Goal: Task Accomplishment & Management: Use online tool/utility

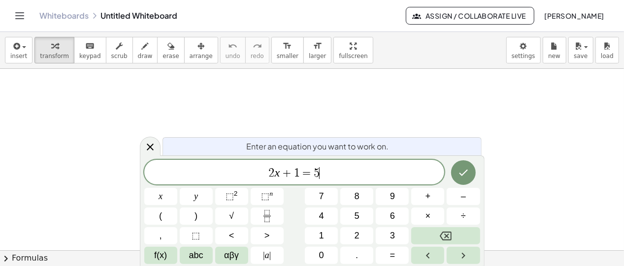
click at [333, 167] on span "2 x + 1 = 5 ​" at bounding box center [294, 173] width 300 height 14
click at [290, 174] on span "​" at bounding box center [294, 173] width 300 height 14
click at [330, 181] on div "​" at bounding box center [294, 172] width 300 height 25
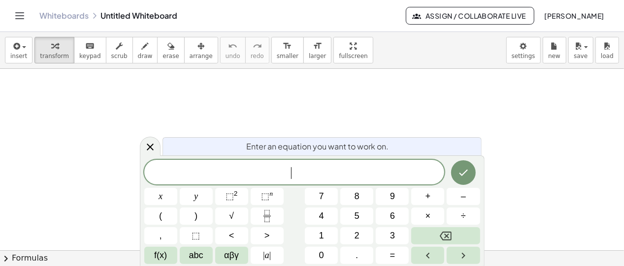
drag, startPoint x: 305, startPoint y: 175, endPoint x: 306, endPoint y: 127, distance: 47.8
click at [306, 127] on body "Graspable Math Activities Get Started Activity Bank Assigned Work Classes White…" at bounding box center [312, 133] width 624 height 266
click at [467, 179] on icon "Done" at bounding box center [463, 173] width 12 height 12
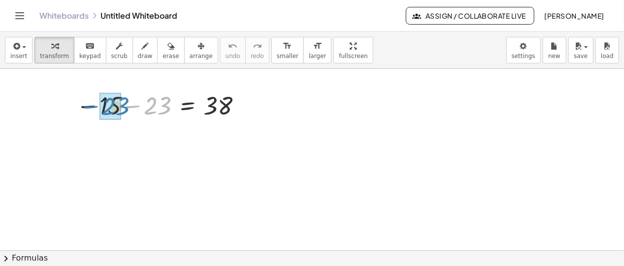
drag, startPoint x: 161, startPoint y: 104, endPoint x: 119, endPoint y: 105, distance: 42.3
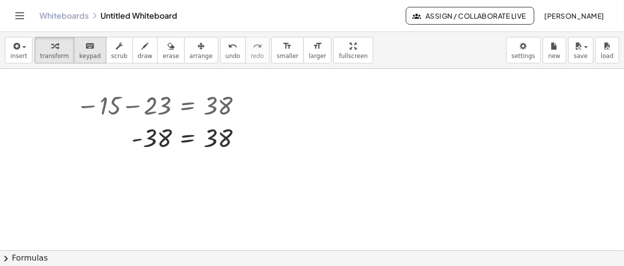
click at [90, 54] on span "keypad" at bounding box center [90, 56] width 22 height 7
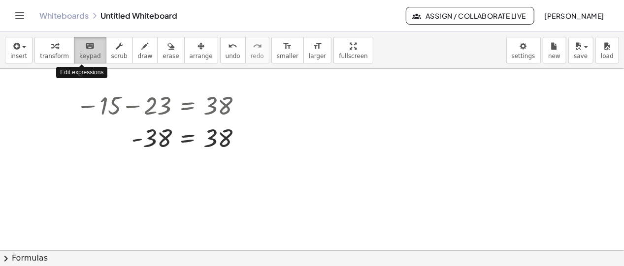
click at [92, 54] on button "keyboard keypad" at bounding box center [90, 50] width 32 height 27
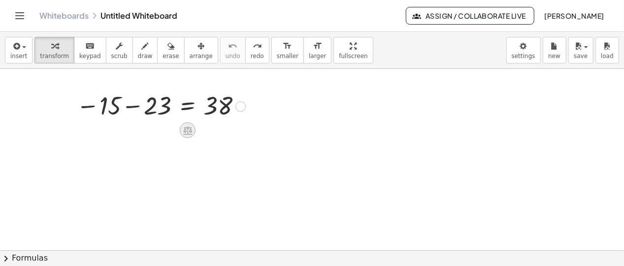
click at [190, 128] on icon at bounding box center [187, 131] width 9 height 8
click at [190, 128] on span "×" at bounding box center [188, 131] width 6 height 14
click at [157, 54] on button "erase" at bounding box center [170, 50] width 27 height 27
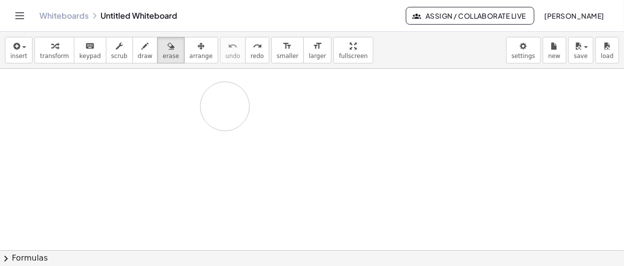
drag, startPoint x: 96, startPoint y: 112, endPoint x: 225, endPoint y: 106, distance: 129.7
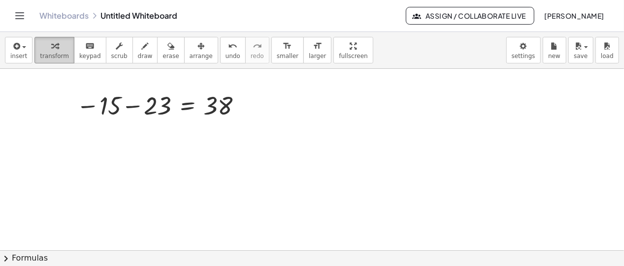
click at [57, 47] on div "button" at bounding box center [54, 46] width 29 height 12
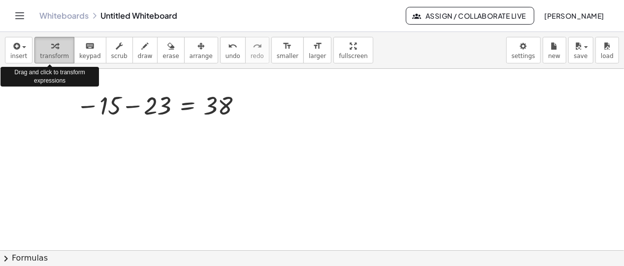
click at [57, 47] on div "button" at bounding box center [54, 46] width 29 height 12
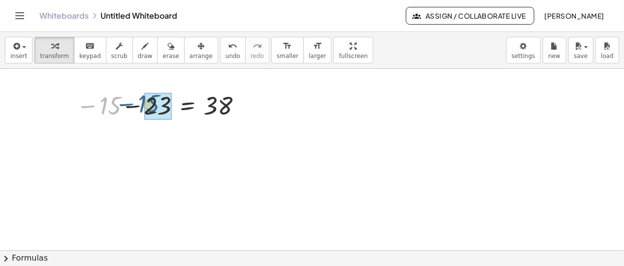
drag, startPoint x: 95, startPoint y: 114, endPoint x: 133, endPoint y: 112, distance: 38.5
click at [133, 112] on div at bounding box center [160, 106] width 179 height 32
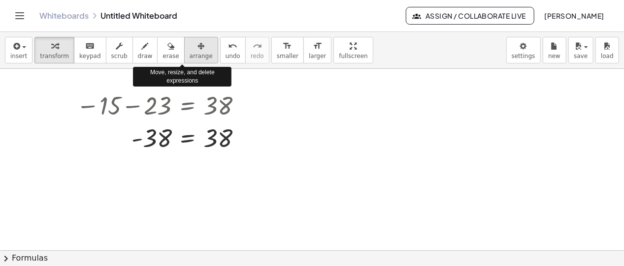
click at [190, 46] on div "button" at bounding box center [201, 46] width 23 height 12
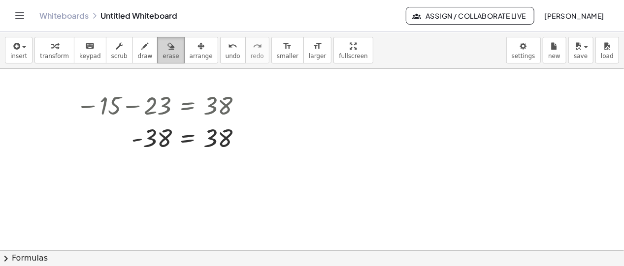
click at [162, 53] on span "erase" at bounding box center [170, 56] width 16 height 7
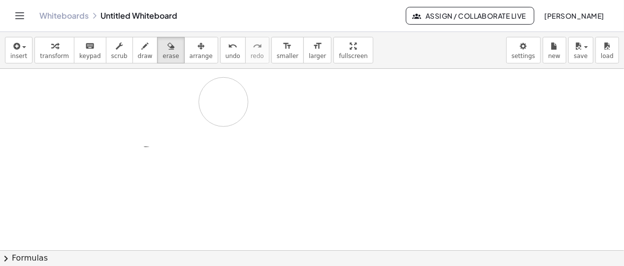
drag, startPoint x: 169, startPoint y: 110, endPoint x: 224, endPoint y: 101, distance: 54.8
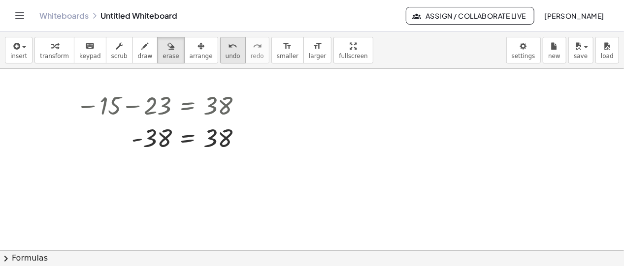
click at [221, 51] on button "undo undo" at bounding box center [233, 50] width 26 height 27
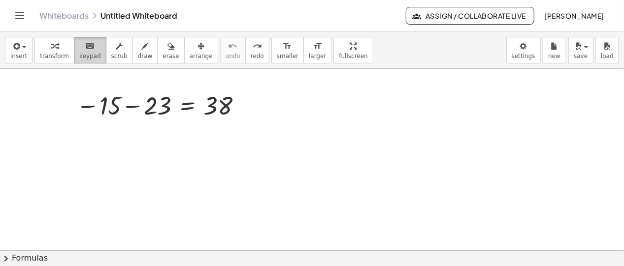
click at [74, 52] on button "keyboard keypad" at bounding box center [90, 50] width 32 height 27
click at [63, 53] on button "transform" at bounding box center [54, 50] width 40 height 27
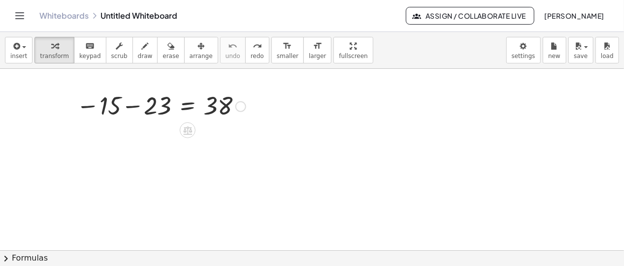
click at [95, 94] on div at bounding box center [160, 106] width 179 height 32
click at [106, 99] on div at bounding box center [160, 106] width 179 height 32
click at [112, 100] on div at bounding box center [160, 106] width 179 height 32
click at [125, 104] on div at bounding box center [160, 106] width 179 height 32
click at [130, 104] on div at bounding box center [124, 105] width 15 height 37
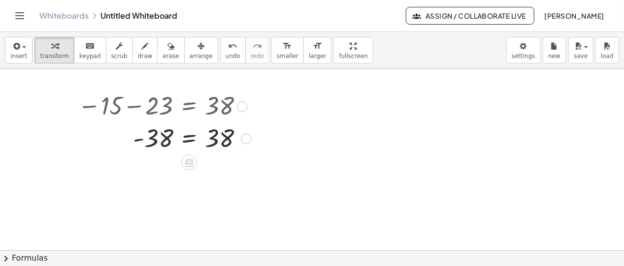
click at [217, 155] on div "− 15 − 23 = 38 - = 38 38" at bounding box center [160, 121] width 195 height 69
click at [245, 138] on div at bounding box center [246, 138] width 11 height 11
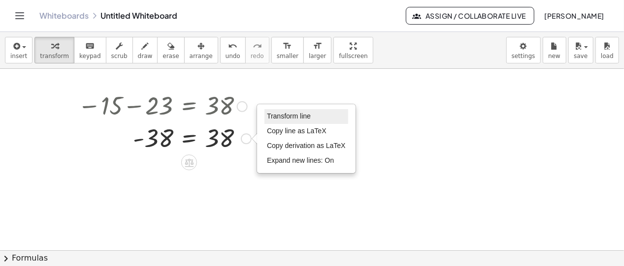
click at [277, 121] on li "Transform line" at bounding box center [306, 116] width 84 height 15
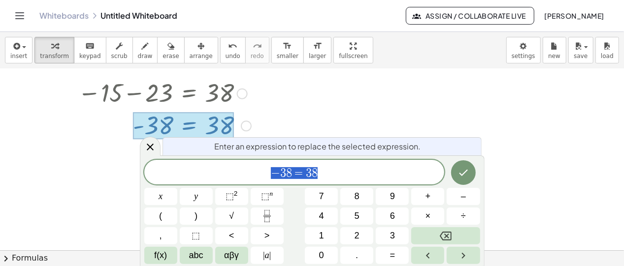
scroll to position [13, 0]
click at [343, 175] on span "− 3 8 = 3 8" at bounding box center [294, 173] width 300 height 14
click at [160, 215] on span "(" at bounding box center [160, 216] width 3 height 13
click at [452, 200] on button "–" at bounding box center [463, 196] width 33 height 17
click at [395, 237] on button "3" at bounding box center [392, 235] width 33 height 17
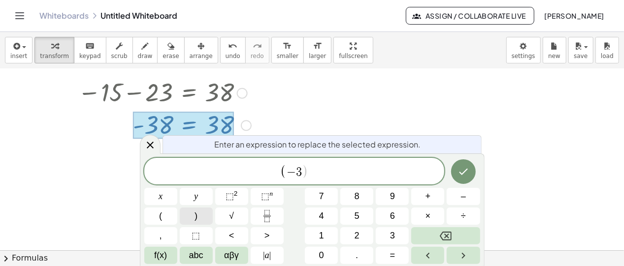
click at [191, 217] on button ")" at bounding box center [196, 216] width 33 height 17
click at [169, 214] on button "(" at bounding box center [160, 216] width 33 height 17
click at [453, 197] on button "–" at bounding box center [463, 196] width 33 height 17
click at [329, 234] on button "1" at bounding box center [321, 235] width 33 height 17
click at [348, 235] on button "2" at bounding box center [356, 235] width 33 height 17
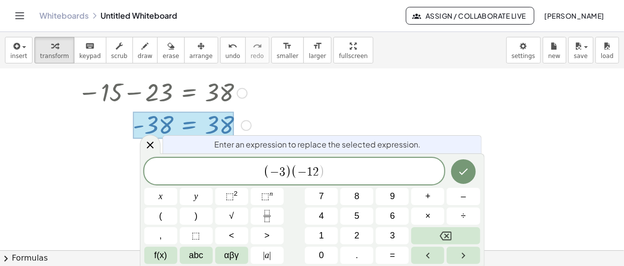
click at [326, 172] on span "( − 3 ) ( − 1 2 ​ )" at bounding box center [294, 172] width 300 height 16
click at [199, 219] on button ")" at bounding box center [196, 216] width 33 height 17
click at [459, 216] on button "÷" at bounding box center [463, 216] width 33 height 17
click at [431, 243] on button "Backspace" at bounding box center [445, 235] width 68 height 17
click at [387, 237] on button "3" at bounding box center [392, 235] width 33 height 17
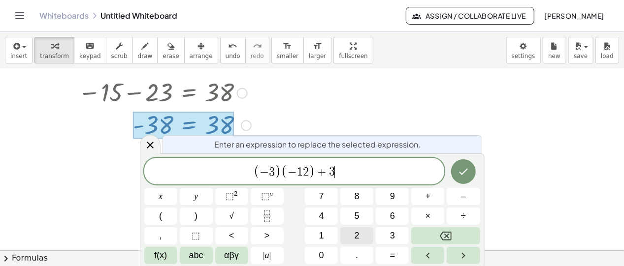
click at [366, 238] on button "2" at bounding box center [356, 235] width 33 height 17
click at [465, 170] on icon "Done" at bounding box center [463, 172] width 12 height 12
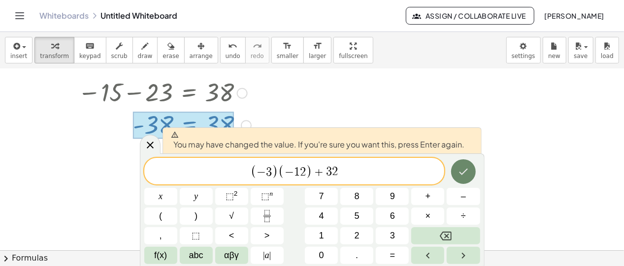
click at [457, 171] on button "Done" at bounding box center [463, 172] width 25 height 25
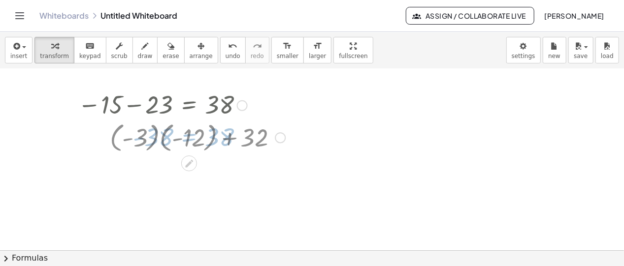
scroll to position [0, 0]
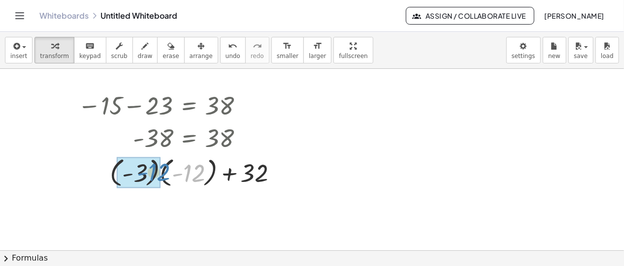
drag, startPoint x: 193, startPoint y: 174, endPoint x: 158, endPoint y: 172, distance: 35.0
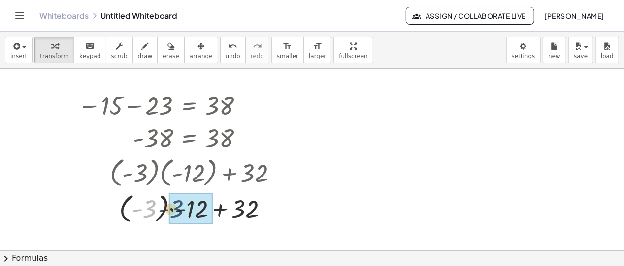
drag, startPoint x: 152, startPoint y: 211, endPoint x: 174, endPoint y: 211, distance: 22.7
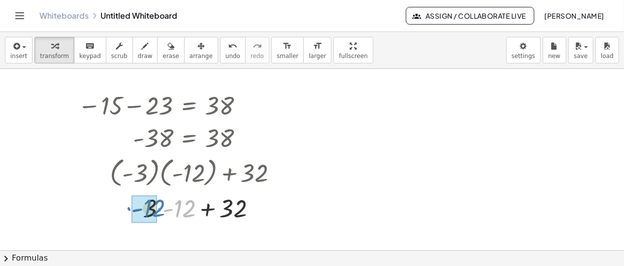
drag, startPoint x: 179, startPoint y: 214, endPoint x: 147, endPoint y: 213, distance: 32.0
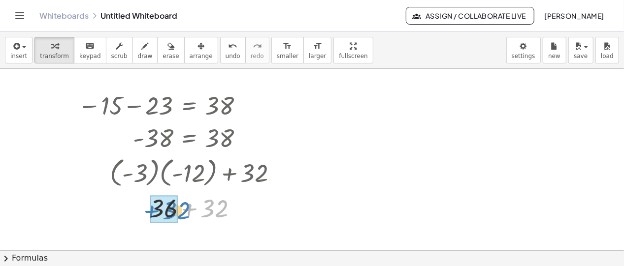
drag, startPoint x: 216, startPoint y: 212, endPoint x: 177, endPoint y: 212, distance: 38.9
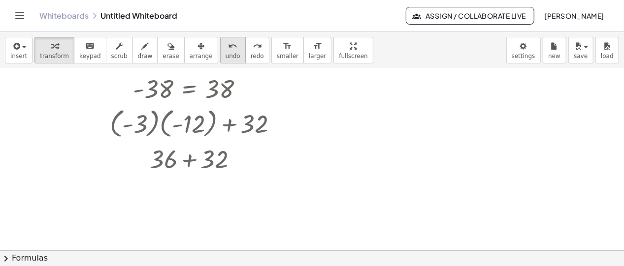
click at [220, 60] on button "undo undo" at bounding box center [233, 50] width 26 height 27
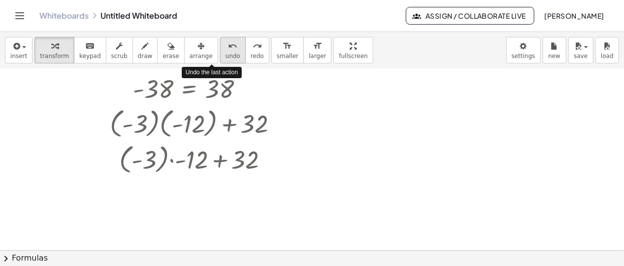
click at [220, 60] on button "undo undo" at bounding box center [233, 50] width 26 height 27
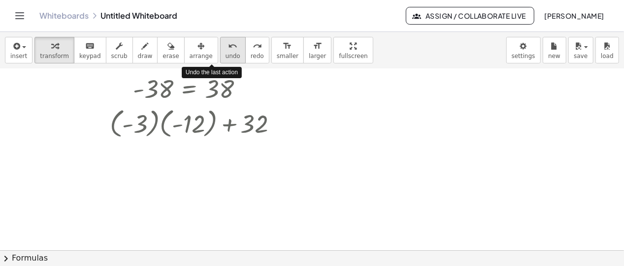
click at [220, 60] on button "undo undo" at bounding box center [233, 50] width 26 height 27
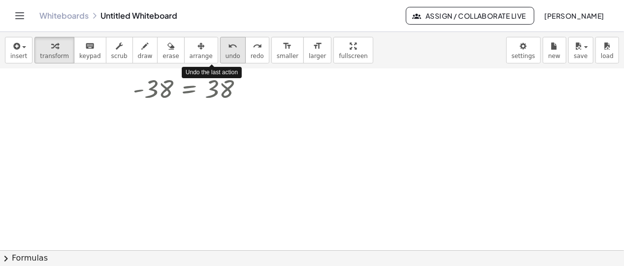
click at [220, 60] on button "undo undo" at bounding box center [233, 50] width 26 height 27
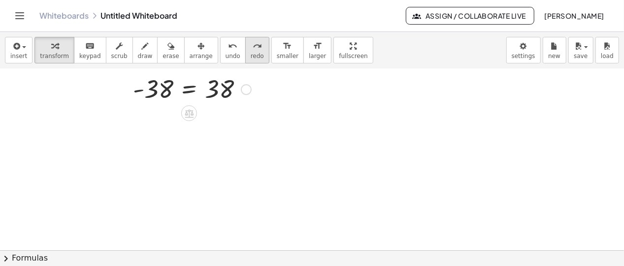
click at [245, 53] on button "redo redo" at bounding box center [257, 50] width 24 height 27
click at [232, 95] on div at bounding box center [164, 88] width 183 height 32
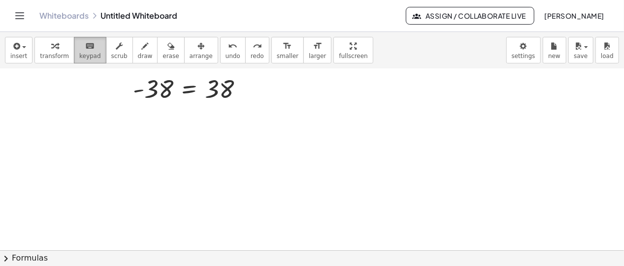
click at [89, 53] on span "keypad" at bounding box center [90, 56] width 22 height 7
click at [56, 55] on span "transform" at bounding box center [54, 56] width 29 height 7
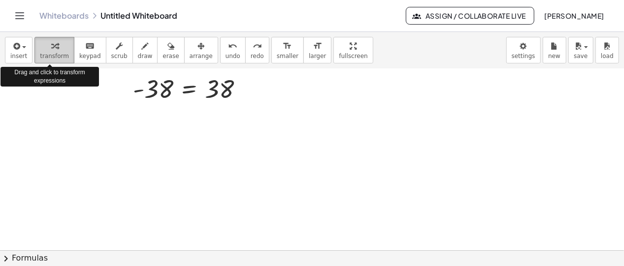
click at [56, 55] on span "transform" at bounding box center [54, 56] width 29 height 7
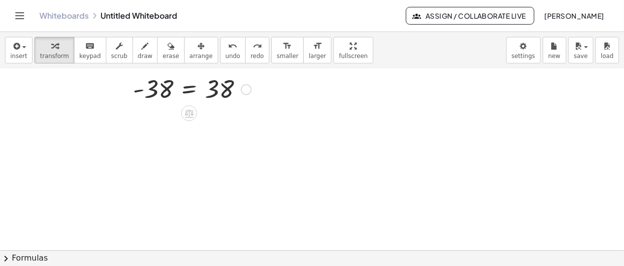
click at [137, 80] on div at bounding box center [164, 88] width 183 height 32
click at [142, 85] on div at bounding box center [164, 88] width 183 height 32
click at [148, 87] on div at bounding box center [164, 88] width 183 height 32
click at [242, 89] on div at bounding box center [246, 89] width 11 height 11
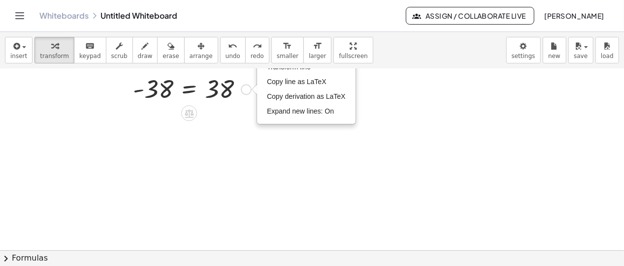
click at [247, 89] on div "Transform line Copy line as LaTeX Copy derivation as LaTeX Expand new lines: On" at bounding box center [246, 89] width 11 height 11
click at [281, 110] on span "Expand new lines: On" at bounding box center [300, 111] width 67 height 8
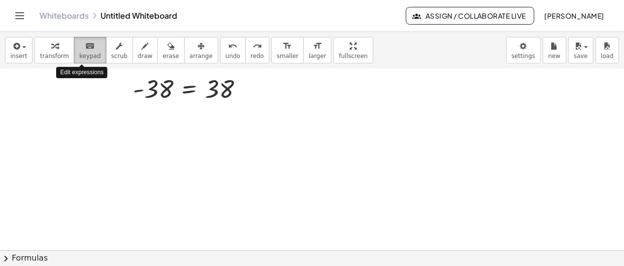
click at [79, 55] on span "keypad" at bounding box center [90, 56] width 22 height 7
drag, startPoint x: 80, startPoint y: 55, endPoint x: 126, endPoint y: 84, distance: 54.6
click at [80, 56] on span "keypad" at bounding box center [90, 56] width 22 height 7
click at [135, 88] on div at bounding box center [164, 88] width 183 height 32
click at [189, 90] on div "- 38 = 38" at bounding box center [189, 90] width 0 height 0
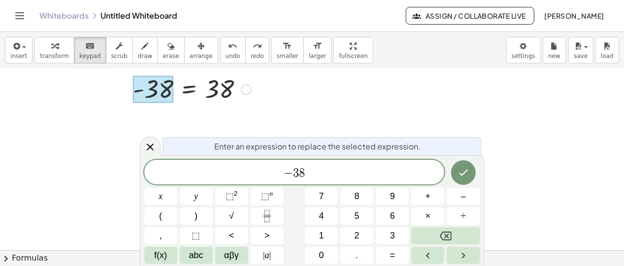
drag, startPoint x: 162, startPoint y: 97, endPoint x: 193, endPoint y: 124, distance: 40.8
click at [162, 98] on div at bounding box center [153, 90] width 40 height 28
click at [312, 175] on span "− 3 8" at bounding box center [294, 173] width 300 height 14
click at [318, 174] on span "− ​" at bounding box center [294, 173] width 300 height 14
click at [297, 171] on span "​" at bounding box center [294, 173] width 300 height 14
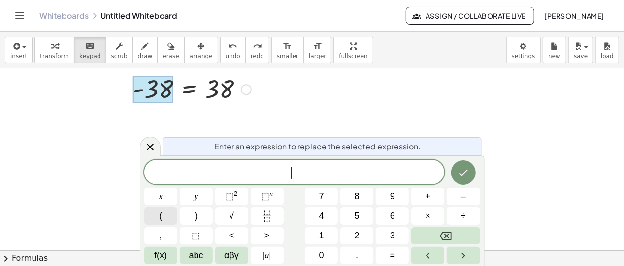
click at [162, 215] on button "(" at bounding box center [160, 216] width 33 height 17
click at [458, 202] on button "–" at bounding box center [463, 196] width 33 height 17
click at [333, 239] on button "1" at bounding box center [321, 235] width 33 height 17
click at [340, 237] on div "( − 1 ) x y ⬚ 2 ⬚ n 7 8 9 + – ( ) √ 4 5 6 × ÷ , ⬚ < > 1 2 3 f(x) abc αβγ | a | …" at bounding box center [312, 211] width 336 height 106
click at [358, 233] on span "2" at bounding box center [357, 235] width 5 height 13
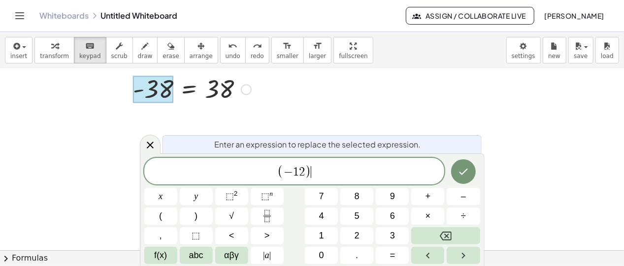
click at [335, 176] on span "( − 1 2 ) ​" at bounding box center [294, 172] width 300 height 16
click at [166, 213] on button "(" at bounding box center [160, 216] width 33 height 17
click at [463, 198] on span "–" at bounding box center [463, 196] width 5 height 13
click at [365, 228] on button "2" at bounding box center [356, 235] width 33 height 17
click at [377, 229] on button "3" at bounding box center [392, 235] width 33 height 17
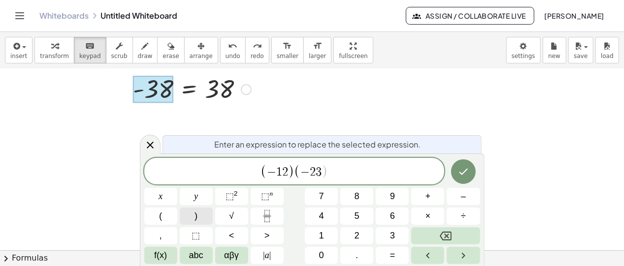
click at [198, 220] on button ")" at bounding box center [196, 216] width 33 height 17
click at [456, 218] on button "÷" at bounding box center [463, 216] width 33 height 17
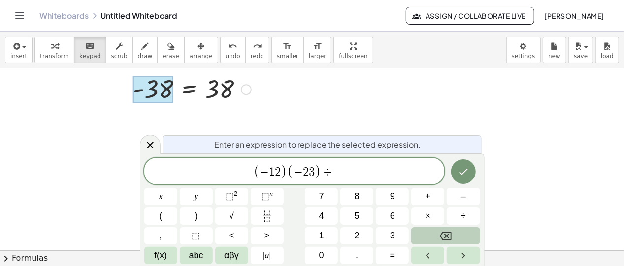
click at [435, 235] on button "Backspace" at bounding box center [445, 235] width 68 height 17
click at [329, 217] on button "4" at bounding box center [321, 216] width 33 height 17
click at [393, 237] on span "3" at bounding box center [392, 235] width 5 height 13
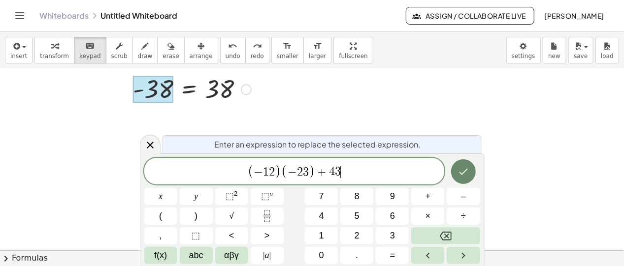
click at [458, 172] on icon "Done" at bounding box center [463, 172] width 12 height 12
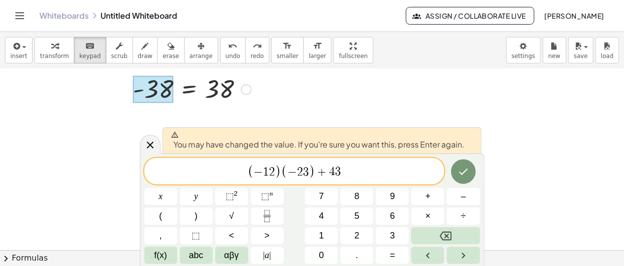
click at [450, 177] on div at bounding box center [463, 172] width 33 height 28
click at [459, 172] on icon "Done" at bounding box center [463, 172] width 12 height 12
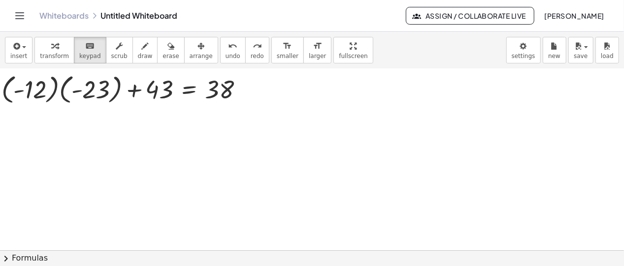
drag, startPoint x: 91, startPoint y: 92, endPoint x: 44, endPoint y: 91, distance: 46.8
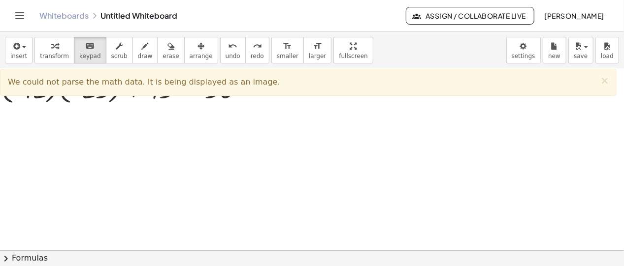
click at [113, 125] on div at bounding box center [312, 260] width 624 height 480
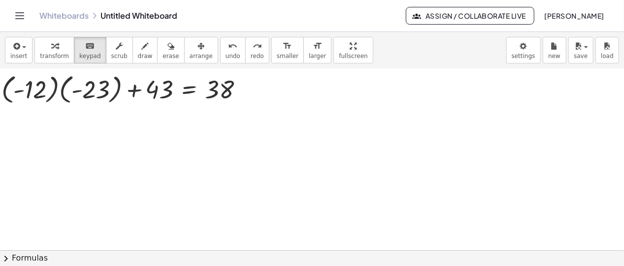
scroll to position [0, 0]
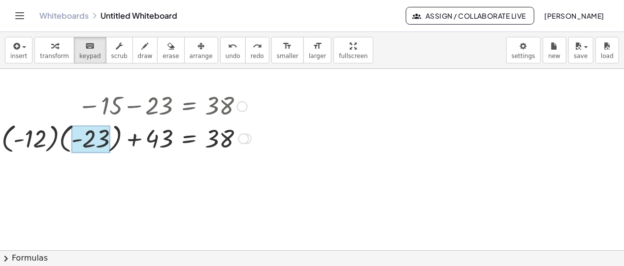
click at [97, 141] on div at bounding box center [90, 140] width 39 height 28
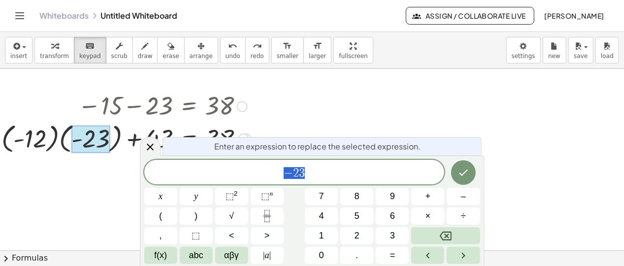
drag, startPoint x: 46, startPoint y: 138, endPoint x: 80, endPoint y: 141, distance: 34.1
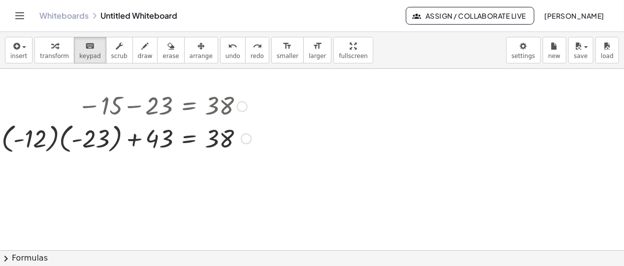
drag, startPoint x: 38, startPoint y: 143, endPoint x: 74, endPoint y: 147, distance: 35.7
drag, startPoint x: 41, startPoint y: 134, endPoint x: 98, endPoint y: 140, distance: 56.9
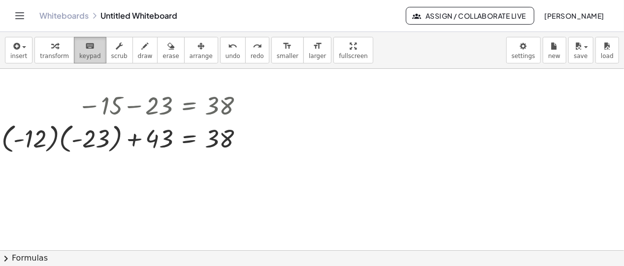
click at [89, 51] on button "keyboard keypad" at bounding box center [90, 50] width 32 height 27
click at [74, 50] on button "keyboard keypad" at bounding box center [90, 50] width 32 height 27
click at [65, 50] on button "transform" at bounding box center [54, 50] width 40 height 27
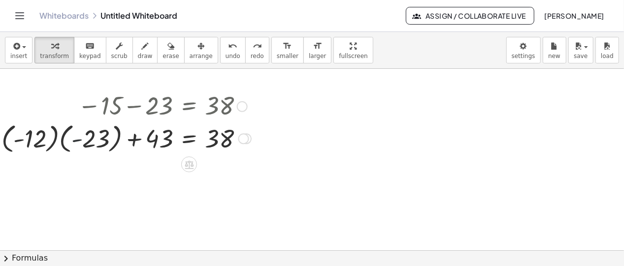
click at [77, 142] on div "− 15 − 23 = 38 - 38 = 38 = 38 + · ( - 12 ) · ( - 23 ) + 43 Transform line Copy …" at bounding box center [160, 121] width 195 height 69
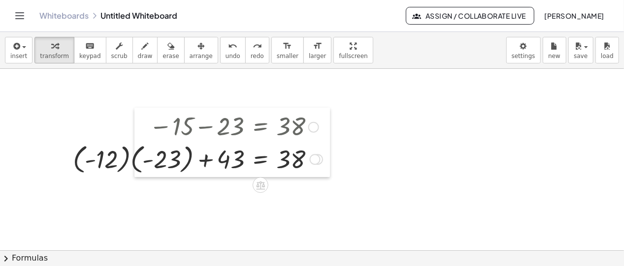
drag, startPoint x: 77, startPoint y: 142, endPoint x: 136, endPoint y: 158, distance: 61.8
click at [148, 162] on div at bounding box center [141, 142] width 15 height 69
click at [171, 168] on div at bounding box center [235, 158] width 183 height 36
drag, startPoint x: 170, startPoint y: 165, endPoint x: 143, endPoint y: 159, distance: 27.7
click at [151, 160] on div at bounding box center [235, 158] width 183 height 36
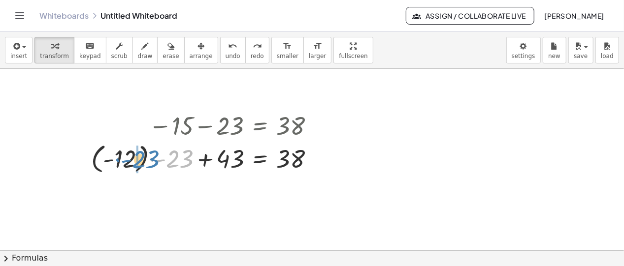
drag, startPoint x: 174, startPoint y: 165, endPoint x: 140, endPoint y: 165, distance: 34.5
click at [140, 165] on div "− 15 − 23 = 38 - 38 = 38 + · ( - 12 ) · ( - 23 ) + 43 = 38 · - 23 = 38 + · ( - …" at bounding box center [231, 141] width 195 height 69
drag, startPoint x: 160, startPoint y: 166, endPoint x: 139, endPoint y: 166, distance: 20.7
click at [139, 166] on div "− 15 − 23 = 38 - 38 = 38 + · ( - 12 ) · ( - 23 ) + 43 = 38 + · ( - 12 ) · - 23 …" at bounding box center [231, 141] width 195 height 69
drag, startPoint x: 124, startPoint y: 168, endPoint x: 140, endPoint y: 169, distance: 16.3
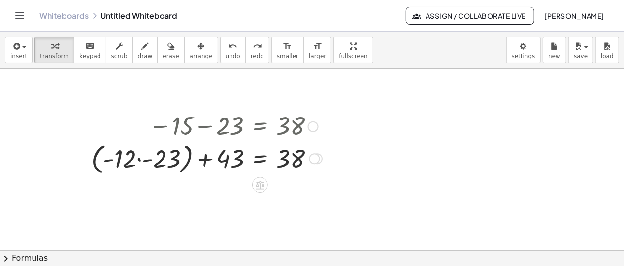
drag, startPoint x: 126, startPoint y: 163, endPoint x: 142, endPoint y: 163, distance: 16.3
drag, startPoint x: 123, startPoint y: 158, endPoint x: 161, endPoint y: 160, distance: 38.0
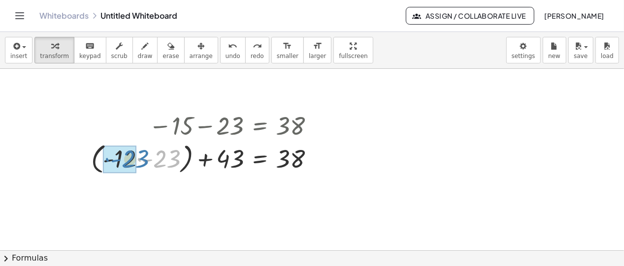
drag, startPoint x: 164, startPoint y: 161, endPoint x: 131, endPoint y: 161, distance: 33.0
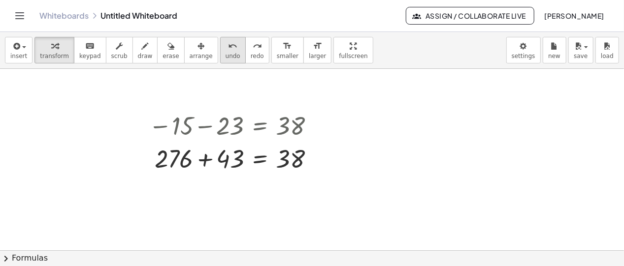
click at [228, 50] on icon "undo" at bounding box center [232, 46] width 9 height 12
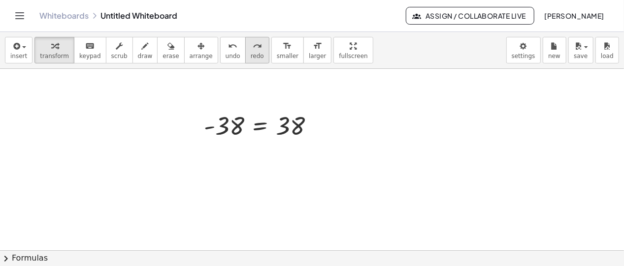
click at [251, 56] on span "redo" at bounding box center [257, 56] width 13 height 7
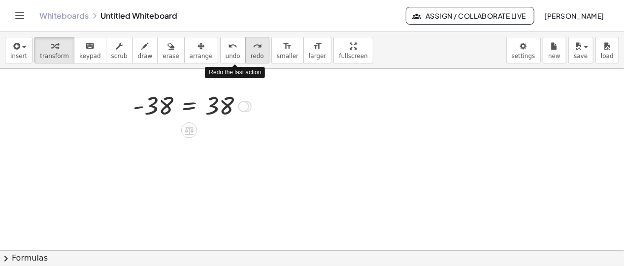
click at [251, 56] on span "redo" at bounding box center [257, 56] width 13 height 7
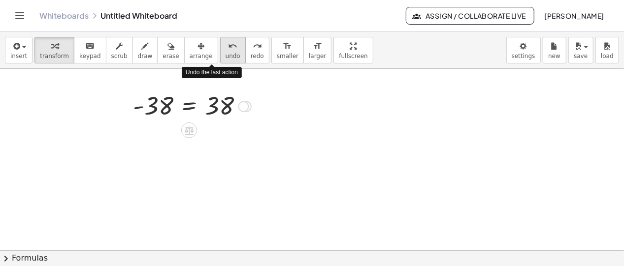
click at [226, 53] on span "undo" at bounding box center [233, 56] width 15 height 7
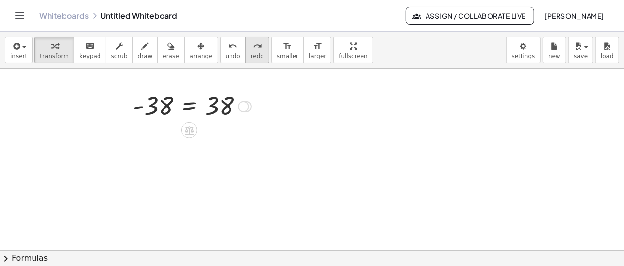
click at [245, 54] on button "redo redo" at bounding box center [257, 50] width 24 height 27
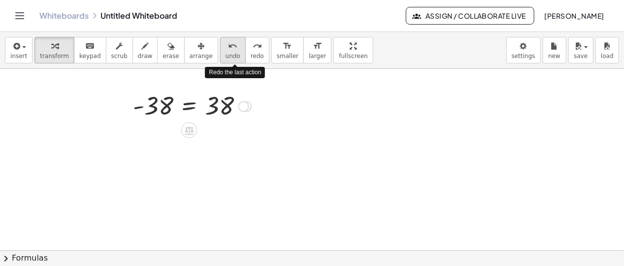
click at [222, 53] on button "undo undo" at bounding box center [233, 50] width 26 height 27
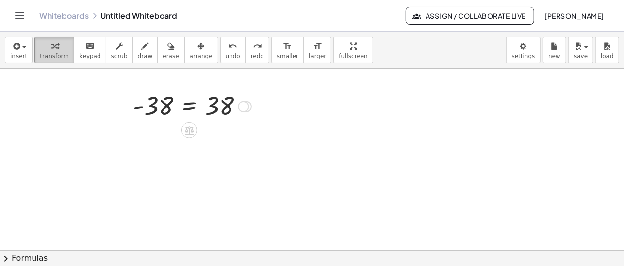
click at [57, 53] on span "transform" at bounding box center [54, 56] width 29 height 7
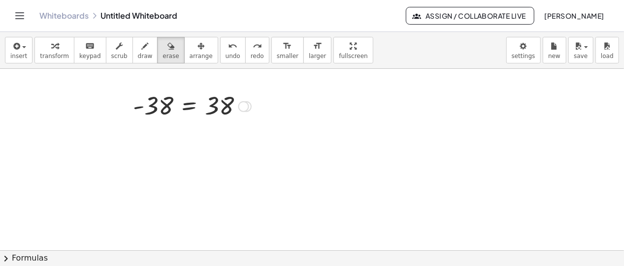
drag, startPoint x: 150, startPoint y: 55, endPoint x: 132, endPoint y: 98, distance: 47.1
click at [162, 55] on span "erase" at bounding box center [170, 56] width 16 height 7
drag, startPoint x: 132, startPoint y: 98, endPoint x: 274, endPoint y: 113, distance: 142.1
drag, startPoint x: 227, startPoint y: 109, endPoint x: 233, endPoint y: 105, distance: 7.3
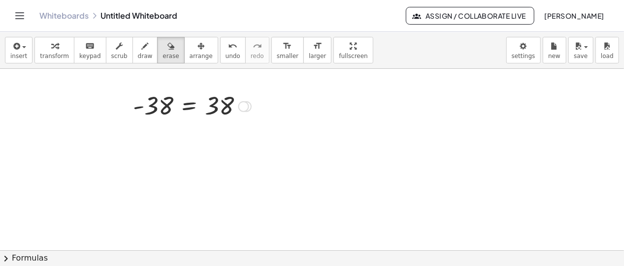
click at [138, 49] on div "button" at bounding box center [145, 46] width 15 height 12
drag, startPoint x: 205, startPoint y: 96, endPoint x: 174, endPoint y: 99, distance: 30.7
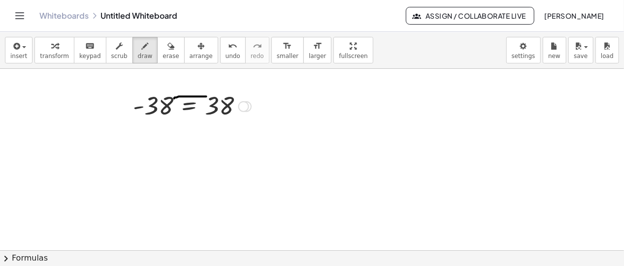
drag, startPoint x: 148, startPoint y: 52, endPoint x: 178, endPoint y: 86, distance: 46.0
click at [157, 55] on button "erase" at bounding box center [170, 50] width 27 height 27
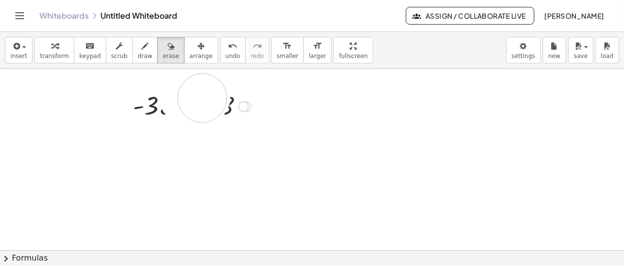
drag, startPoint x: 186, startPoint y: 97, endPoint x: 111, endPoint y: 70, distance: 79.3
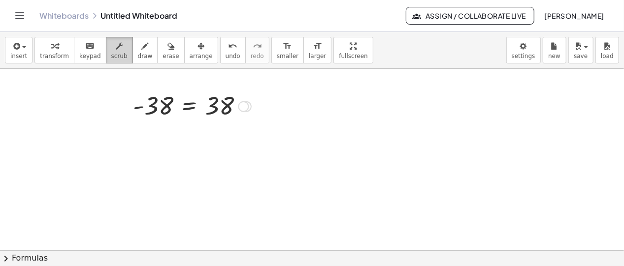
click at [111, 58] on span "scrub" at bounding box center [119, 56] width 16 height 7
drag, startPoint x: 162, startPoint y: 110, endPoint x: 154, endPoint y: 90, distance: 22.0
click at [218, 112] on div at bounding box center [164, 106] width 183 height 32
click at [92, 47] on button "keyboard keypad" at bounding box center [90, 50] width 32 height 27
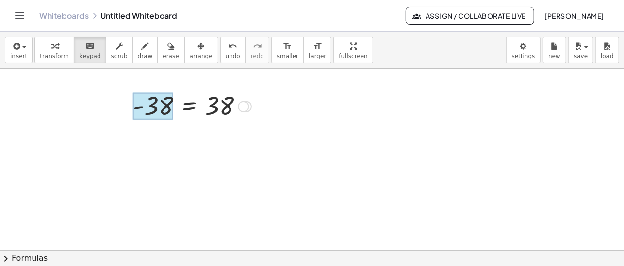
drag, startPoint x: 141, startPoint y: 116, endPoint x: 146, endPoint y: 117, distance: 5.5
click at [189, 106] on div "- 38 = 38" at bounding box center [189, 106] width 0 height 0
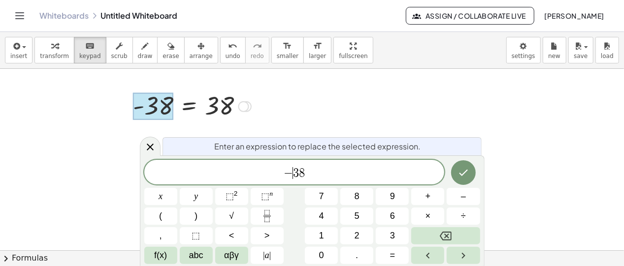
click at [305, 170] on span "− ​ 3 8" at bounding box center [294, 173] width 300 height 14
click at [163, 219] on button "(" at bounding box center [160, 216] width 33 height 17
click at [194, 220] on button ")" at bounding box center [196, 216] width 33 height 17
click at [154, 221] on button "(" at bounding box center [160, 216] width 33 height 17
click at [199, 211] on button ")" at bounding box center [196, 216] width 33 height 17
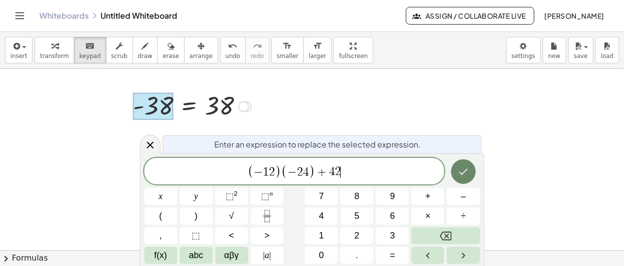
click at [453, 170] on button "Done" at bounding box center [463, 172] width 25 height 25
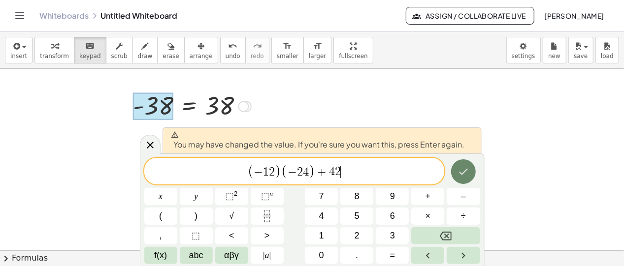
click at [454, 174] on button "Done" at bounding box center [463, 172] width 25 height 25
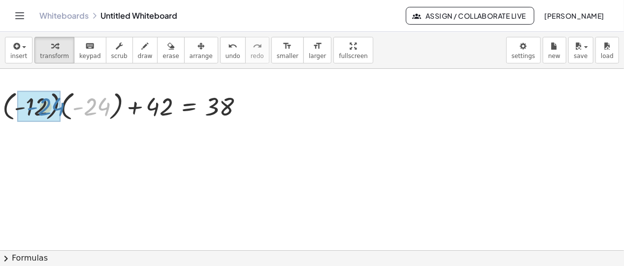
drag, startPoint x: 91, startPoint y: 108, endPoint x: 44, endPoint y: 108, distance: 46.3
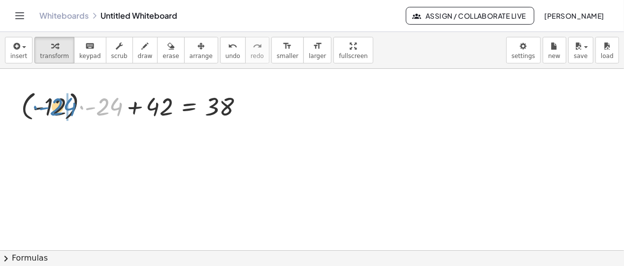
drag, startPoint x: 101, startPoint y: 111, endPoint x: 55, endPoint y: 111, distance: 46.8
drag, startPoint x: 96, startPoint y: 111, endPoint x: 66, endPoint y: 111, distance: 29.5
click at [66, 111] on div "− 15 − 23 = 38 - 38 = 38 + · ( - 12 ) · ( - 24 ) + 42 = 38 + · ( - 12 ) · - 24 …" at bounding box center [160, 121] width 195 height 69
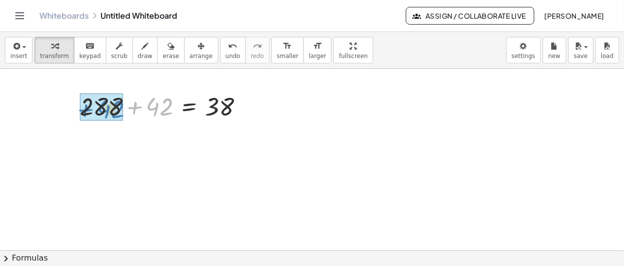
drag, startPoint x: 160, startPoint y: 110, endPoint x: 111, endPoint y: 112, distance: 49.3
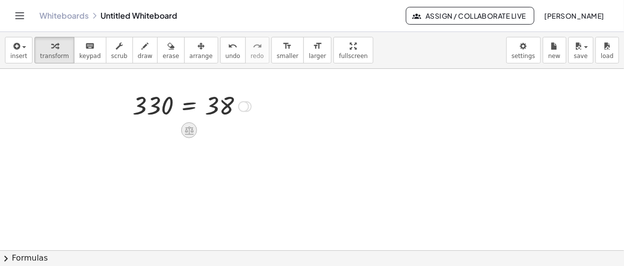
click at [191, 126] on icon at bounding box center [189, 131] width 10 height 10
click at [195, 132] on div "×" at bounding box center [189, 131] width 16 height 16
click at [226, 59] on span "undo" at bounding box center [233, 56] width 15 height 7
click at [64, 49] on button "transform" at bounding box center [54, 50] width 40 height 27
click at [90, 53] on span "keypad" at bounding box center [90, 56] width 22 height 7
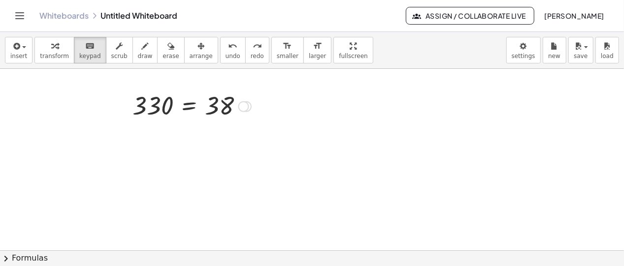
click at [202, 122] on div "− 15 − 23 = 38 - 38 = 38 + · ( - 12 ) · ( - 24 ) + 42 = 38 + · ( - 12 ) · - 24 …" at bounding box center [160, 121] width 195 height 69
click at [242, 107] on div at bounding box center [243, 106] width 11 height 11
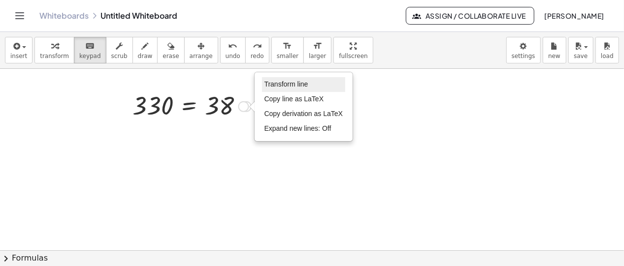
click at [268, 84] on span "Transform line" at bounding box center [286, 84] width 44 height 8
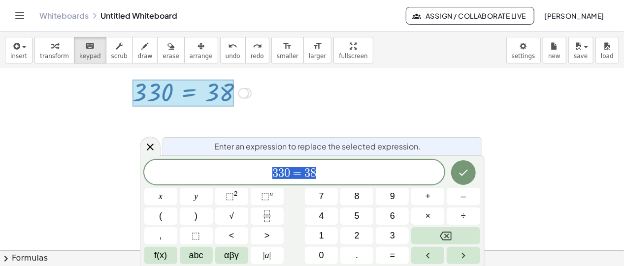
scroll to position [13, 0]
click at [159, 150] on div at bounding box center [150, 146] width 21 height 19
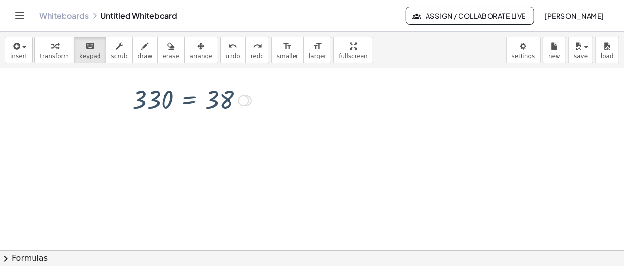
scroll to position [0, 0]
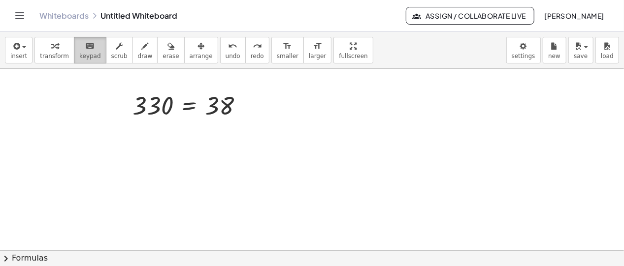
click at [93, 51] on button "keyboard keypad" at bounding box center [90, 50] width 32 height 27
click at [245, 104] on div "Transform line Copy line as LaTeX Copy derivation as LaTeX Expand new lines: Off" at bounding box center [243, 106] width 11 height 11
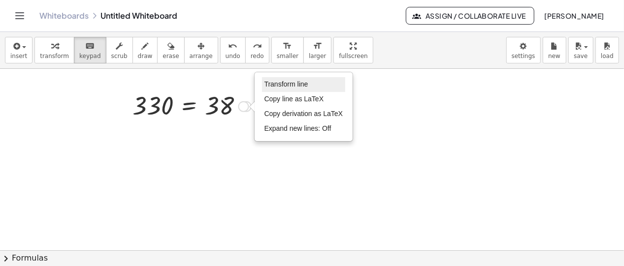
click at [276, 85] on span "Transform line" at bounding box center [286, 84] width 44 height 8
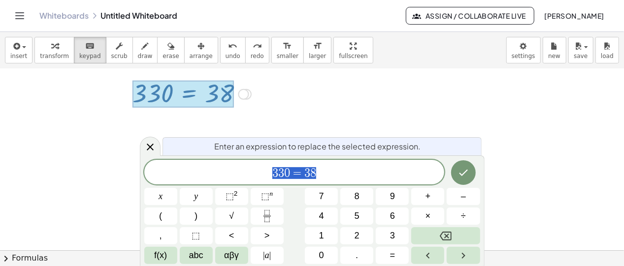
scroll to position [13, 0]
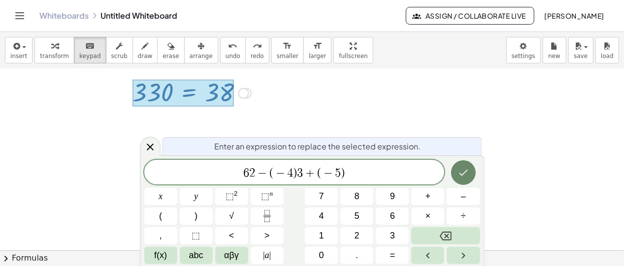
drag, startPoint x: 470, startPoint y: 184, endPoint x: 466, endPoint y: 180, distance: 5.6
click at [468, 184] on div at bounding box center [463, 173] width 33 height 26
click at [466, 179] on button "Done" at bounding box center [463, 173] width 25 height 25
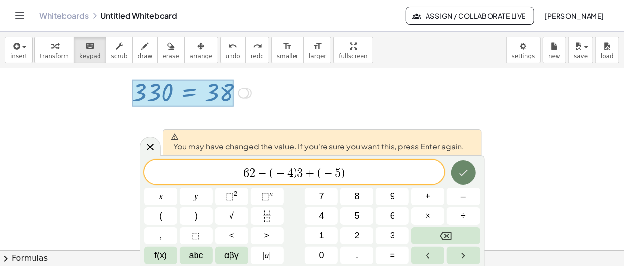
click at [463, 179] on button "Done" at bounding box center [463, 173] width 25 height 25
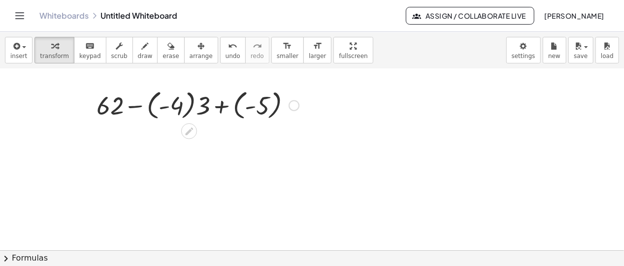
scroll to position [0, 0]
click at [203, 107] on div at bounding box center [164, 106] width 183 height 36
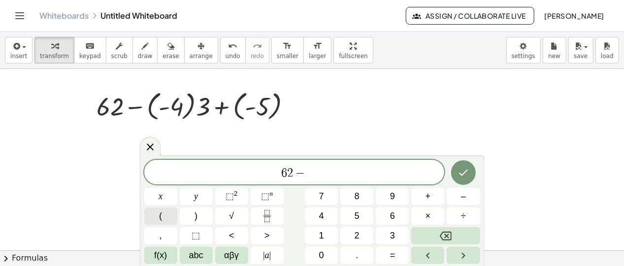
click at [156, 210] on button "(" at bounding box center [160, 216] width 33 height 17
click at [165, 109] on div at bounding box center [164, 106] width 183 height 36
click at [230, 195] on span "⬚" at bounding box center [230, 197] width 8 height 10
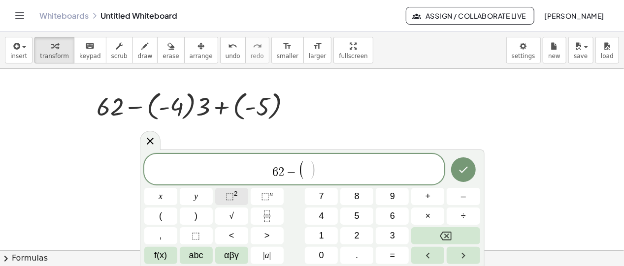
click at [232, 202] on span "⬚ 2" at bounding box center [232, 196] width 12 height 13
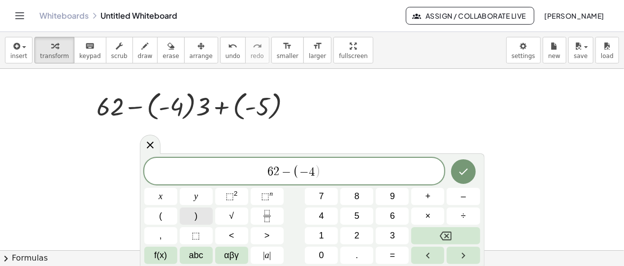
click at [203, 214] on button ")" at bounding box center [196, 216] width 33 height 17
click at [256, 197] on button "⬚ n" at bounding box center [267, 196] width 33 height 17
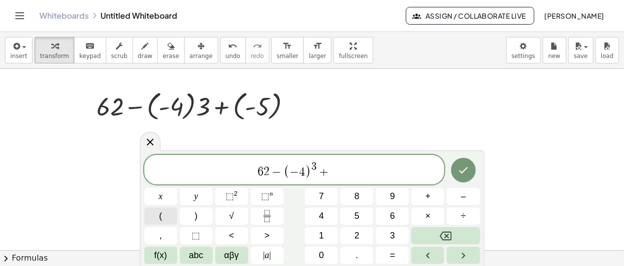
click at [167, 214] on button "(" at bounding box center [160, 216] width 33 height 17
click at [457, 169] on button "Done" at bounding box center [463, 170] width 25 height 25
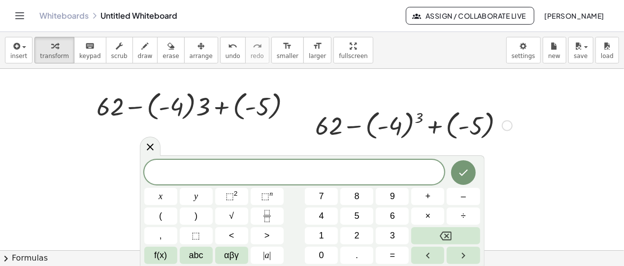
click at [365, 128] on div at bounding box center [413, 125] width 207 height 36
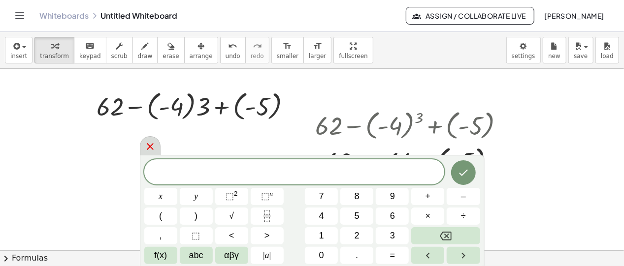
click at [152, 152] on icon at bounding box center [150, 147] width 12 height 12
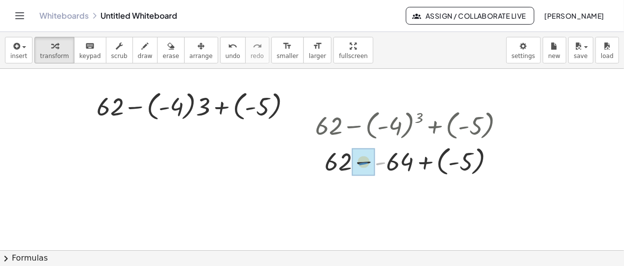
drag, startPoint x: 383, startPoint y: 163, endPoint x: 365, endPoint y: 163, distance: 18.2
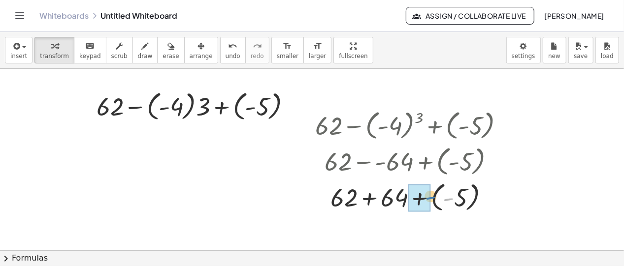
drag, startPoint x: 445, startPoint y: 199, endPoint x: 427, endPoint y: 197, distance: 17.8
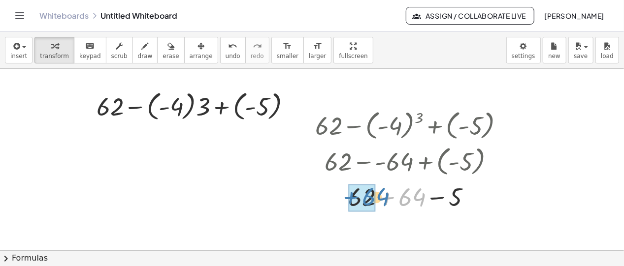
drag, startPoint x: 418, startPoint y: 201, endPoint x: 382, endPoint y: 201, distance: 36.4
click at [382, 201] on div at bounding box center [413, 196] width 207 height 33
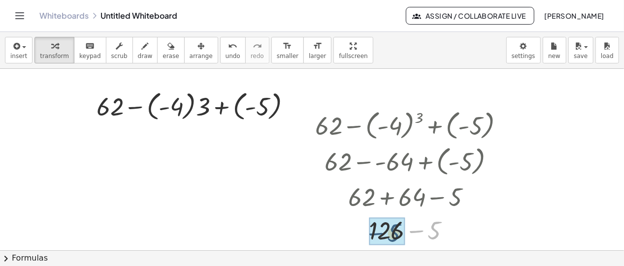
drag, startPoint x: 433, startPoint y: 232, endPoint x: 392, endPoint y: 235, distance: 40.9
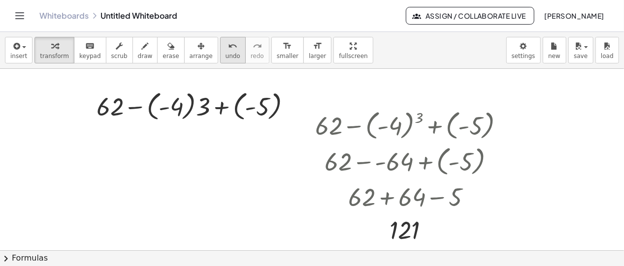
click at [228, 45] on icon "undo" at bounding box center [232, 46] width 9 height 12
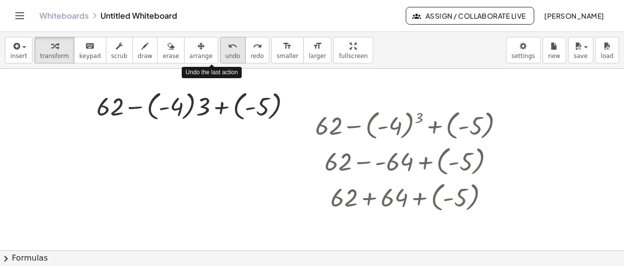
click at [228, 45] on icon "undo" at bounding box center [232, 46] width 9 height 12
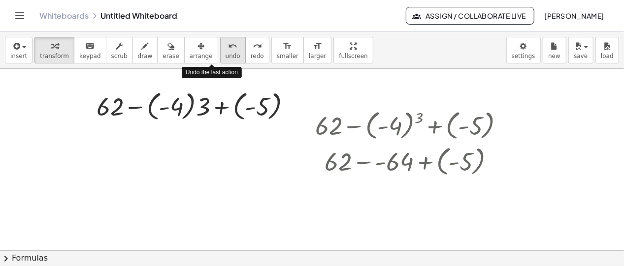
click at [228, 45] on icon "undo" at bounding box center [232, 46] width 9 height 12
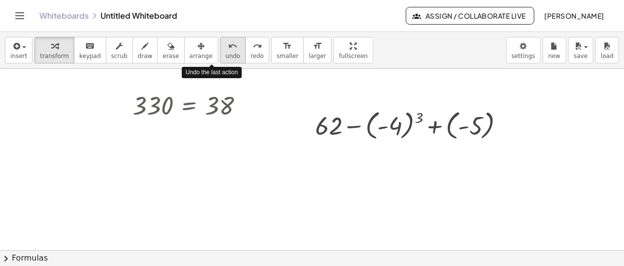
click at [228, 45] on icon "undo" at bounding box center [232, 46] width 9 height 12
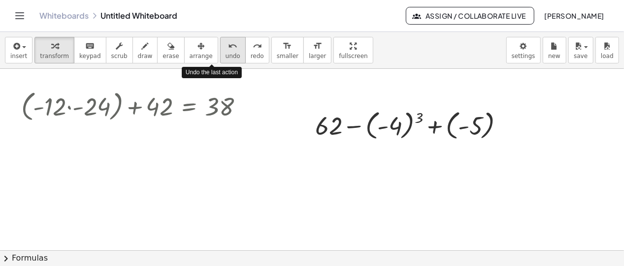
click at [228, 45] on icon "undo" at bounding box center [232, 46] width 9 height 12
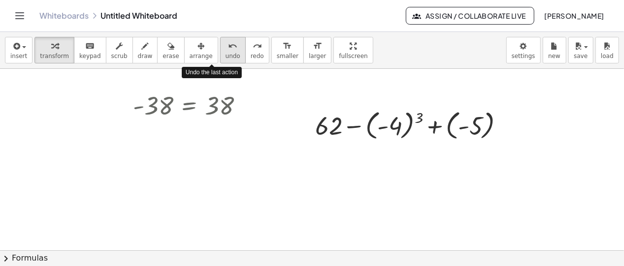
click at [228, 45] on icon "undo" at bounding box center [232, 46] width 9 height 12
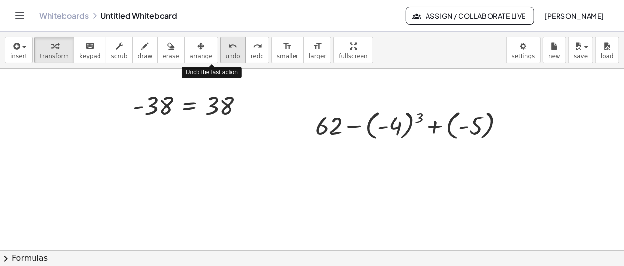
click at [228, 45] on icon "undo" at bounding box center [232, 46] width 9 height 12
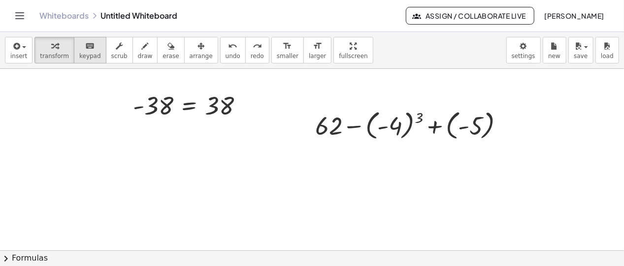
click at [91, 45] on div "keyboard" at bounding box center [90, 46] width 22 height 12
drag, startPoint x: 444, startPoint y: 112, endPoint x: 381, endPoint y: 122, distance: 64.3
click at [384, 125] on div at bounding box center [413, 125] width 207 height 36
click at [142, 55] on button "draw" at bounding box center [145, 50] width 26 height 27
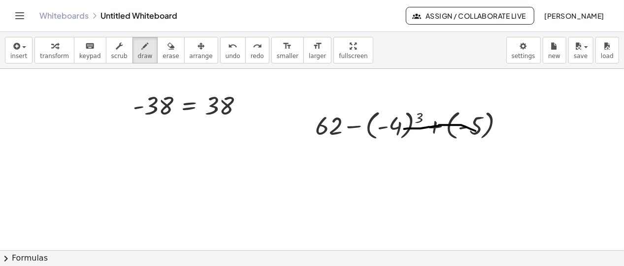
drag, startPoint x: 461, startPoint y: 125, endPoint x: 331, endPoint y: 105, distance: 132.0
click at [403, 128] on div at bounding box center [312, 251] width 624 height 365
click at [162, 58] on span "erase" at bounding box center [170, 56] width 16 height 7
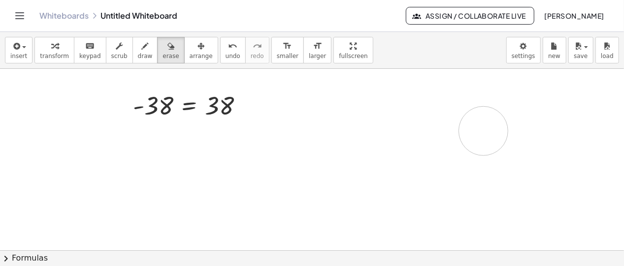
drag, startPoint x: 323, startPoint y: 130, endPoint x: 473, endPoint y: 127, distance: 150.2
click at [483, 130] on div at bounding box center [312, 251] width 624 height 365
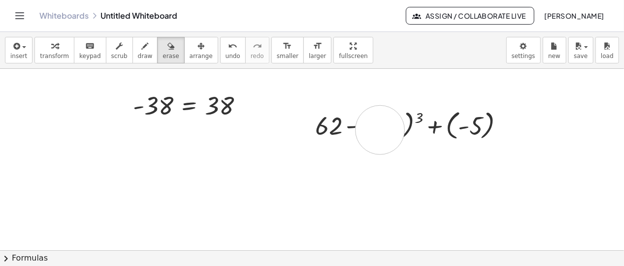
drag, startPoint x: 381, startPoint y: 120, endPoint x: 373, endPoint y: 128, distance: 10.8
click at [379, 130] on div at bounding box center [312, 251] width 624 height 365
drag, startPoint x: 358, startPoint y: 129, endPoint x: 305, endPoint y: 127, distance: 53.7
click at [308, 127] on div at bounding box center [312, 251] width 624 height 365
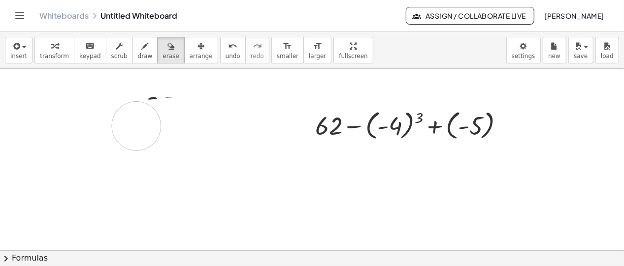
drag, startPoint x: 215, startPoint y: 121, endPoint x: 125, endPoint y: 128, distance: 90.4
click at [125, 128] on div at bounding box center [312, 251] width 624 height 365
drag, startPoint x: 130, startPoint y: 121, endPoint x: 130, endPoint y: 91, distance: 30.0
click at [133, 113] on div at bounding box center [312, 251] width 624 height 365
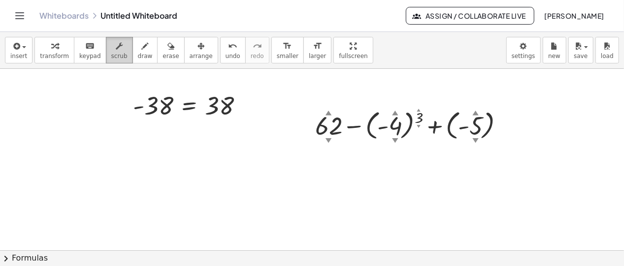
click at [113, 56] on span "scrub" at bounding box center [119, 56] width 16 height 7
click at [242, 107] on div at bounding box center [243, 106] width 11 height 11
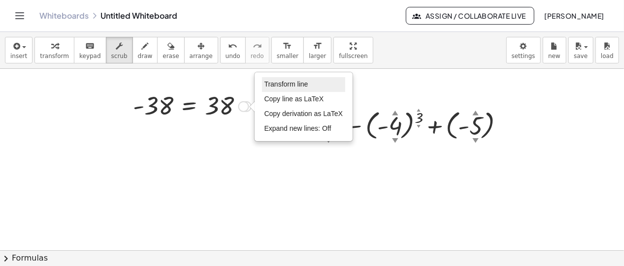
click at [272, 83] on span "Transform line" at bounding box center [286, 84] width 44 height 8
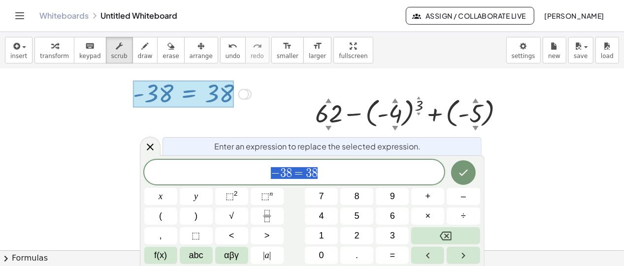
scroll to position [13, 0]
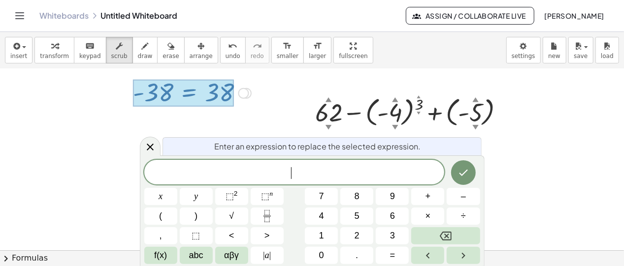
click at [357, 166] on div "​" at bounding box center [294, 172] width 300 height 25
click at [267, 171] on span "− ( − 5 ) 2 ​ − ( − 1 ) 3 + ( − 6 ) 2" at bounding box center [294, 173] width 300 height 14
click at [231, 191] on span "⬚ 2" at bounding box center [232, 196] width 12 height 13
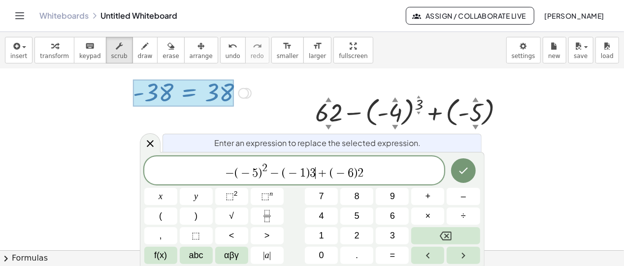
click at [318, 173] on span "+" at bounding box center [323, 173] width 14 height 12
click at [270, 203] on button "⬚ n" at bounding box center [267, 196] width 33 height 17
click at [360, 170] on span "2" at bounding box center [360, 173] width 6 height 12
click at [223, 199] on button "⬚ 2" at bounding box center [231, 196] width 33 height 17
click at [457, 174] on icon "Done" at bounding box center [463, 171] width 12 height 12
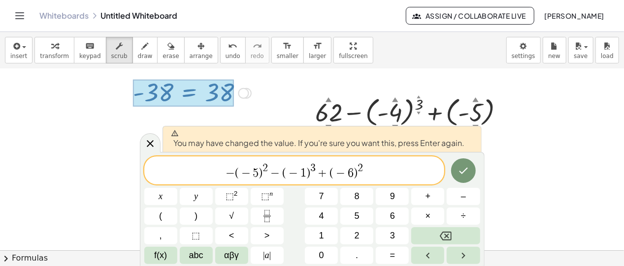
click at [450, 176] on div at bounding box center [463, 171] width 33 height 29
click at [453, 175] on button "Done" at bounding box center [463, 171] width 25 height 25
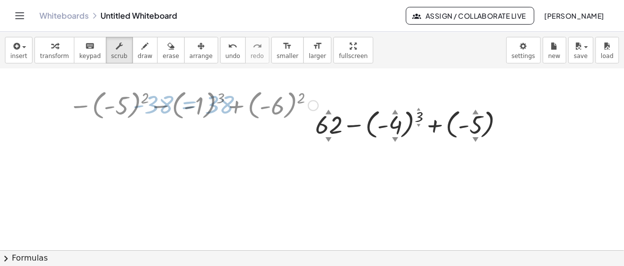
scroll to position [0, 0]
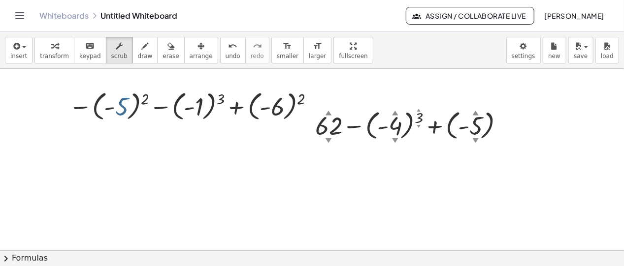
drag, startPoint x: 125, startPoint y: 106, endPoint x: 142, endPoint y: 98, distance: 18.5
click at [142, 100] on div at bounding box center [164, 106] width 183 height 36
drag, startPoint x: 143, startPoint y: 99, endPoint x: 130, endPoint y: 99, distance: 12.8
click at [129, 99] on div at bounding box center [164, 106] width 183 height 36
drag, startPoint x: 147, startPoint y: 100, endPoint x: 124, endPoint y: 103, distance: 23.3
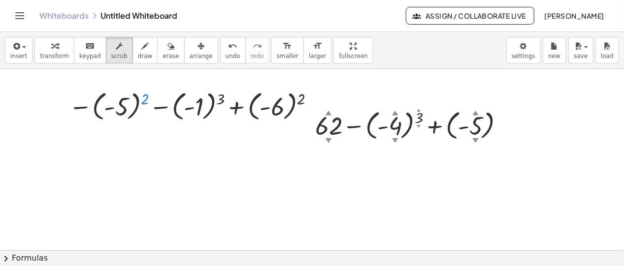
click at [124, 104] on div at bounding box center [164, 106] width 183 height 36
drag, startPoint x: 114, startPoint y: 108, endPoint x: 126, endPoint y: 110, distance: 12.0
click at [126, 110] on div at bounding box center [164, 106] width 183 height 36
drag, startPoint x: 134, startPoint y: 110, endPoint x: 128, endPoint y: 108, distance: 6.9
click at [126, 109] on div at bounding box center [164, 106] width 183 height 36
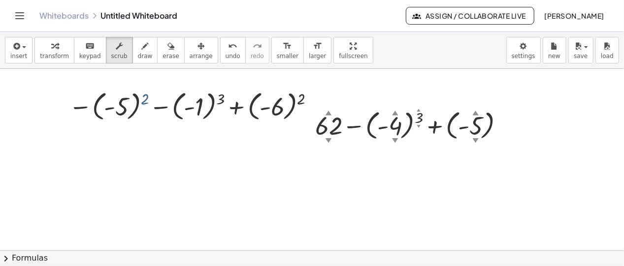
drag, startPoint x: 144, startPoint y: 100, endPoint x: 112, endPoint y: 103, distance: 31.7
click at [119, 102] on div at bounding box center [164, 106] width 183 height 36
drag, startPoint x: 87, startPoint y: 109, endPoint x: 104, endPoint y: 110, distance: 17.8
click at [104, 110] on div at bounding box center [164, 106] width 183 height 36
drag, startPoint x: 105, startPoint y: 110, endPoint x: 92, endPoint y: 107, distance: 14.0
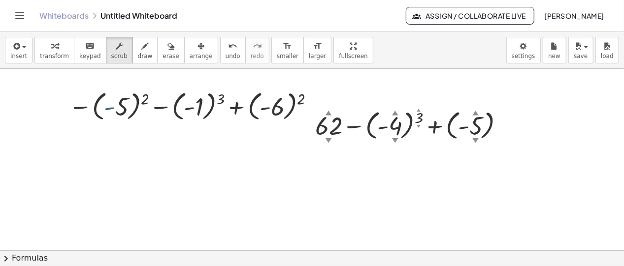
click at [90, 107] on div at bounding box center [164, 106] width 183 height 36
drag, startPoint x: 111, startPoint y: 108, endPoint x: 93, endPoint y: 104, distance: 19.1
click at [93, 104] on div at bounding box center [164, 106] width 183 height 36
drag, startPoint x: 84, startPoint y: 108, endPoint x: 91, endPoint y: 108, distance: 6.9
click at [91, 108] on div at bounding box center [164, 106] width 183 height 36
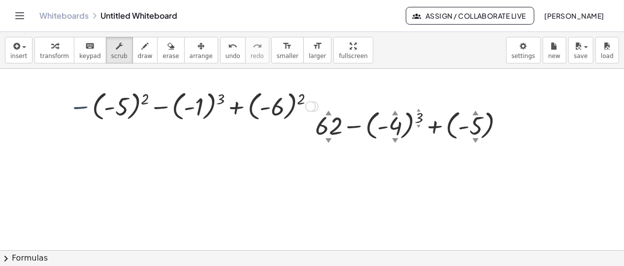
drag, startPoint x: 94, startPoint y: 112, endPoint x: 98, endPoint y: 114, distance: 5.3
click at [96, 113] on div at bounding box center [164, 106] width 183 height 36
click at [85, 44] on icon "keyboard" at bounding box center [89, 46] width 9 height 12
drag, startPoint x: 112, startPoint y: 108, endPoint x: 88, endPoint y: 109, distance: 24.1
click at [88, 109] on div at bounding box center [164, 106] width 183 height 36
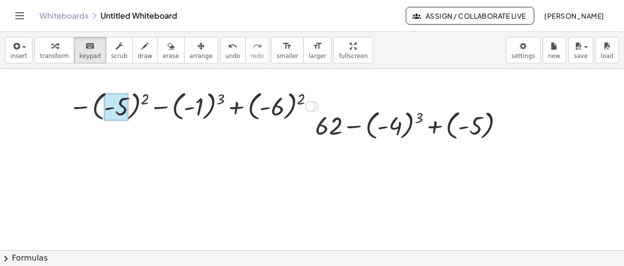
drag, startPoint x: 144, startPoint y: 101, endPoint x: 126, endPoint y: 99, distance: 17.8
click at [111, 53] on span "scrub" at bounding box center [119, 56] width 16 height 7
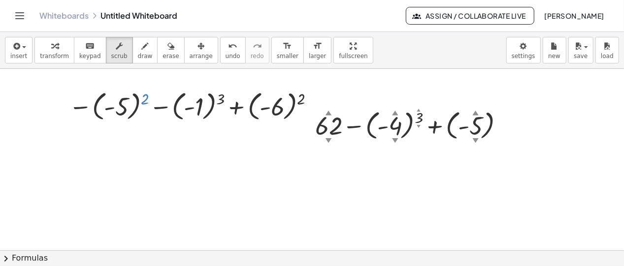
drag, startPoint x: 147, startPoint y: 100, endPoint x: 121, endPoint y: 106, distance: 26.8
click at [121, 106] on div at bounding box center [164, 106] width 183 height 36
drag, startPoint x: 202, startPoint y: 109, endPoint x: 164, endPoint y: 110, distance: 38.4
click at [164, 110] on div at bounding box center [164, 106] width 183 height 36
drag, startPoint x: 164, startPoint y: 110, endPoint x: 210, endPoint y: 104, distance: 46.7
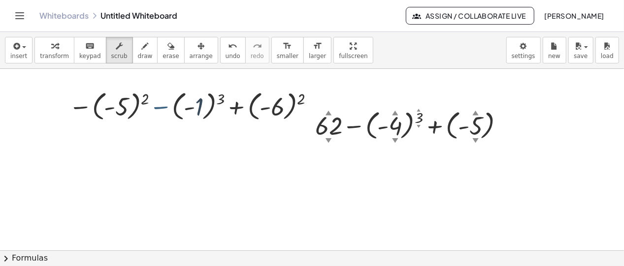
click at [195, 110] on div at bounding box center [164, 106] width 183 height 36
drag, startPoint x: 221, startPoint y: 101, endPoint x: 199, endPoint y: 105, distance: 22.0
click at [202, 102] on div at bounding box center [164, 106] width 183 height 36
drag, startPoint x: 196, startPoint y: 107, endPoint x: 223, endPoint y: 100, distance: 27.9
click at [222, 101] on div at bounding box center [164, 106] width 183 height 36
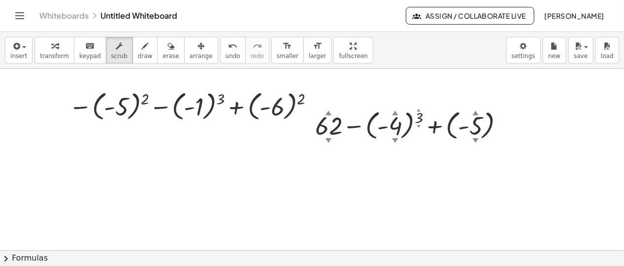
drag, startPoint x: 298, startPoint y: 98, endPoint x: 285, endPoint y: 107, distance: 16.7
click at [288, 106] on div at bounding box center [312, 251] width 624 height 365
drag, startPoint x: 283, startPoint y: 108, endPoint x: 436, endPoint y: 126, distance: 154.6
click at [322, 97] on div at bounding box center [312, 251] width 624 height 365
drag, startPoint x: 400, startPoint y: 127, endPoint x: 411, endPoint y: 119, distance: 13.1
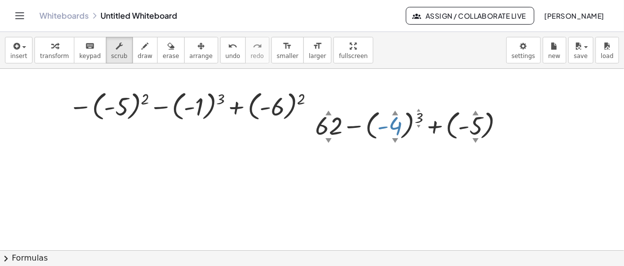
click at [410, 119] on div at bounding box center [413, 125] width 207 height 36
drag, startPoint x: 418, startPoint y: 117, endPoint x: 402, endPoint y: 123, distance: 16.8
click at [402, 123] on div at bounding box center [413, 125] width 207 height 36
click at [266, 101] on div at bounding box center [312, 251] width 624 height 365
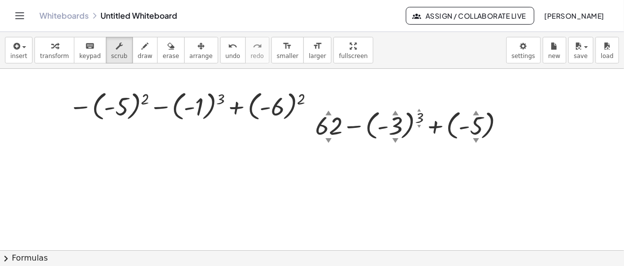
click at [266, 108] on div at bounding box center [312, 251] width 624 height 365
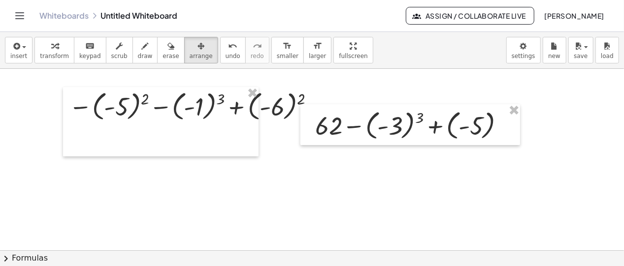
drag, startPoint x: 184, startPoint y: 51, endPoint x: 185, endPoint y: 88, distance: 37.4
click at [184, 52] on button "arrange" at bounding box center [201, 50] width 34 height 27
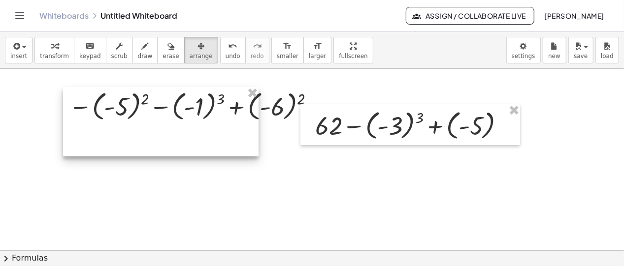
click at [190, 99] on div at bounding box center [160, 121] width 195 height 69
click at [249, 107] on div at bounding box center [160, 121] width 195 height 69
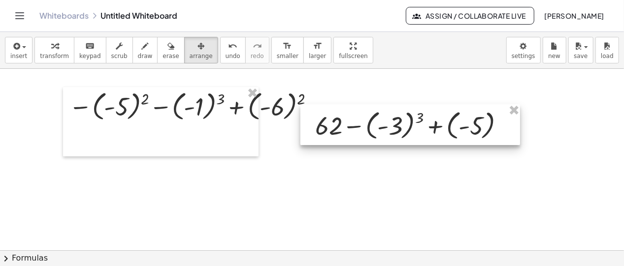
click at [349, 113] on div at bounding box center [410, 124] width 220 height 41
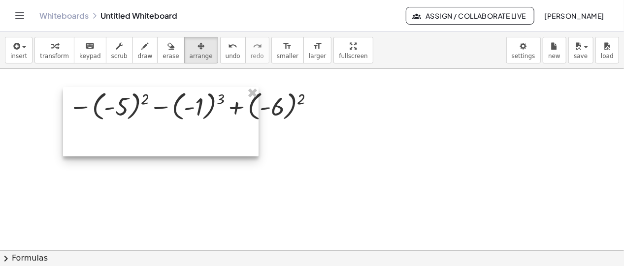
click at [236, 114] on div at bounding box center [160, 121] width 195 height 69
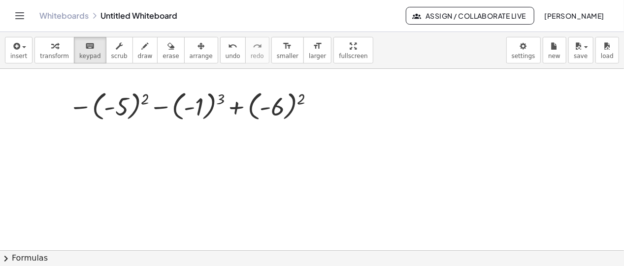
drag, startPoint x: 89, startPoint y: 48, endPoint x: 168, endPoint y: 88, distance: 89.2
click at [89, 48] on div "keyboard" at bounding box center [90, 46] width 22 height 12
drag, startPoint x: 300, startPoint y: 99, endPoint x: 276, endPoint y: 107, distance: 25.8
click at [274, 104] on div at bounding box center [312, 251] width 624 height 365
drag, startPoint x: 277, startPoint y: 108, endPoint x: 311, endPoint y: 100, distance: 34.8
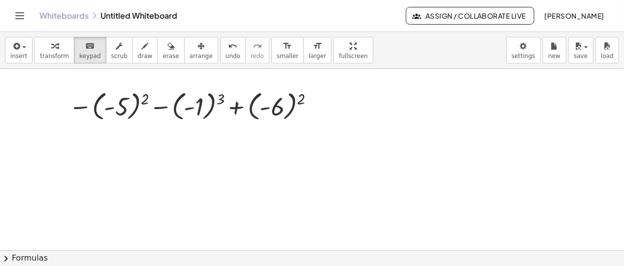
click at [311, 100] on div at bounding box center [312, 251] width 624 height 365
drag, startPoint x: 303, startPoint y: 97, endPoint x: 168, endPoint y: 79, distance: 136.1
click at [232, 97] on div "− 15 − 23 = 38 - 38 = 38 − ( - 5 ) 2 − ( - 1 ) 3 + ( - 6 ) 2 Transform line Cop…" at bounding box center [312, 251] width 624 height 365
drag, startPoint x: 147, startPoint y: 97, endPoint x: 126, endPoint y: 104, distance: 22.9
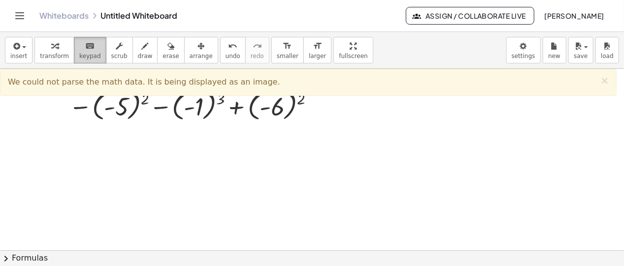
click at [92, 52] on button "keyboard keypad" at bounding box center [90, 50] width 32 height 27
click at [64, 42] on button "transform" at bounding box center [54, 50] width 40 height 27
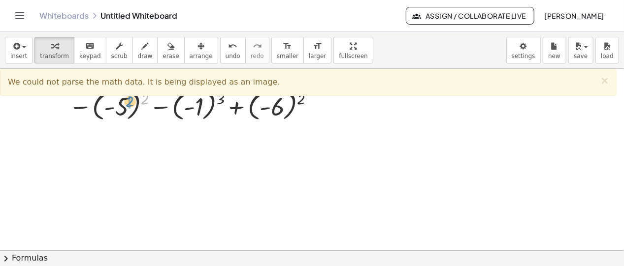
drag, startPoint x: 143, startPoint y: 102, endPoint x: 130, endPoint y: 104, distance: 13.5
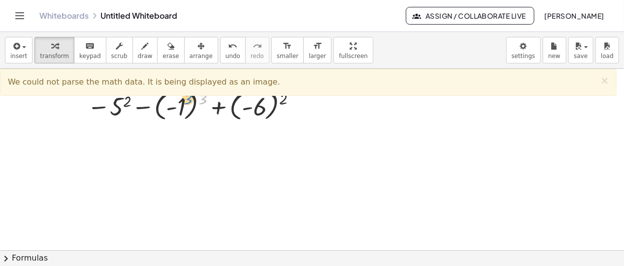
drag, startPoint x: 201, startPoint y: 98, endPoint x: 189, endPoint y: 98, distance: 12.3
click at [189, 98] on div at bounding box center [164, 106] width 183 height 36
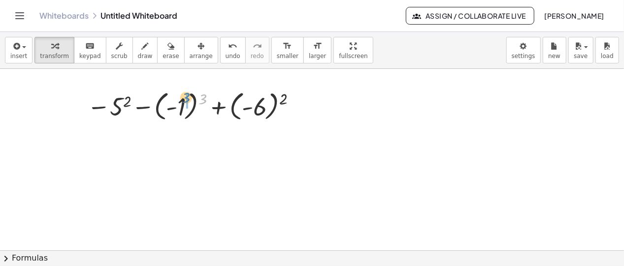
drag, startPoint x: 202, startPoint y: 99, endPoint x: 188, endPoint y: 98, distance: 13.9
click at [188, 98] on div at bounding box center [164, 106] width 183 height 36
click at [269, 101] on div at bounding box center [312, 251] width 624 height 365
drag, startPoint x: 283, startPoint y: 100, endPoint x: 271, endPoint y: 102, distance: 11.9
click at [271, 102] on div at bounding box center [312, 251] width 624 height 365
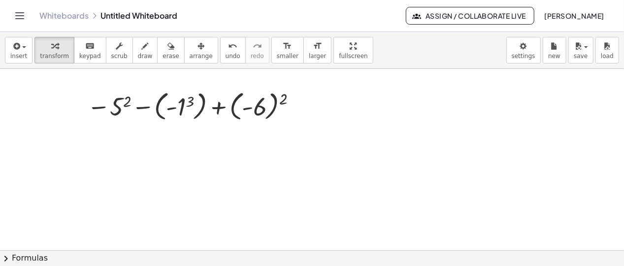
drag, startPoint x: 285, startPoint y: 100, endPoint x: 274, endPoint y: 99, distance: 10.4
click at [274, 99] on div at bounding box center [312, 251] width 624 height 365
drag, startPoint x: 286, startPoint y: 97, endPoint x: 266, endPoint y: 99, distance: 19.8
click at [266, 99] on div at bounding box center [312, 251] width 624 height 365
drag, startPoint x: 284, startPoint y: 100, endPoint x: 272, endPoint y: 104, distance: 12.5
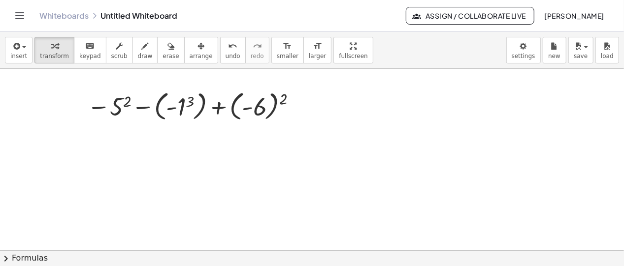
click at [272, 104] on div at bounding box center [312, 251] width 624 height 365
click at [265, 109] on div at bounding box center [312, 251] width 624 height 365
drag, startPoint x: 286, startPoint y: 100, endPoint x: 265, endPoint y: 101, distance: 20.7
click at [269, 101] on div at bounding box center [312, 251] width 624 height 365
click at [190, 132] on icon at bounding box center [189, 133] width 8 height 8
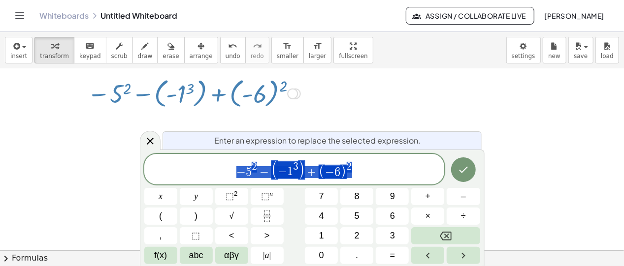
scroll to position [13, 0]
drag, startPoint x: 391, startPoint y: 121, endPoint x: 378, endPoint y: 113, distance: 15.2
click at [389, 120] on div at bounding box center [312, 238] width 624 height 365
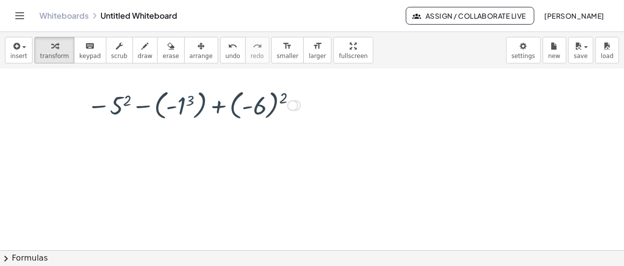
scroll to position [0, 0]
click at [271, 105] on div at bounding box center [312, 251] width 624 height 365
drag, startPoint x: 286, startPoint y: 99, endPoint x: 251, endPoint y: 105, distance: 35.1
click at [251, 105] on div "− 15 − 23 = 38 - 38 = 38 − ( - 5 ) 2 − ( - 1 ) 3 + ( - 6 ) 2 − 5 2 − ( - 1 ) 3 …" at bounding box center [312, 251] width 624 height 365
drag, startPoint x: 126, startPoint y: 103, endPoint x: 108, endPoint y: 108, distance: 18.3
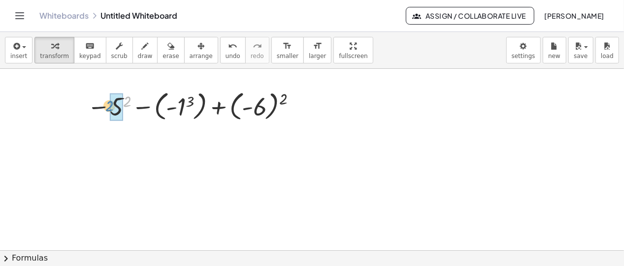
click at [108, 108] on div at bounding box center [164, 106] width 183 height 36
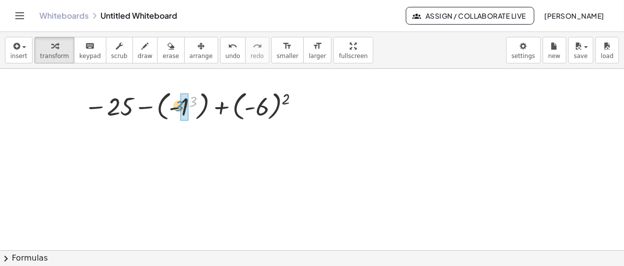
drag, startPoint x: 194, startPoint y: 102, endPoint x: 181, endPoint y: 105, distance: 13.7
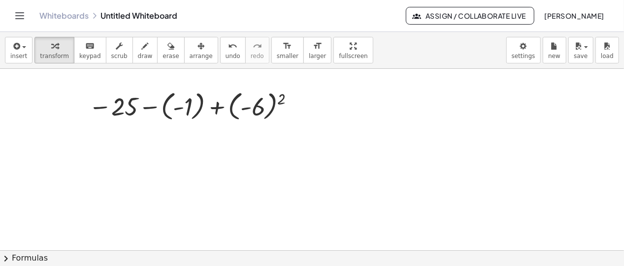
drag, startPoint x: 281, startPoint y: 100, endPoint x: 260, endPoint y: 101, distance: 21.2
click at [260, 101] on div at bounding box center [312, 251] width 624 height 365
drag, startPoint x: 280, startPoint y: 103, endPoint x: 256, endPoint y: 107, distance: 24.0
click at [255, 107] on div "− 15 − 23 = 38 - 38 = 38 − ( - 5 ) 2 − ( - 1 ) 3 + ( - 6 ) 2 − 5 2 − ( - 1 ) 3 …" at bounding box center [312, 251] width 624 height 365
drag, startPoint x: 283, startPoint y: 100, endPoint x: 254, endPoint y: 105, distance: 29.5
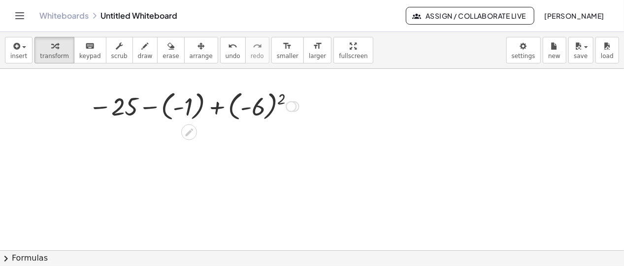
click at [254, 105] on div "− 15 − 23 = 38 - 38 = 38 − ( - 5 ) 2 − ( - 1 ) 3 + ( - 6 ) 2 − 5 2 − ( - 1 ) 3 …" at bounding box center [312, 251] width 624 height 365
drag, startPoint x: 253, startPoint y: 110, endPoint x: 279, endPoint y: 103, distance: 27.0
click at [254, 108] on div "− 15 − 23 = 38 - 38 = 38 − ( - 5 ) 2 − ( - 1 ) 3 + ( - 6 ) 2 − 5 2 − ( - 1 ) 3 …" at bounding box center [312, 251] width 624 height 365
drag, startPoint x: 283, startPoint y: 99, endPoint x: 256, endPoint y: 104, distance: 27.5
click at [256, 104] on div "− 15 − 23 = 38 - 38 = 38 − ( - 5 ) 2 − ( - 1 ) 3 + ( - 6 ) 2 − 5 2 − ( - 1 ) 3 …" at bounding box center [312, 251] width 624 height 365
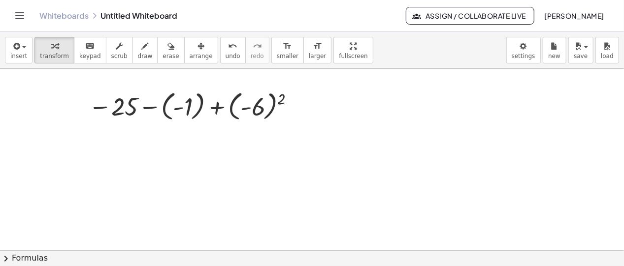
drag, startPoint x: 285, startPoint y: 100, endPoint x: 271, endPoint y: 107, distance: 15.0
click at [267, 99] on div at bounding box center [312, 251] width 624 height 365
drag, startPoint x: 272, startPoint y: 109, endPoint x: 286, endPoint y: 107, distance: 14.0
click at [289, 110] on div at bounding box center [312, 251] width 624 height 365
drag, startPoint x: 282, startPoint y: 101, endPoint x: 248, endPoint y: 103, distance: 33.5
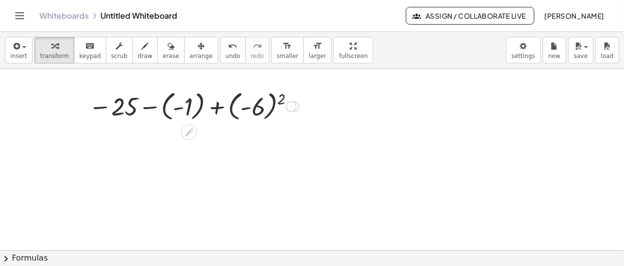
click at [248, 103] on div "− 15 − 23 = 38 - 38 = 38 − ( - 5 ) 2 − ( - 1 ) 3 + ( - 6 ) 2 − 5 2 − ( - 1 ) 3 …" at bounding box center [312, 251] width 624 height 365
drag, startPoint x: 230, startPoint y: 111, endPoint x: 279, endPoint y: 115, distance: 48.4
click at [279, 115] on div "− 15 − 23 = 38 - 38 = 38 − ( - 5 ) 2 − ( - 1 ) 3 + ( - 6 ) 2 − 5 2 − ( - 1 ) 3 …" at bounding box center [312, 251] width 624 height 365
drag, startPoint x: 282, startPoint y: 101, endPoint x: 263, endPoint y: 103, distance: 18.8
click at [263, 103] on div at bounding box center [312, 251] width 624 height 365
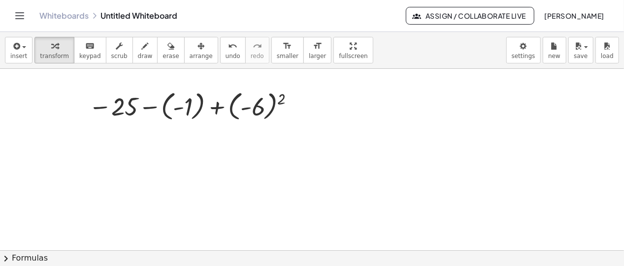
drag, startPoint x: 284, startPoint y: 97, endPoint x: 272, endPoint y: 106, distance: 14.5
click at [272, 106] on div at bounding box center [312, 251] width 624 height 365
drag, startPoint x: 282, startPoint y: 100, endPoint x: 265, endPoint y: 108, distance: 18.3
click at [265, 108] on div at bounding box center [312, 251] width 624 height 365
drag, startPoint x: 285, startPoint y: 102, endPoint x: 246, endPoint y: 109, distance: 39.1
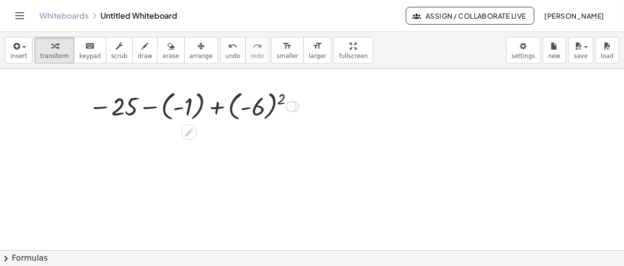
click at [246, 109] on div "− 15 − 23 = 38 - 38 = 38 − ( - 5 ) 2 − ( - 1 ) 3 + ( - 6 ) 2 − 5 2 − ( - 1 ) 3 …" at bounding box center [312, 251] width 624 height 365
drag, startPoint x: 279, startPoint y: 102, endPoint x: 264, endPoint y: 107, distance: 15.6
click at [264, 107] on div at bounding box center [312, 251] width 624 height 365
drag, startPoint x: 283, startPoint y: 99, endPoint x: 266, endPoint y: 93, distance: 17.9
click at [267, 104] on div at bounding box center [312, 251] width 624 height 365
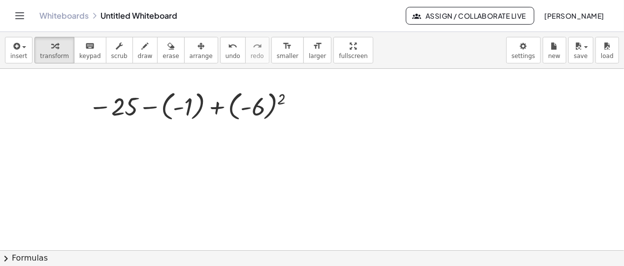
click at [275, 104] on div at bounding box center [312, 251] width 624 height 365
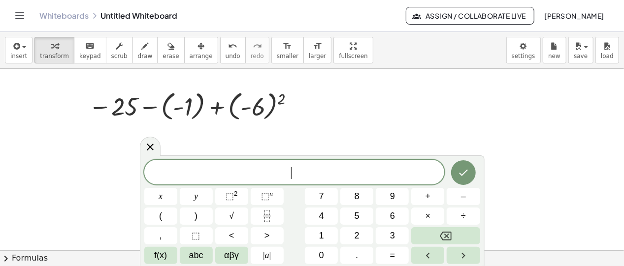
click at [278, 95] on div at bounding box center [312, 251] width 624 height 365
drag, startPoint x: 276, startPoint y: 107, endPoint x: 278, endPoint y: 96, distance: 11.0
click at [277, 97] on div at bounding box center [312, 251] width 624 height 365
drag, startPoint x: 278, startPoint y: 96, endPoint x: 281, endPoint y: 100, distance: 5.2
click at [281, 100] on div at bounding box center [312, 251] width 624 height 365
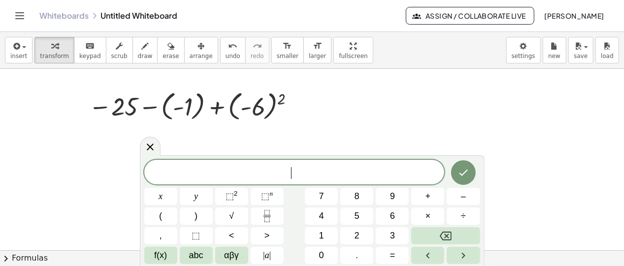
drag, startPoint x: 282, startPoint y: 100, endPoint x: 275, endPoint y: 102, distance: 7.1
click at [275, 102] on div at bounding box center [312, 251] width 624 height 365
click at [150, 148] on icon at bounding box center [150, 147] width 12 height 12
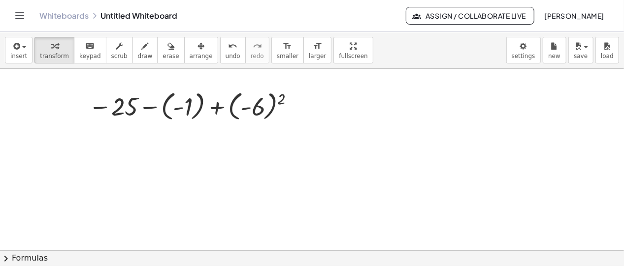
drag, startPoint x: 284, startPoint y: 97, endPoint x: 226, endPoint y: 76, distance: 61.7
click at [276, 101] on div at bounding box center [312, 251] width 624 height 365
drag, startPoint x: 86, startPoint y: 49, endPoint x: 125, endPoint y: 65, distance: 42.8
click at [87, 49] on div "keyboard" at bounding box center [90, 46] width 22 height 12
click at [274, 100] on div at bounding box center [312, 251] width 624 height 365
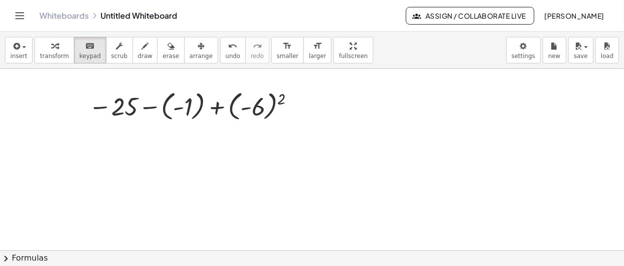
drag, startPoint x: 282, startPoint y: 101, endPoint x: 272, endPoint y: 103, distance: 10.0
click at [272, 103] on div at bounding box center [312, 251] width 624 height 365
click at [252, 101] on div "− 15 − 23 = 38 - 38 = 38 − ( - 5 ) 2 − ( - 1 ) 3 + ( - 6 ) 2 − 5 2 − ( - 1 ) 3 …" at bounding box center [312, 251] width 624 height 365
click at [65, 51] on button "transform" at bounding box center [54, 50] width 40 height 27
drag, startPoint x: 286, startPoint y: 98, endPoint x: 276, endPoint y: 102, distance: 11.1
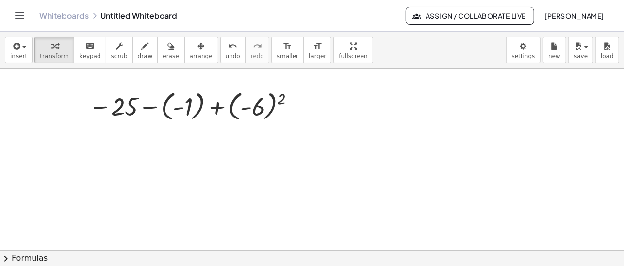
click at [276, 102] on div at bounding box center [312, 251] width 624 height 365
drag, startPoint x: 281, startPoint y: 103, endPoint x: 261, endPoint y: 104, distance: 20.2
click at [265, 104] on div at bounding box center [312, 251] width 624 height 365
drag, startPoint x: 258, startPoint y: 104, endPoint x: 275, endPoint y: 97, distance: 18.6
click at [275, 97] on div "− 15 − 23 = 38 - 38 = 38 − ( - 5 ) 2 − ( - 1 ) 3 + ( - 6 ) 2 − 5 2 − ( - 1 ) 3 …" at bounding box center [312, 251] width 624 height 365
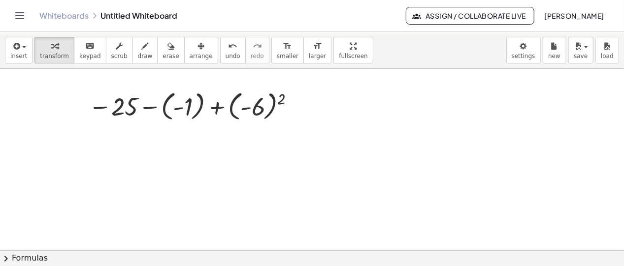
drag, startPoint x: 261, startPoint y: 105, endPoint x: 273, endPoint y: 101, distance: 11.8
click at [273, 101] on div at bounding box center [312, 251] width 624 height 365
drag, startPoint x: 247, startPoint y: 112, endPoint x: 291, endPoint y: 99, distance: 46.1
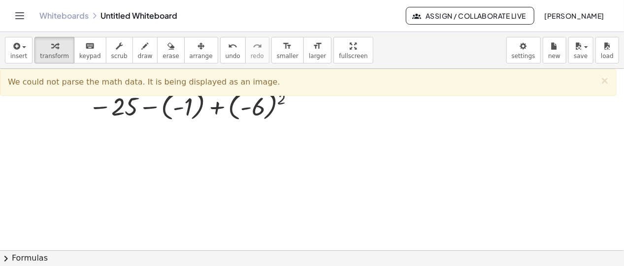
click at [262, 111] on div at bounding box center [312, 251] width 624 height 365
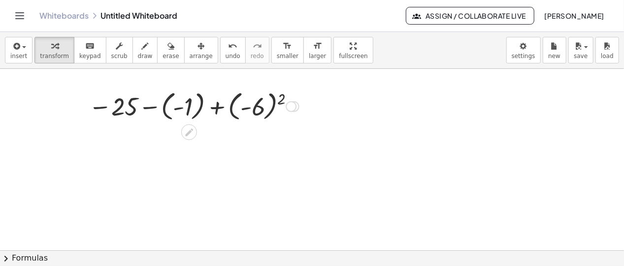
drag, startPoint x: 282, startPoint y: 101, endPoint x: 237, endPoint y: 118, distance: 47.4
click at [237, 118] on div "− 15 − 23 = 38 - 38 = 38 − ( - 5 ) 2 − ( - 1 ) 3 + ( - 6 ) 2 − 5 2 − ( - 1 ) 3 …" at bounding box center [312, 251] width 624 height 365
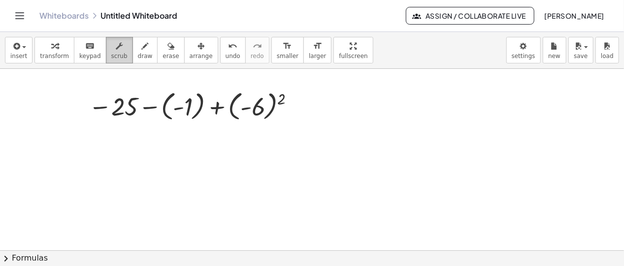
click at [114, 48] on div "button" at bounding box center [119, 46] width 16 height 12
click at [276, 100] on div at bounding box center [312, 251] width 624 height 365
drag, startPoint x: 281, startPoint y: 100, endPoint x: 219, endPoint y: 78, distance: 65.9
click at [238, 88] on div "− 15 − 23 = 38 - 38 = 38 − ( - 5 ) 2 − ( - 1 ) 3 + ( - 6 ) 2 − 5 2 − ( - 1 ) 3 …" at bounding box center [312, 251] width 624 height 365
drag, startPoint x: 138, startPoint y: 44, endPoint x: 157, endPoint y: 47, distance: 18.9
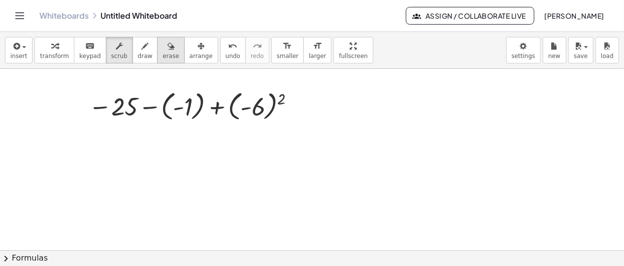
click at [138, 44] on div "button" at bounding box center [145, 46] width 15 height 12
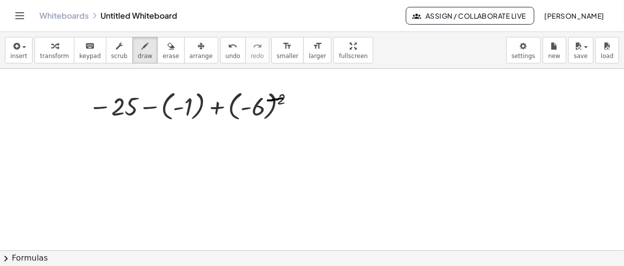
drag
click at [268, 100] on div at bounding box center [312, 251] width 624 height 365
click at [160, 60] on button "erase" at bounding box center [170, 50] width 27 height 27
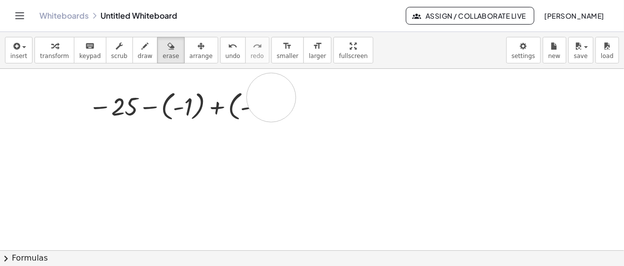
click at [275, 100] on div at bounding box center [312, 251] width 624 height 365
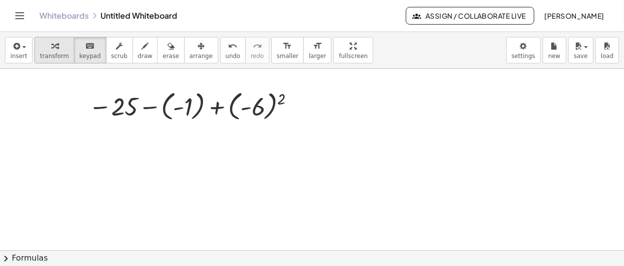
click at [86, 54] on span "keypad" at bounding box center [90, 56] width 22 height 7
click at [45, 53] on span "transform" at bounding box center [54, 56] width 29 height 7
click at [268, 100] on div at bounding box center [312, 251] width 624 height 365
click at [225, 102] on div "− 15 − 23 = 38 - 38 = 38 − ( - 5 ) 2 − ( - 1 ) 3 + ( - 6 ) 2 − 5 2 − ( - 1 ) 3 …" at bounding box center [312, 251] width 624 height 365
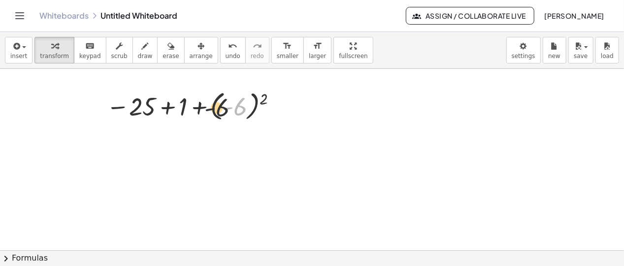
click at [206, 113] on div at bounding box center [164, 106] width 183 height 36
click at [200, 109] on div at bounding box center [164, 106] width 183 height 36
click at [220, 112] on div at bounding box center [164, 106] width 183 height 36
drag, startPoint x: 264, startPoint y: 99, endPoint x: 245, endPoint y: 104, distance: 20.2
click at [245, 104] on div "− 15 − 23 = 38 - 38 = 38 − ( - 5 ) 2 − ( - 1 ) 3 + ( - 6 ) 2 − 5 2 − ( - 1 ) 3 …" at bounding box center [312, 251] width 624 height 365
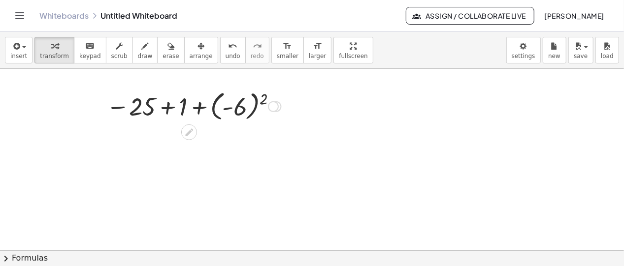
click at [251, 102] on div "− 15 − 23 = 38 - 38 = 38 − ( - 5 ) 2 − ( - 1 ) 3 + ( - 6 ) 2 − 5 2 − ( - 1 ) 3 …" at bounding box center [312, 251] width 624 height 365
click at [181, 110] on div at bounding box center [164, 106] width 183 height 36
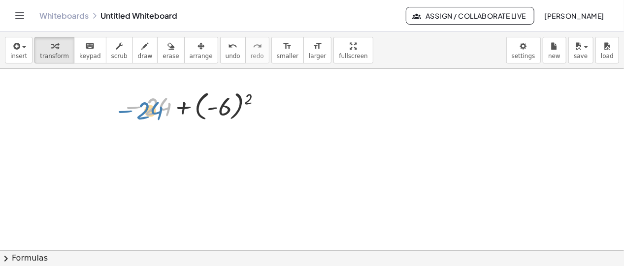
drag, startPoint x: 170, startPoint y: 110, endPoint x: 162, endPoint y: 109, distance: 8.9
click at [161, 110] on div at bounding box center [164, 106] width 183 height 36
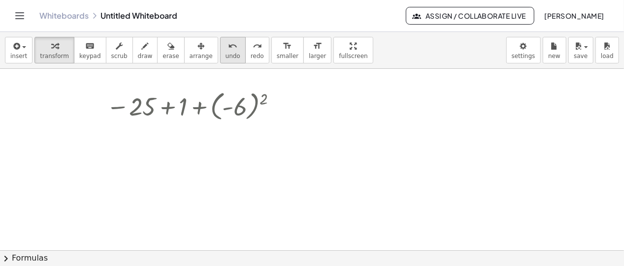
click at [220, 50] on button "undo undo" at bounding box center [233, 50] width 26 height 27
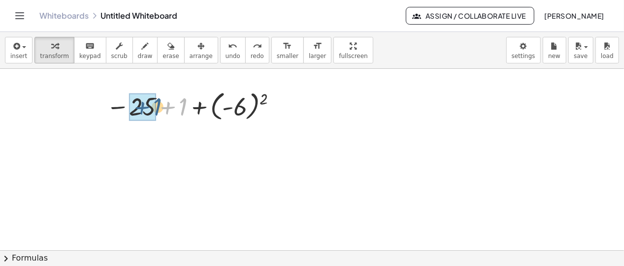
drag, startPoint x: 176, startPoint y: 110, endPoint x: 150, endPoint y: 108, distance: 26.6
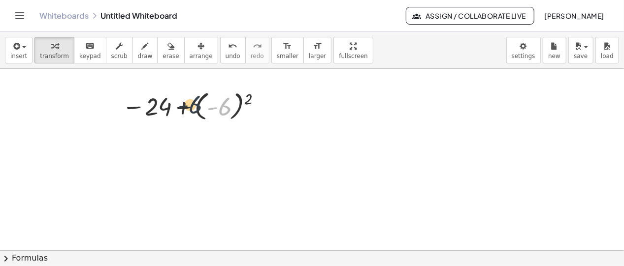
drag, startPoint x: 226, startPoint y: 105, endPoint x: 195, endPoint y: 103, distance: 30.6
click at [195, 103] on div at bounding box center [164, 106] width 183 height 36
drag, startPoint x: 250, startPoint y: 98, endPoint x: 218, endPoint y: 103, distance: 31.9
click at [218, 103] on div at bounding box center [164, 106] width 183 height 36
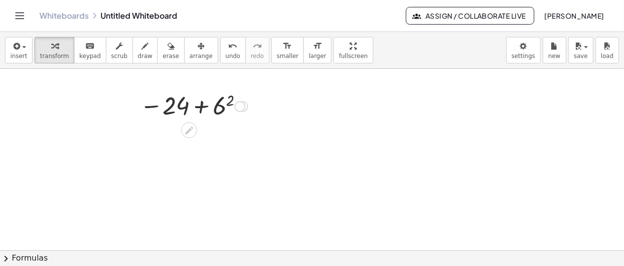
click at [217, 105] on div at bounding box center [164, 106] width 183 height 32
drag, startPoint x: 199, startPoint y: 109, endPoint x: 147, endPoint y: 109, distance: 52.7
click at [147, 109] on div at bounding box center [164, 106] width 183 height 32
click at [192, 107] on div at bounding box center [164, 106] width 183 height 32
click at [194, 108] on div at bounding box center [164, 106] width 183 height 32
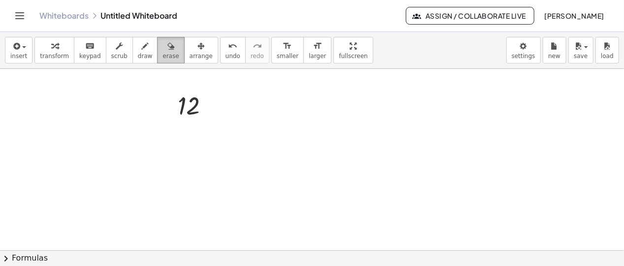
click at [167, 51] on icon "button" at bounding box center [170, 46] width 7 height 12
click at [184, 51] on button "arrange" at bounding box center [201, 50] width 34 height 27
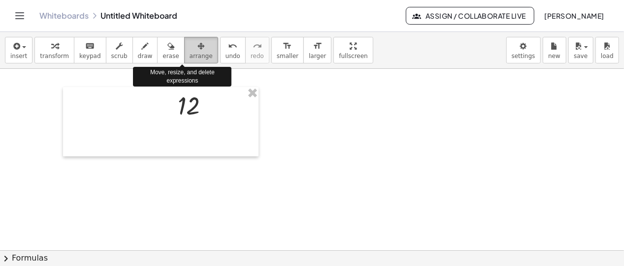
click at [184, 51] on button "arrange" at bounding box center [201, 50] width 34 height 27
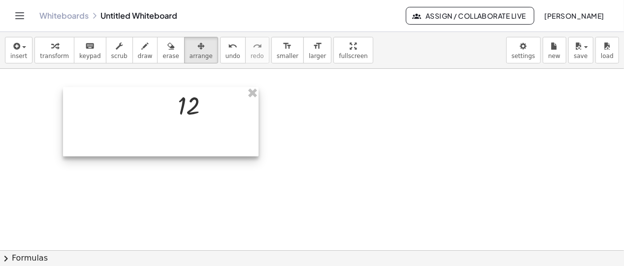
click at [197, 104] on div at bounding box center [160, 121] width 195 height 69
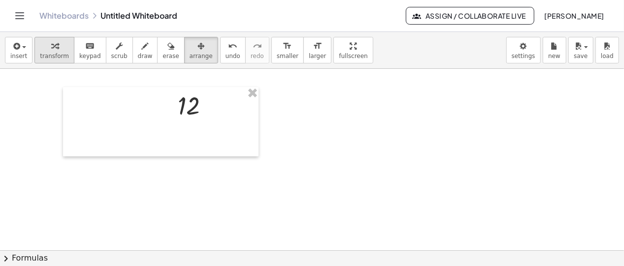
click at [58, 53] on span "transform" at bounding box center [54, 56] width 29 height 7
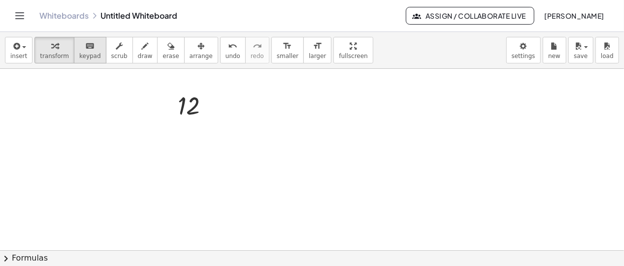
click at [83, 53] on span "keypad" at bounding box center [90, 56] width 22 height 7
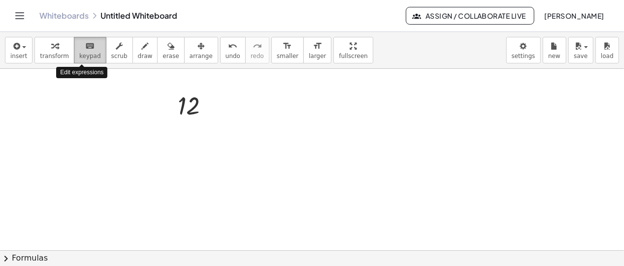
click at [84, 53] on span "keypad" at bounding box center [90, 56] width 22 height 7
click at [176, 101] on div at bounding box center [164, 106] width 183 height 32
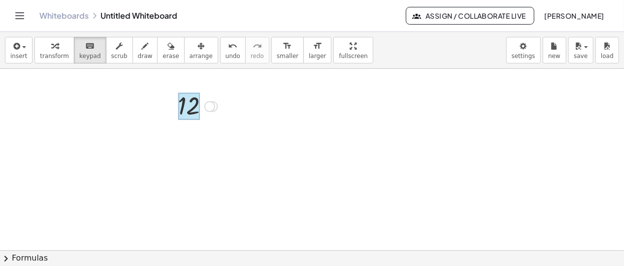
click at [191, 106] on div at bounding box center [189, 107] width 22 height 28
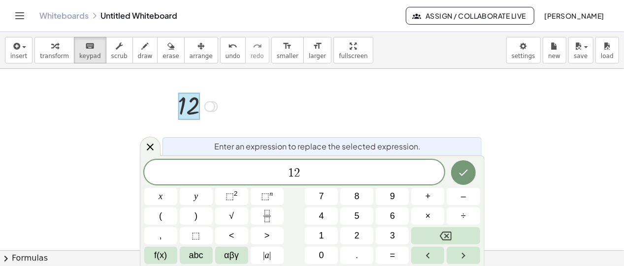
click at [191, 106] on div at bounding box center [189, 107] width 22 height 28
click at [300, 169] on span "1 2 ​" at bounding box center [294, 173] width 300 height 14
drag, startPoint x: 321, startPoint y: 165, endPoint x: 370, endPoint y: 200, distance: 60.7
click at [321, 164] on div "​" at bounding box center [294, 172] width 300 height 25
click at [167, 217] on button "(" at bounding box center [160, 216] width 33 height 17
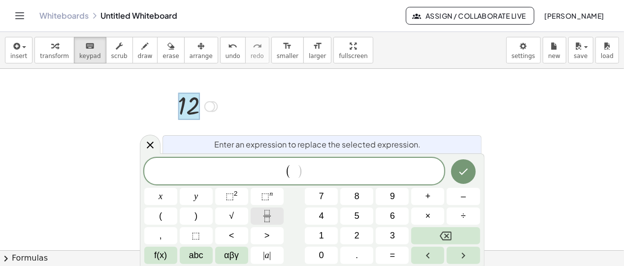
click at [263, 213] on icon "Fraction" at bounding box center [267, 216] width 12 height 12
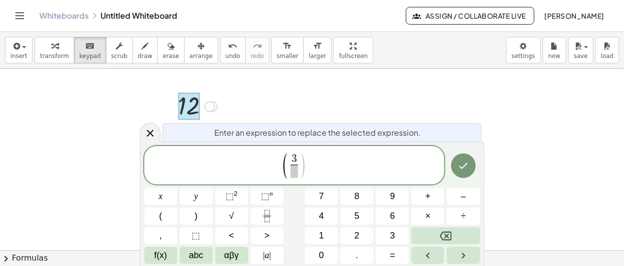
click at [298, 175] on span "3 ​ ​" at bounding box center [295, 166] width 12 height 24
click at [298, 172] on span "3 ​ ​" at bounding box center [295, 166] width 12 height 24
click at [302, 163] on span ")" at bounding box center [302, 166] width 7 height 29
click at [196, 212] on span ")" at bounding box center [195, 216] width 3 height 13
click at [165, 221] on button "(" at bounding box center [160, 216] width 33 height 17
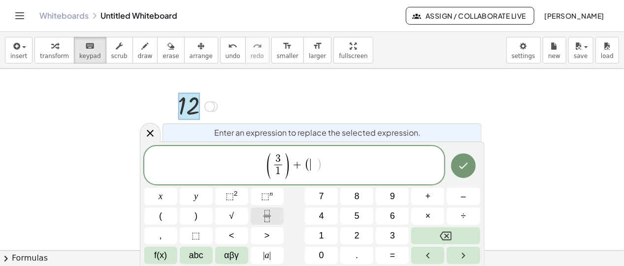
click at [256, 218] on button "Fraction" at bounding box center [267, 216] width 33 height 17
click at [316, 172] on span "​" at bounding box center [313, 171] width 7 height 13
click at [327, 162] on span "( 3 1 ​ ) + ( 2 1 ​ ​ )" at bounding box center [294, 166] width 300 height 28
click at [204, 216] on button ")" at bounding box center [196, 216] width 33 height 17
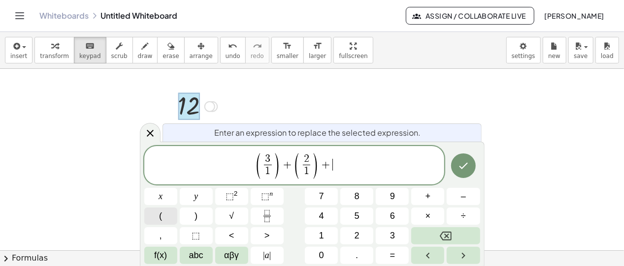
click at [163, 216] on button "(" at bounding box center [160, 216] width 33 height 17
click at [263, 214] on icon "Fraction" at bounding box center [267, 216] width 12 height 12
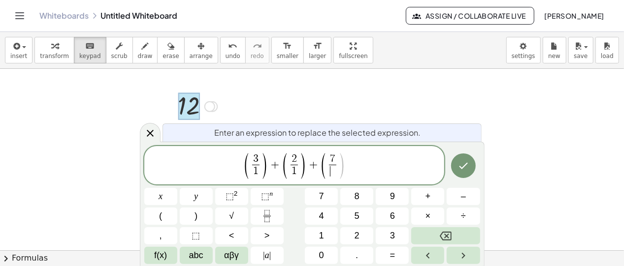
click at [333, 174] on span "​" at bounding box center [332, 171] width 7 height 13
click at [345, 164] on span ")" at bounding box center [341, 166] width 7 height 29
click at [196, 217] on span ")" at bounding box center [195, 216] width 3 height 13
click at [266, 155] on span ")" at bounding box center [264, 166] width 7 height 29
click at [260, 194] on button "⬚ n" at bounding box center [267, 196] width 33 height 17
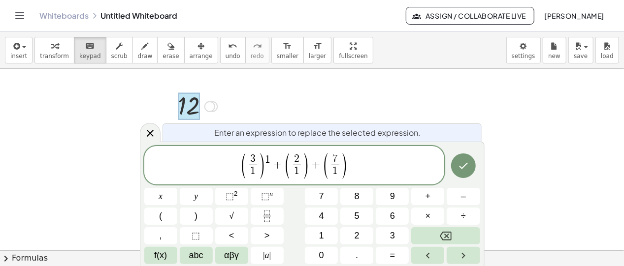
click at [308, 157] on span ")" at bounding box center [305, 166] width 7 height 29
click at [265, 193] on span "⬚" at bounding box center [265, 197] width 8 height 10
click at [360, 155] on span "( 3 1 ​ ) 1 + ( 2 1 ​ ) 3 + ( 7 1 ​ ) ​" at bounding box center [294, 166] width 300 height 28
click at [269, 195] on sup "n" at bounding box center [270, 193] width 3 height 7
click at [457, 167] on button "Done" at bounding box center [463, 166] width 25 height 25
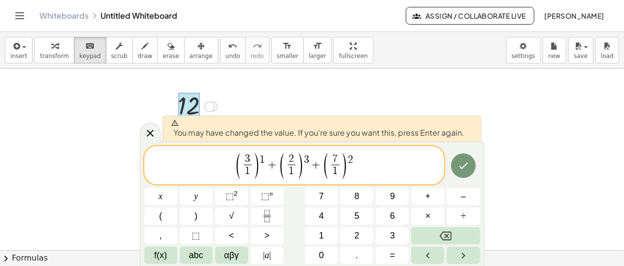
click at [449, 169] on div at bounding box center [463, 165] width 33 height 39
click at [454, 167] on button "Done" at bounding box center [463, 166] width 25 height 25
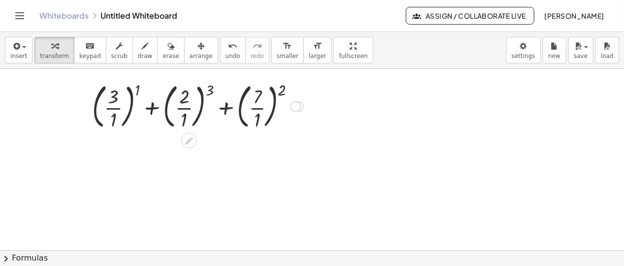
click at [134, 87] on div at bounding box center [164, 105] width 183 height 53
drag, startPoint x: 137, startPoint y: 88, endPoint x: 118, endPoint y: 92, distance: 19.6
click at [118, 92] on div at bounding box center [164, 105] width 183 height 53
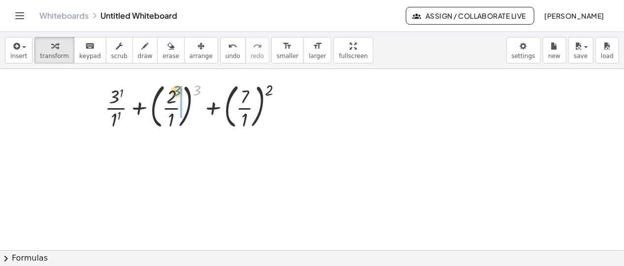
drag, startPoint x: 197, startPoint y: 92, endPoint x: 176, endPoint y: 92, distance: 20.7
click at [176, 92] on div at bounding box center [164, 105] width 183 height 53
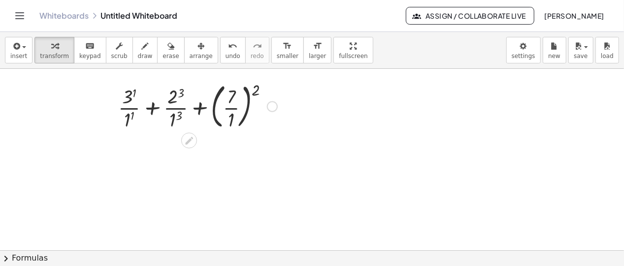
drag, startPoint x: 257, startPoint y: 94, endPoint x: 249, endPoint y: 93, distance: 7.9
click at [245, 93] on div "− 15 − 23 = 38 - 38 = 38 − ( - 5 ) 2 − ( - 1 ) 3 + ( - 6 ) 2 − 5 2 − ( - 1 ) 3 …" at bounding box center [160, 121] width 195 height 69
drag, startPoint x: 256, startPoint y: 91, endPoint x: 235, endPoint y: 90, distance: 20.2
click at [235, 90] on div at bounding box center [164, 105] width 183 height 53
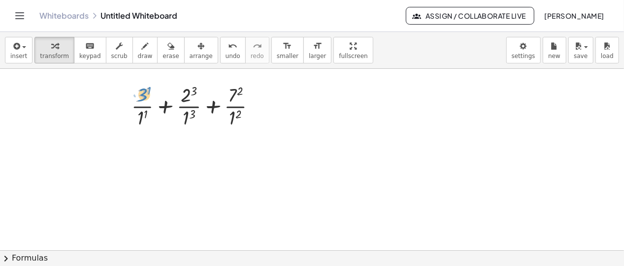
click at [144, 98] on div at bounding box center [164, 105] width 183 height 49
drag, startPoint x: 147, startPoint y: 89, endPoint x: 147, endPoint y: 110, distance: 20.7
click at [147, 110] on div at bounding box center [164, 105] width 183 height 49
drag, startPoint x: 138, startPoint y: 94, endPoint x: 138, endPoint y: 111, distance: 16.7
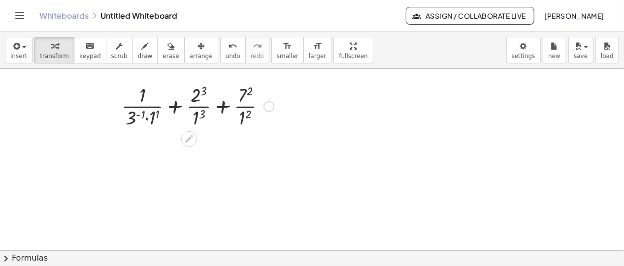
click at [151, 114] on div at bounding box center [164, 105] width 183 height 49
drag, startPoint x: 153, startPoint y: 117, endPoint x: 142, endPoint y: 116, distance: 10.9
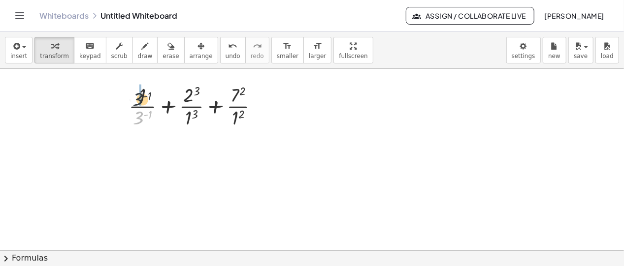
drag, startPoint x: 142, startPoint y: 112, endPoint x: 143, endPoint y: 95, distance: 17.3
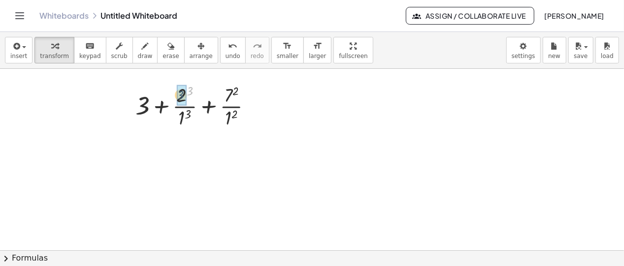
drag, startPoint x: 190, startPoint y: 92, endPoint x: 181, endPoint y: 96, distance: 10.2
drag, startPoint x: 190, startPoint y: 115, endPoint x: 182, endPoint y: 117, distance: 7.6
drag, startPoint x: 186, startPoint y: 101, endPoint x: 186, endPoint y: 115, distance: 13.8
click at [186, 115] on div at bounding box center [164, 105] width 183 height 49
click at [184, 113] on div at bounding box center [164, 105] width 183 height 49
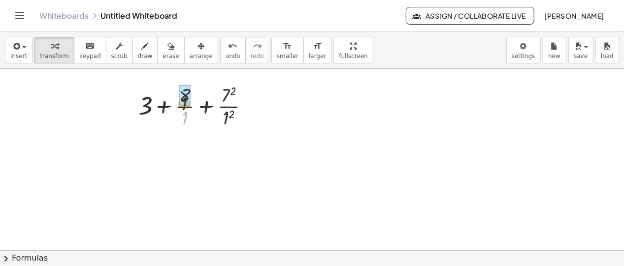
drag, startPoint x: 187, startPoint y: 117, endPoint x: 186, endPoint y: 101, distance: 15.8
drag, startPoint x: 228, startPoint y: 94, endPoint x: 225, endPoint y: 98, distance: 5.6
drag, startPoint x: 229, startPoint y: 113, endPoint x: 224, endPoint y: 115, distance: 6.1
drag, startPoint x: 228, startPoint y: 98, endPoint x: 231, endPoint y: 118, distance: 19.8
click at [231, 118] on div at bounding box center [164, 105] width 183 height 49
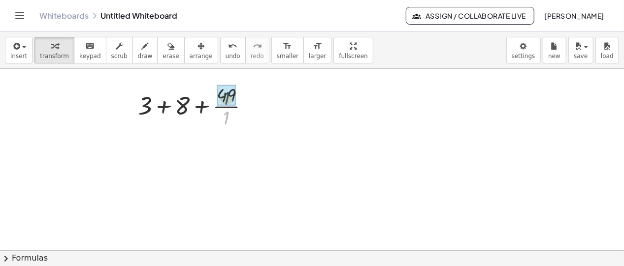
drag, startPoint x: 227, startPoint y: 118, endPoint x: 227, endPoint y: 100, distance: 17.7
drag, startPoint x: 150, startPoint y: 107, endPoint x: 182, endPoint y: 110, distance: 32.1
drag, startPoint x: 205, startPoint y: 108, endPoint x: 172, endPoint y: 108, distance: 33.5
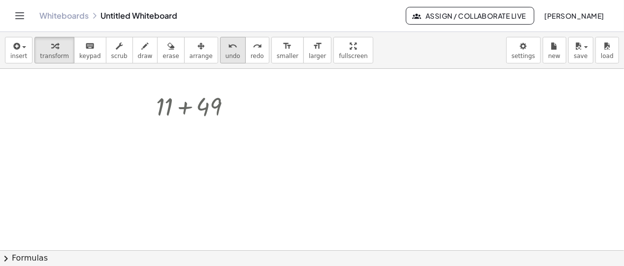
click at [220, 51] on button "undo undo" at bounding box center [233, 50] width 26 height 27
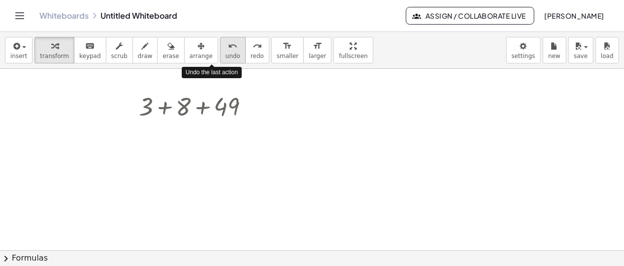
click at [220, 51] on button "undo undo" at bounding box center [233, 50] width 26 height 27
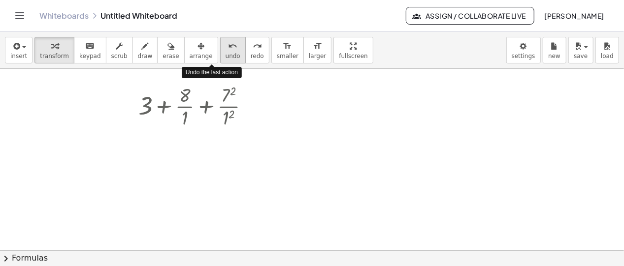
click at [220, 51] on button "undo undo" at bounding box center [233, 50] width 26 height 27
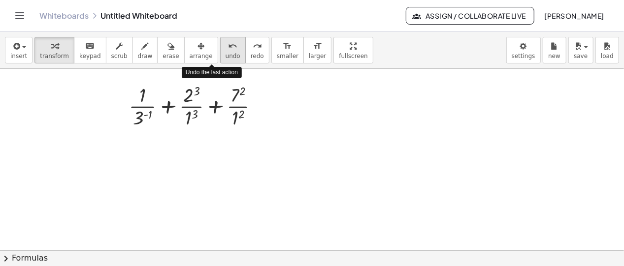
click at [220, 51] on button "undo undo" at bounding box center [233, 50] width 26 height 27
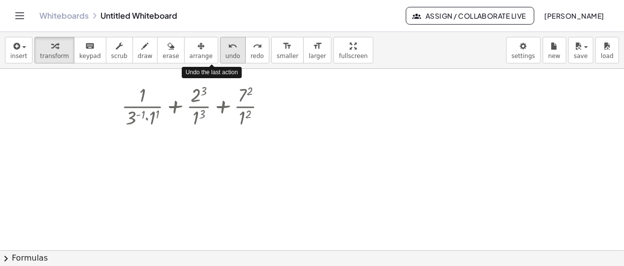
click at [220, 51] on button "undo undo" at bounding box center [233, 50] width 26 height 27
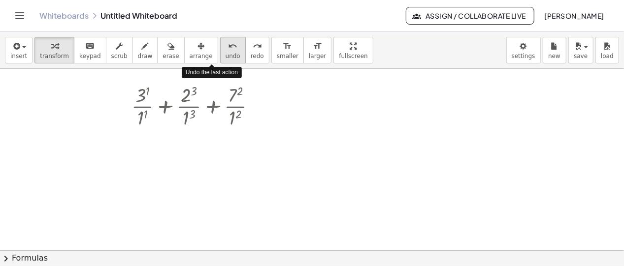
click at [220, 51] on button "undo undo" at bounding box center [233, 50] width 26 height 27
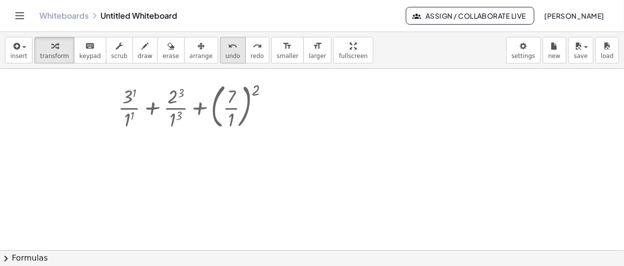
click at [226, 53] on span "undo" at bounding box center [233, 56] width 15 height 7
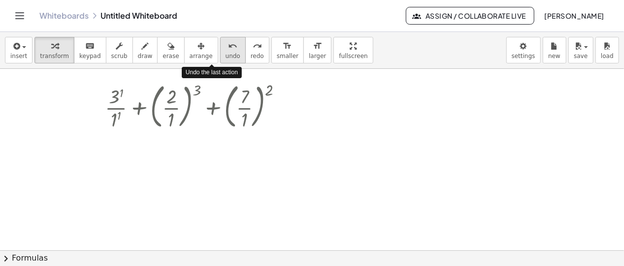
click at [226, 53] on span "undo" at bounding box center [233, 56] width 15 height 7
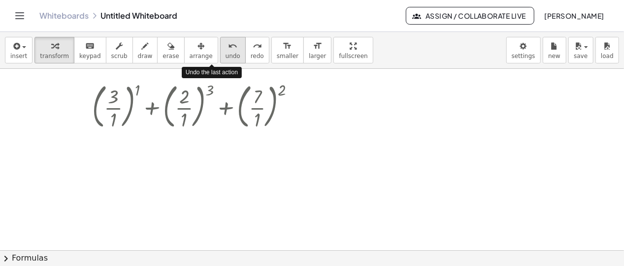
click at [226, 53] on span "undo" at bounding box center [233, 56] width 15 height 7
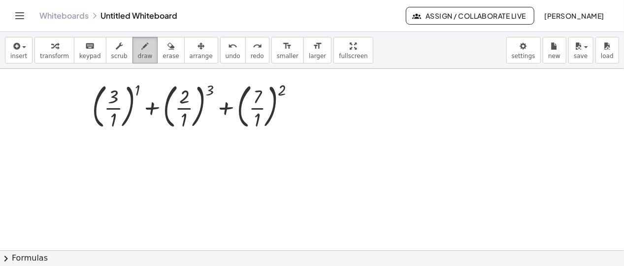
click at [142, 51] on icon "button" at bounding box center [145, 46] width 7 height 12
drag, startPoint x: 138, startPoint y: 88, endPoint x: 129, endPoint y: 70, distance: 20.0
click at [122, 87] on div at bounding box center [312, 251] width 624 height 365
drag, startPoint x: 136, startPoint y: 92, endPoint x: 124, endPoint y: 118, distance: 28.6
click at [124, 118] on div at bounding box center [312, 251] width 624 height 365
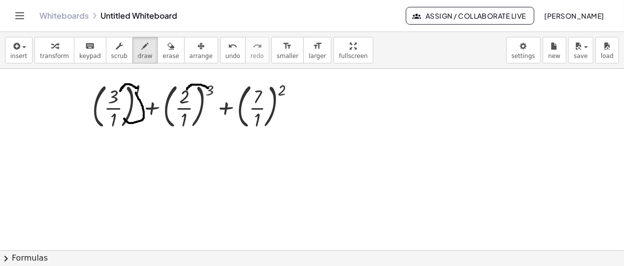
drag, startPoint x: 208, startPoint y: 88, endPoint x: 187, endPoint y: 89, distance: 21.2
click at [187, 89] on div at bounding box center [312, 251] width 624 height 365
drag, startPoint x: 209, startPoint y: 92, endPoint x: 193, endPoint y: 122, distance: 33.7
click at [193, 122] on div at bounding box center [312, 251] width 624 height 365
drag, startPoint x: 280, startPoint y: 92, endPoint x: 262, endPoint y: 89, distance: 18.4
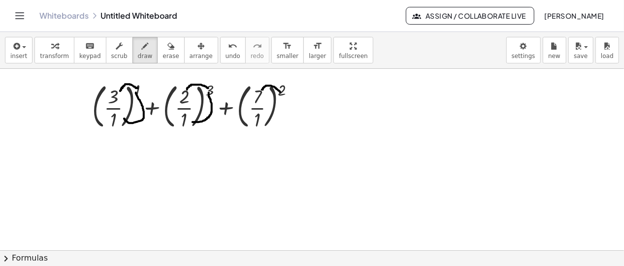
click at [262, 89] on div at bounding box center [312, 251] width 624 height 365
drag, startPoint x: 282, startPoint y: 92, endPoint x: 261, endPoint y: 121, distance: 35.4
click at [261, 121] on div at bounding box center [312, 251] width 624 height 365
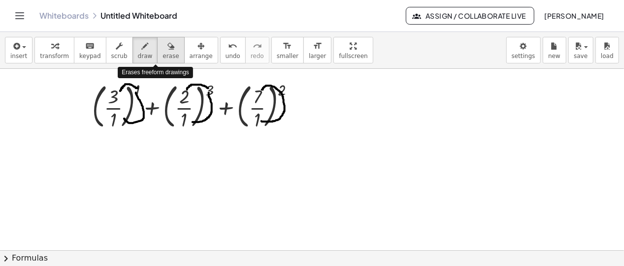
click at [162, 54] on span "erase" at bounding box center [170, 56] width 16 height 7
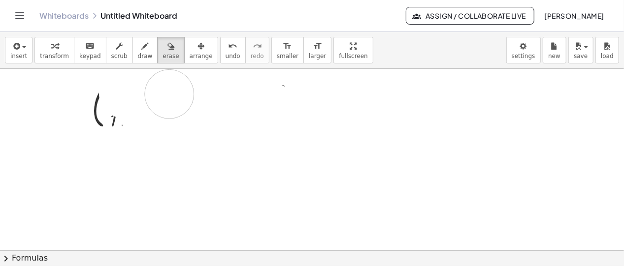
drag, startPoint x: 124, startPoint y: 93, endPoint x: 169, endPoint y: 94, distance: 45.8
click at [169, 94] on div at bounding box center [312, 251] width 624 height 365
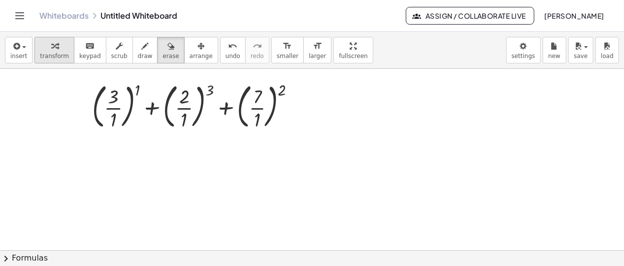
click at [62, 45] on div "button" at bounding box center [54, 46] width 29 height 12
drag, startPoint x: 137, startPoint y: 90, endPoint x: 121, endPoint y: 94, distance: 17.2
click at [121, 94] on div at bounding box center [164, 105] width 209 height 53
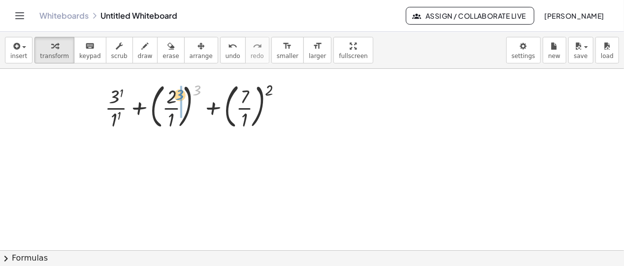
drag, startPoint x: 197, startPoint y: 92, endPoint x: 179, endPoint y: 97, distance: 18.7
click at [179, 97] on div at bounding box center [164, 105] width 183 height 53
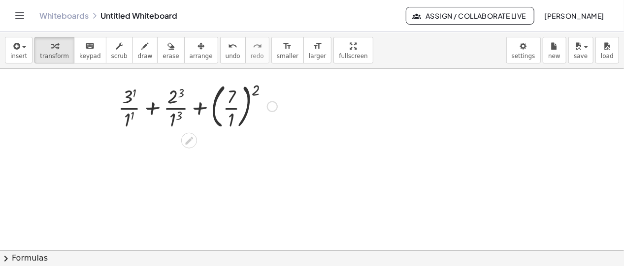
drag, startPoint x: 257, startPoint y: 91, endPoint x: 243, endPoint y: 93, distance: 14.4
click at [243, 93] on div "− 15 − 23 = 38 - 38 = 38 − ( - 5 ) 2 − ( - 1 ) 3 + ( - 6 ) 2 − 5 2 − ( - 1 ) 3 …" at bounding box center [160, 121] width 195 height 69
drag, startPoint x: 257, startPoint y: 91, endPoint x: 246, endPoint y: 93, distance: 11.0
click at [245, 93] on div "− 15 − 23 = 38 - 38 = 38 − ( - 5 ) 2 − ( - 1 ) 3 + ( - 6 ) 2 − 5 2 − ( - 1 ) 3 …" at bounding box center [160, 121] width 195 height 69
drag, startPoint x: 257, startPoint y: 89, endPoint x: 252, endPoint y: 95, distance: 7.4
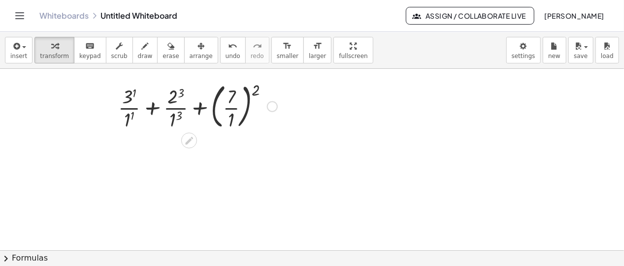
click at [245, 94] on div "− 15 − 23 = 38 - 38 = 38 − ( - 5 ) 2 − ( - 1 ) 3 + ( - 6 ) 2 − 5 2 − ( - 1 ) 3 …" at bounding box center [160, 121] width 195 height 69
drag, startPoint x: 255, startPoint y: 93, endPoint x: 235, endPoint y: 99, distance: 20.7
click at [236, 99] on div at bounding box center [164, 105] width 183 height 53
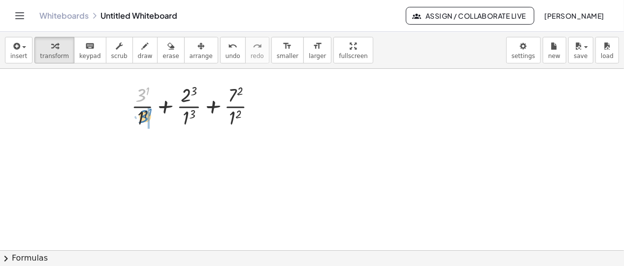
drag, startPoint x: 144, startPoint y: 101, endPoint x: 146, endPoint y: 119, distance: 17.8
click at [146, 119] on div at bounding box center [164, 105] width 183 height 49
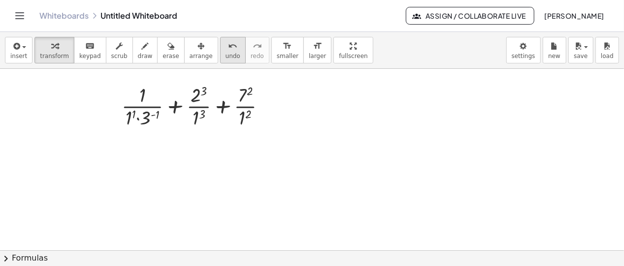
click at [228, 50] on icon "undo" at bounding box center [232, 46] width 9 height 12
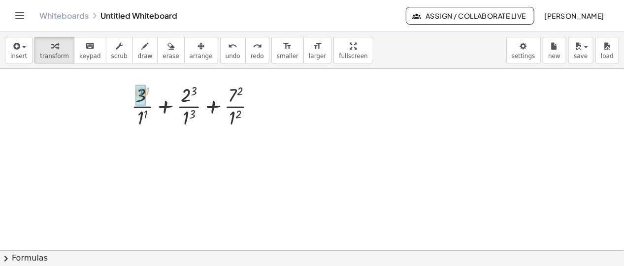
drag, startPoint x: 148, startPoint y: 90, endPoint x: 142, endPoint y: 91, distance: 6.6
drag, startPoint x: 193, startPoint y: 92, endPoint x: 186, endPoint y: 95, distance: 7.5
drag, startPoint x: 235, startPoint y: 94, endPoint x: 227, endPoint y: 96, distance: 8.1
drag, startPoint x: 141, startPoint y: 100, endPoint x: 143, endPoint y: 120, distance: 19.8
click at [143, 120] on div at bounding box center [164, 105] width 183 height 49
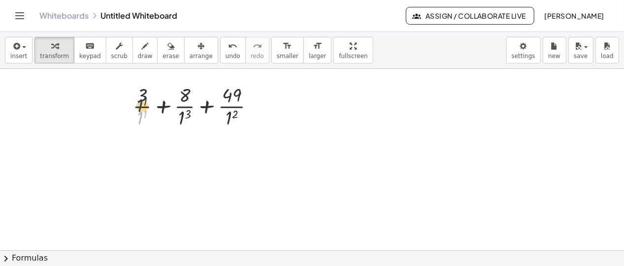
drag, startPoint x: 143, startPoint y: 113, endPoint x: 143, endPoint y: 100, distance: 12.8
click at [143, 100] on div at bounding box center [164, 105] width 183 height 49
drag, startPoint x: 145, startPoint y: 114, endPoint x: 146, endPoint y: 94, distance: 20.2
click at [146, 94] on div at bounding box center [164, 105] width 183 height 49
drag, startPoint x: 143, startPoint y: 114, endPoint x: 144, endPoint y: 97, distance: 17.3
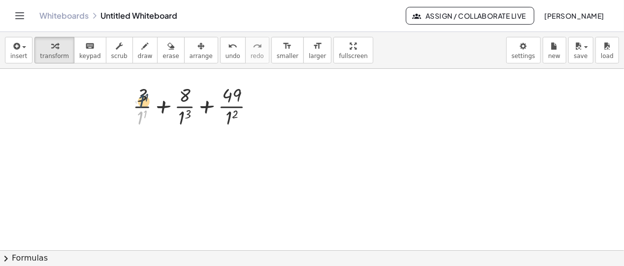
click at [144, 97] on div at bounding box center [164, 105] width 183 height 49
drag, startPoint x: 142, startPoint y: 115, endPoint x: 145, endPoint y: 92, distance: 23.8
click at [145, 92] on div at bounding box center [164, 105] width 183 height 49
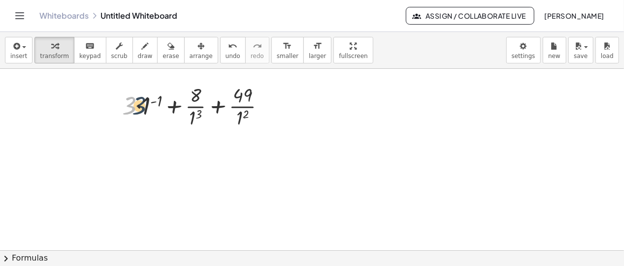
drag, startPoint x: 134, startPoint y: 104, endPoint x: 146, endPoint y: 104, distance: 11.8
click at [146, 104] on div at bounding box center [164, 105] width 183 height 49
drag, startPoint x: 154, startPoint y: 107, endPoint x: 137, endPoint y: 104, distance: 17.6
click at [137, 104] on div at bounding box center [164, 105] width 183 height 49
drag, startPoint x: 128, startPoint y: 99, endPoint x: 150, endPoint y: 105, distance: 22.3
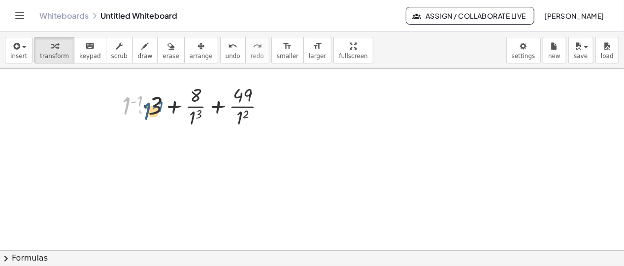
click at [150, 105] on div at bounding box center [164, 105] width 183 height 49
drag, startPoint x: 130, startPoint y: 101, endPoint x: 159, endPoint y: 105, distance: 29.3
click at [159, 105] on div at bounding box center [164, 105] width 183 height 49
drag, startPoint x: 161, startPoint y: 99, endPoint x: 148, endPoint y: 98, distance: 12.3
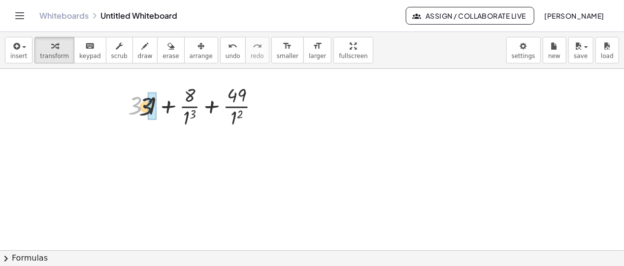
drag, startPoint x: 139, startPoint y: 104, endPoint x: 145, endPoint y: 105, distance: 5.5
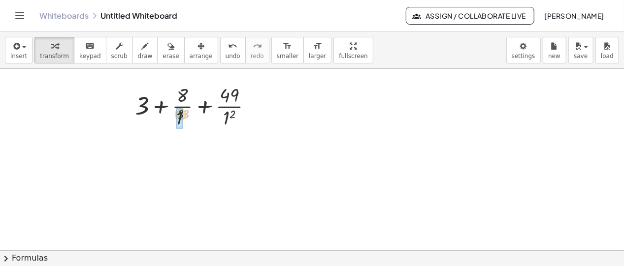
drag, startPoint x: 185, startPoint y: 116, endPoint x: 180, endPoint y: 116, distance: 5.4
drag, startPoint x: 181, startPoint y: 94, endPoint x: 183, endPoint y: 115, distance: 21.8
click at [183, 115] on div at bounding box center [164, 105] width 183 height 49
drag, startPoint x: 183, startPoint y: 119, endPoint x: 182, endPoint y: 101, distance: 17.8
drag, startPoint x: 225, startPoint y: 119, endPoint x: 229, endPoint y: 113, distance: 7.4
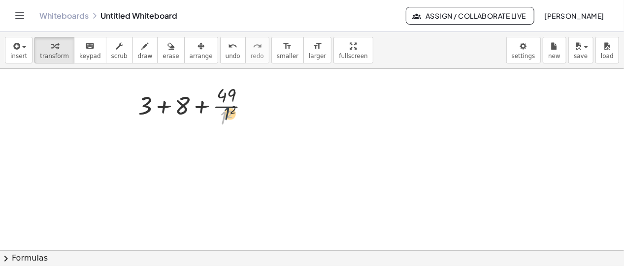
click at [229, 113] on div at bounding box center [164, 105] width 183 height 49
drag, startPoint x: 231, startPoint y: 113, endPoint x: 226, endPoint y: 114, distance: 5.5
drag, startPoint x: 230, startPoint y: 98, endPoint x: 230, endPoint y: 114, distance: 16.2
click at [230, 103] on div at bounding box center [164, 105] width 183 height 49
click at [228, 115] on div at bounding box center [164, 105] width 183 height 33
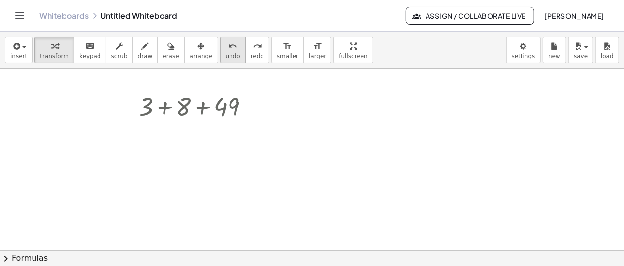
click at [226, 58] on span "undo" at bounding box center [233, 56] width 15 height 7
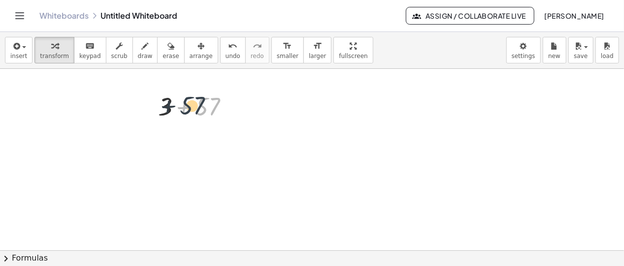
drag, startPoint x: 199, startPoint y: 108, endPoint x: 183, endPoint y: 107, distance: 16.3
click at [183, 107] on div at bounding box center [164, 105] width 183 height 33
drag, startPoint x: 167, startPoint y: 104, endPoint x: 200, endPoint y: 106, distance: 32.6
click at [197, 100] on div at bounding box center [164, 106] width 183 height 32
click at [194, 96] on div at bounding box center [164, 106] width 183 height 32
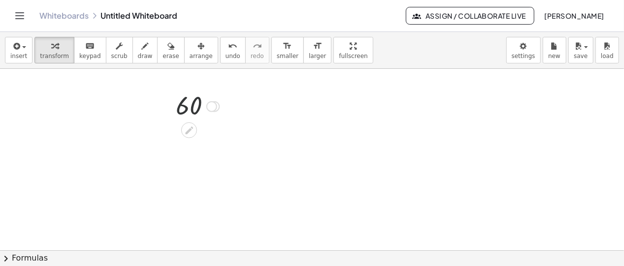
click at [199, 105] on div at bounding box center [164, 106] width 183 height 32
click at [198, 102] on div at bounding box center [164, 106] width 183 height 32
click at [212, 107] on div at bounding box center [211, 106] width 11 height 11
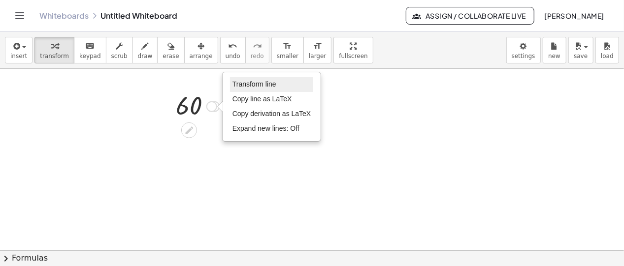
click at [261, 89] on li "Transform line" at bounding box center [272, 84] width 84 height 15
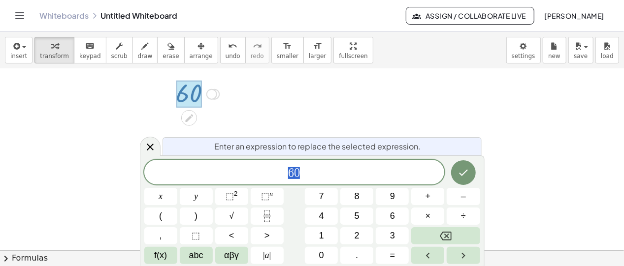
scroll to position [13, 0]
click at [154, 223] on button "(" at bounding box center [160, 216] width 33 height 17
click at [265, 217] on icon "Fraction" at bounding box center [267, 216] width 12 height 12
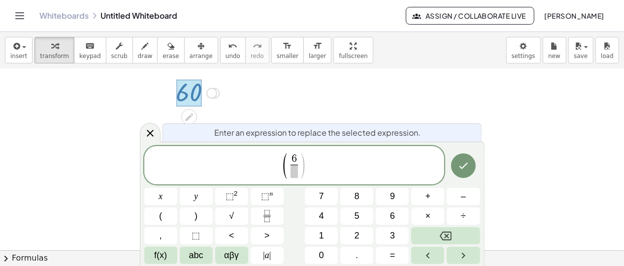
click at [294, 179] on span "( 6 ​ ​ )" at bounding box center [294, 166] width 25 height 26
click at [294, 172] on span "​" at bounding box center [294, 171] width 7 height 13
click at [310, 164] on span "( 6 1 ​ ) ​" at bounding box center [294, 166] width 300 height 28
click at [198, 212] on button ")" at bounding box center [196, 216] width 33 height 17
click at [163, 211] on button "(" at bounding box center [160, 216] width 33 height 17
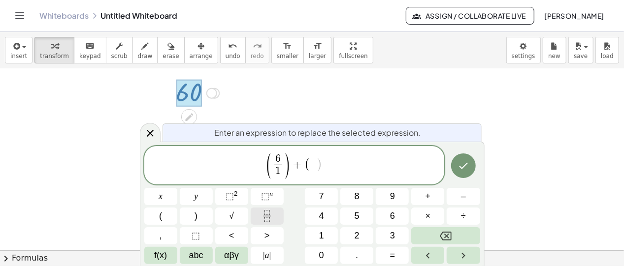
click at [263, 221] on icon "Fraction" at bounding box center [267, 216] width 12 height 12
click at [310, 172] on span "​" at bounding box center [313, 171] width 13 height 13
click at [323, 162] on span ")" at bounding box center [325, 166] width 7 height 29
click at [205, 212] on button ")" at bounding box center [196, 216] width 33 height 17
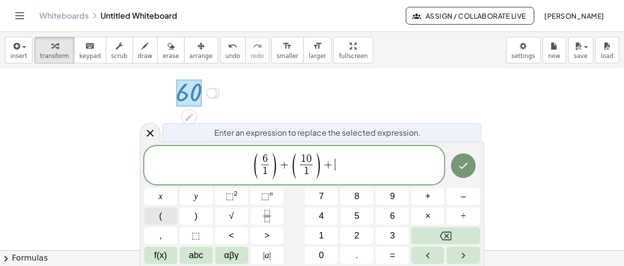
click at [167, 219] on button "(" at bounding box center [160, 216] width 33 height 17
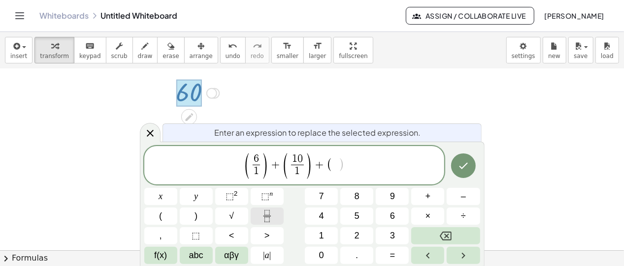
click at [278, 210] on button "Fraction" at bounding box center [267, 216] width 33 height 17
click at [332, 174] on span "​" at bounding box center [334, 171] width 7 height 13
click at [343, 163] on span ")" at bounding box center [344, 166] width 7 height 29
click at [200, 216] on button ")" at bounding box center [196, 216] width 33 height 17
click at [269, 156] on span "( 6 1 ​ ) ​ + ( 1 0 1 ​ ) + ( 7 1 ​ )" at bounding box center [294, 166] width 300 height 28
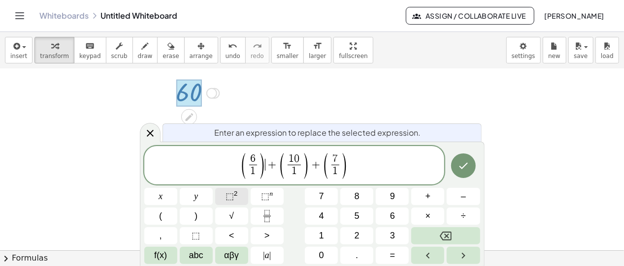
click at [227, 199] on span "⬚" at bounding box center [230, 197] width 8 height 10
click at [312, 160] on span ")" at bounding box center [308, 166] width 7 height 29
click at [268, 195] on span "⬚" at bounding box center [265, 197] width 8 height 10
click at [356, 158] on span "( 6 1 ​ ) 2 + ( 1 0 1 ​ ) 3 + ( 7 1 ​ ) ​" at bounding box center [294, 166] width 300 height 28
click at [271, 199] on span "⬚ n" at bounding box center [267, 196] width 12 height 13
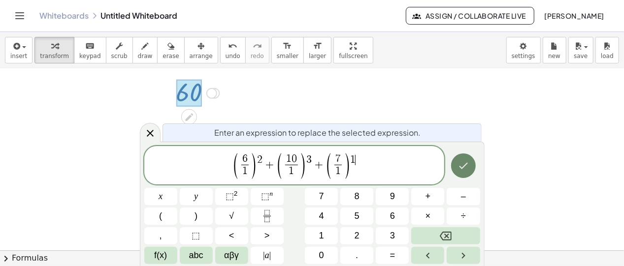
click at [460, 164] on icon "Done" at bounding box center [463, 166] width 12 height 12
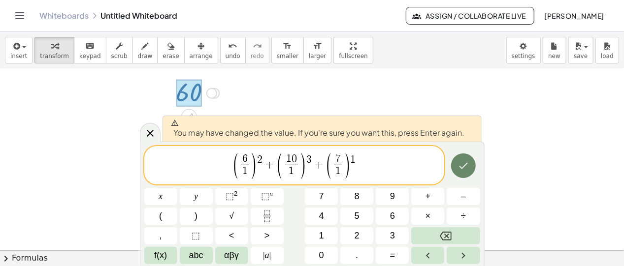
click at [452, 160] on div at bounding box center [463, 165] width 33 height 39
click at [458, 168] on icon "Done" at bounding box center [463, 166] width 12 height 12
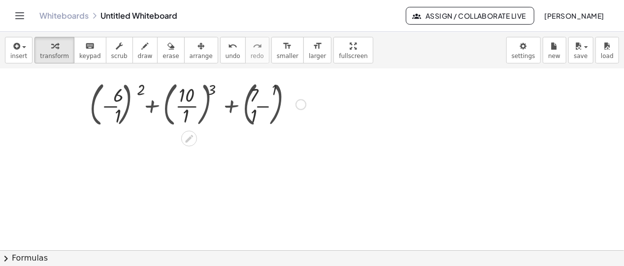
scroll to position [0, 0]
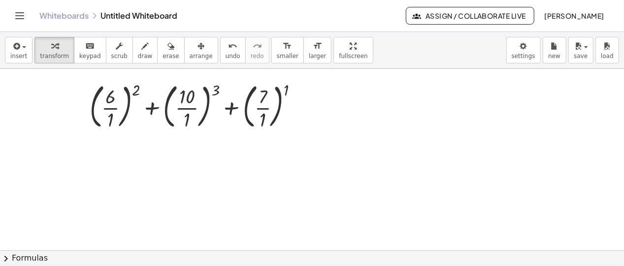
click at [301, 99] on div at bounding box center [312, 251] width 624 height 365
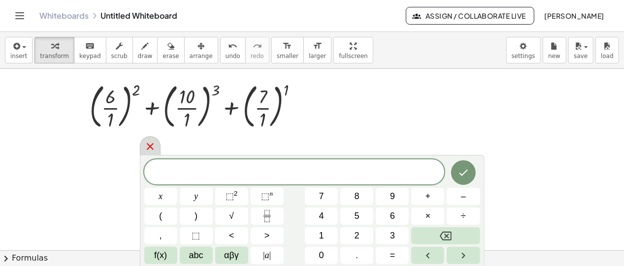
click at [157, 141] on div at bounding box center [150, 145] width 21 height 19
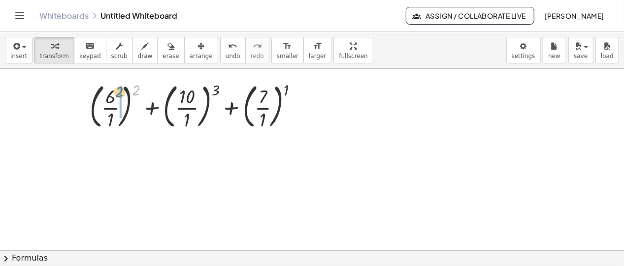
drag, startPoint x: 137, startPoint y: 91, endPoint x: 120, endPoint y: 93, distance: 16.8
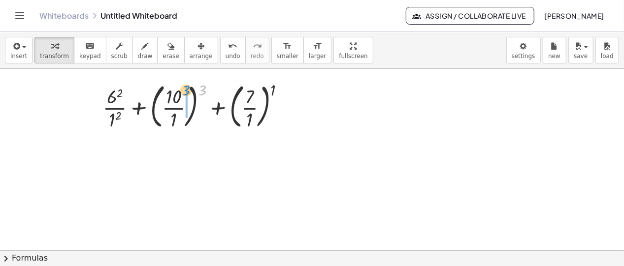
drag, startPoint x: 202, startPoint y: 92, endPoint x: 186, endPoint y: 91, distance: 15.8
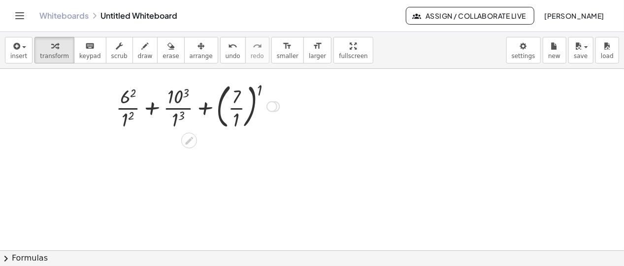
drag, startPoint x: 259, startPoint y: 91, endPoint x: 249, endPoint y: 89, distance: 10.4
click at [246, 89] on div "− 15 − 23 = 38 - 38 = 38 − ( - 5 ) 2 − ( - 1 ) 3 + ( - 6 ) 2 − 5 2 − ( - 1 ) 3 …" at bounding box center [312, 251] width 624 height 365
click at [253, 90] on div "− 15 − 23 = 38 - 38 = 38 − ( - 5 ) 2 − ( - 1 ) 3 + ( - 6 ) 2 − 5 2 − ( - 1 ) 3 …" at bounding box center [312, 251] width 624 height 365
click at [249, 91] on div "− 15 − 23 = 38 - 38 = 38 − ( - 5 ) 2 − ( - 1 ) 3 + ( - 6 ) 2 − 5 2 − ( - 1 ) 3 …" at bounding box center [312, 251] width 624 height 365
drag, startPoint x: 260, startPoint y: 92, endPoint x: 269, endPoint y: 91, distance: 8.9
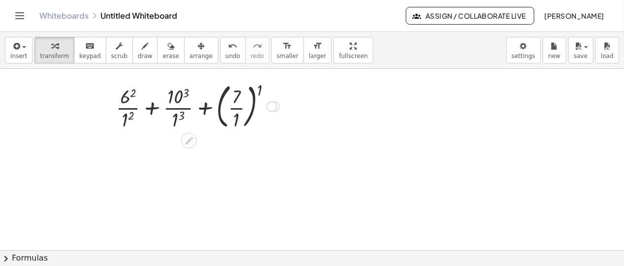
click at [251, 95] on div "− 15 − 23 = 38 - 38 = 38 − ( - 5 ) 2 − ( - 1 ) 3 + ( - 6 ) 2 − 5 2 − ( - 1 ) 3 …" at bounding box center [312, 251] width 624 height 365
drag, startPoint x: 259, startPoint y: 84, endPoint x: 262, endPoint y: 91, distance: 7.5
click at [257, 87] on div "− 15 − 23 = 38 - 38 = 38 − ( - 5 ) 2 − ( - 1 ) 3 + ( - 6 ) 2 − 5 2 − ( - 1 ) 3 …" at bounding box center [312, 251] width 624 height 365
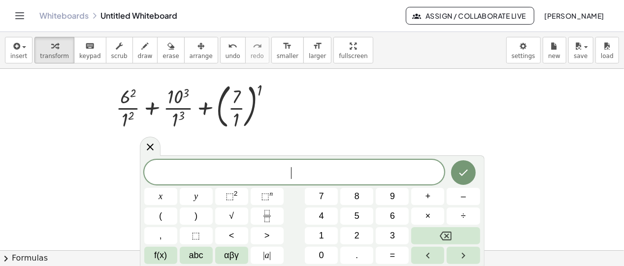
click at [259, 92] on div at bounding box center [312, 251] width 624 height 365
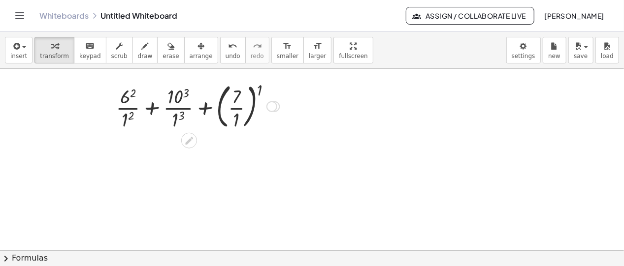
drag, startPoint x: 260, startPoint y: 92, endPoint x: 254, endPoint y: 93, distance: 6.0
click at [254, 93] on div "− 15 − 23 = 38 - 38 = 38 − ( - 5 ) 2 − ( - 1 ) 3 + ( - 6 ) 2 − 5 2 − ( - 1 ) 3 …" at bounding box center [312, 251] width 624 height 365
drag, startPoint x: 259, startPoint y: 88, endPoint x: 246, endPoint y: 95, distance: 14.5
click at [236, 97] on div "− 15 − 23 = 38 - 38 = 38 − ( - 5 ) 2 − ( - 1 ) 3 + ( - 6 ) 2 − 5 2 − ( - 1 ) 3 …" at bounding box center [312, 251] width 624 height 365
drag, startPoint x: 256, startPoint y: 93, endPoint x: 249, endPoint y: 93, distance: 7.4
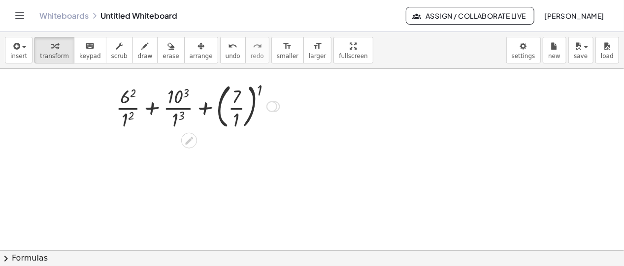
click at [248, 93] on div "− 15 − 23 = 38 - 38 = 38 − ( - 5 ) 2 − ( - 1 ) 3 + ( - 6 ) 2 − 5 2 − ( - 1 ) 3 …" at bounding box center [160, 121] width 195 height 69
drag, startPoint x: 261, startPoint y: 92, endPoint x: 255, endPoint y: 91, distance: 6.5
click at [255, 91] on div "− 15 − 23 = 38 - 38 = 38 − ( - 5 ) 2 − ( - 1 ) 3 + ( - 6 ) 2 − 5 2 − ( - 1 ) 3 …" at bounding box center [312, 251] width 624 height 365
drag, startPoint x: 260, startPoint y: 88, endPoint x: 249, endPoint y: 85, distance: 11.7
click at [249, 85] on div "− 15 − 23 = 38 - 38 = 38 − ( - 5 ) 2 − ( - 1 ) 3 + ( - 6 ) 2 − 5 2 − ( - 1 ) 3 …" at bounding box center [312, 251] width 624 height 365
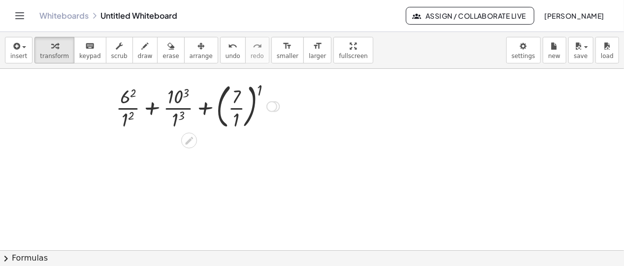
drag, startPoint x: 260, startPoint y: 88, endPoint x: 245, endPoint y: 87, distance: 14.8
click at [245, 87] on div "− 15 − 23 = 38 - 38 = 38 − ( - 5 ) 2 − ( - 1 ) 3 + ( - 6 ) 2 − 5 2 − ( - 1 ) 3 …" at bounding box center [312, 251] width 624 height 365
drag, startPoint x: 244, startPoint y: 102, endPoint x: 258, endPoint y: 92, distance: 17.9
click at [251, 94] on div at bounding box center [164, 105] width 183 height 53
drag, startPoint x: 259, startPoint y: 93, endPoint x: 241, endPoint y: 93, distance: 17.7
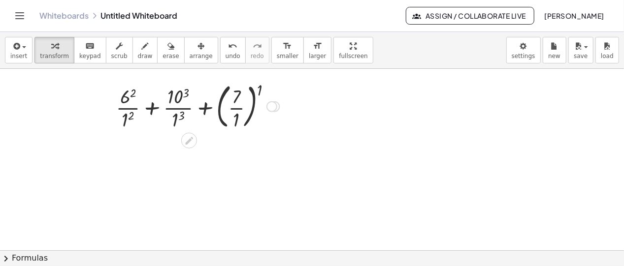
click at [242, 93] on div "− 15 − 23 = 38 - 38 = 38 − ( - 5 ) 2 − ( - 1 ) 3 + ( - 6 ) 2 − 5 2 − ( - 1 ) 3 …" at bounding box center [312, 251] width 624 height 365
drag, startPoint x: 233, startPoint y: 103, endPoint x: 256, endPoint y: 91, distance: 25.1
click at [256, 91] on div at bounding box center [164, 105] width 183 height 53
drag, startPoint x: 260, startPoint y: 94, endPoint x: 257, endPoint y: 90, distance: 5.6
click at [245, 91] on div "− 15 − 23 = 38 - 38 = 38 − ( - 5 ) 2 − ( - 1 ) 3 + ( - 6 ) 2 − 5 2 − ( - 1 ) 3 …" at bounding box center [312, 251] width 624 height 365
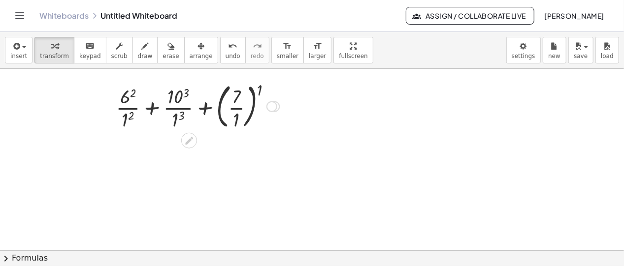
drag, startPoint x: 257, startPoint y: 87, endPoint x: 241, endPoint y: 90, distance: 16.0
click at [242, 90] on div "− 15 − 23 = 38 - 38 = 38 − ( - 5 ) 2 − ( - 1 ) 3 + ( - 6 ) 2 − 5 2 − ( - 1 ) 3 …" at bounding box center [160, 121] width 195 height 69
drag, startPoint x: 86, startPoint y: 45, endPoint x: 259, endPoint y: 98, distance: 180.4
click at [87, 45] on div "keyboard" at bounding box center [90, 46] width 22 height 12
drag, startPoint x: 281, startPoint y: 102, endPoint x: 275, endPoint y: 101, distance: 5.4
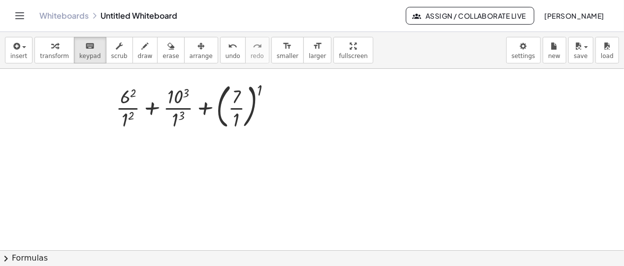
click at [279, 102] on div at bounding box center [312, 251] width 624 height 365
click at [268, 101] on div at bounding box center [312, 251] width 624 height 365
click at [260, 101] on div at bounding box center [312, 251] width 624 height 365
click at [252, 102] on div "− 15 − 23 = 38 - 38 = 38 − ( - 5 ) 2 − ( - 1 ) 3 + ( - 6 ) 2 − 5 2 − ( - 1 ) 3 …" at bounding box center [312, 251] width 624 height 365
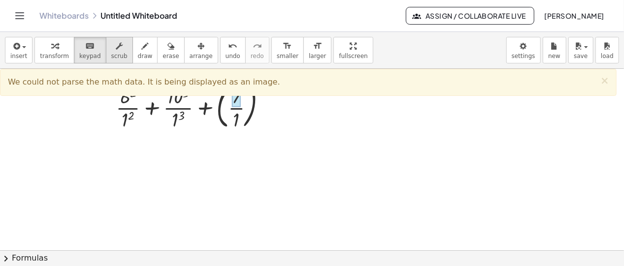
click at [64, 47] on button "transform" at bounding box center [54, 50] width 40 height 27
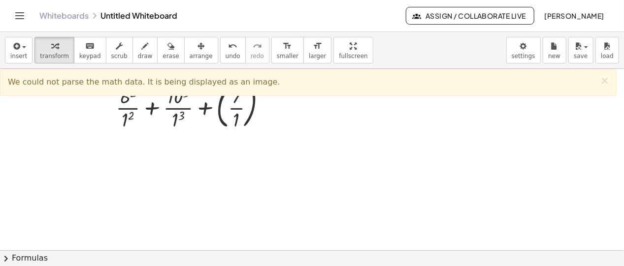
click at [262, 97] on div at bounding box center [312, 251] width 624 height 365
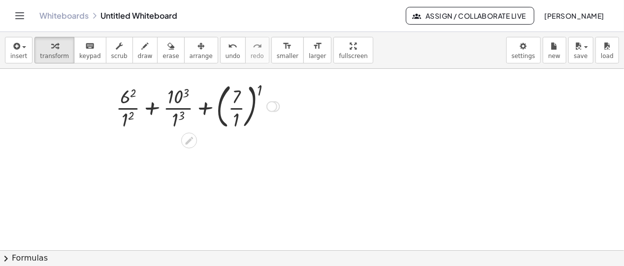
drag, startPoint x: 260, startPoint y: 92, endPoint x: 211, endPoint y: 97, distance: 49.5
click at [243, 97] on div "− 15 − 23 = 38 - 38 = 38 − ( - 5 ) 2 − ( - 1 ) 3 + ( - 6 ) 2 − 5 2 − ( - 1 ) 3 …" at bounding box center [312, 251] width 624 height 365
drag, startPoint x: 133, startPoint y: 93, endPoint x: 119, endPoint y: 101, distance: 16.3
click at [119, 101] on div at bounding box center [164, 105] width 183 height 53
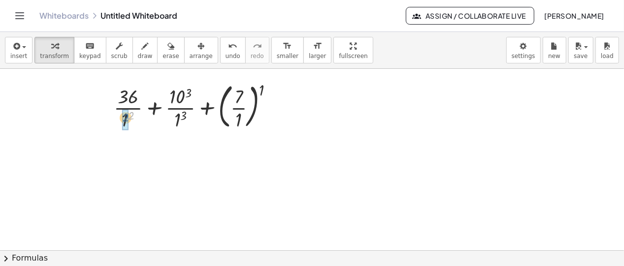
drag, startPoint x: 132, startPoint y: 115, endPoint x: 126, endPoint y: 117, distance: 6.2
drag, startPoint x: 188, startPoint y: 94, endPoint x: 183, endPoint y: 97, distance: 5.7
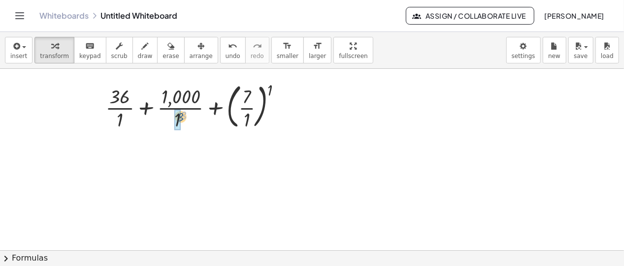
drag, startPoint x: 184, startPoint y: 114, endPoint x: 179, endPoint y: 116, distance: 5.3
drag, startPoint x: 127, startPoint y: 99, endPoint x: 126, endPoint y: 115, distance: 15.8
click at [126, 115] on div at bounding box center [164, 105] width 183 height 53
drag, startPoint x: 122, startPoint y: 117, endPoint x: 127, endPoint y: 97, distance: 20.4
click at [127, 97] on div at bounding box center [164, 105] width 183 height 53
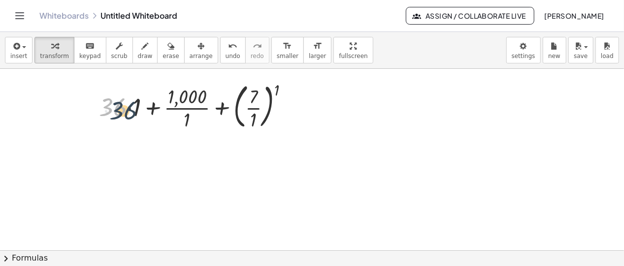
click at [131, 110] on div at bounding box center [164, 105] width 183 height 53
drag, startPoint x: 134, startPoint y: 108, endPoint x: 122, endPoint y: 106, distance: 13.0
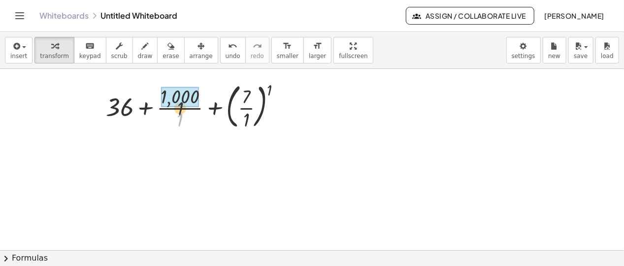
drag, startPoint x: 180, startPoint y: 115, endPoint x: 180, endPoint y: 100, distance: 14.3
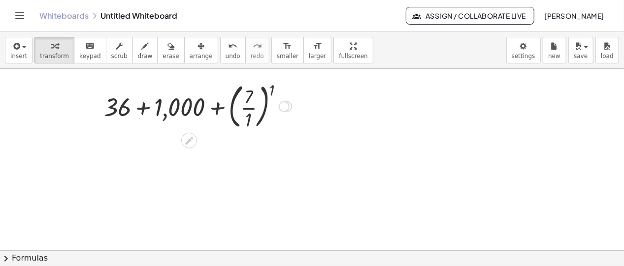
drag, startPoint x: 261, startPoint y: 94, endPoint x: 251, endPoint y: 98, distance: 10.8
click at [251, 98] on div "− 15 − 23 = 38 - 38 = 38 − ( - 5 ) 2 − ( - 1 ) 3 + ( - 6 ) 2 − 5 2 − ( - 1 ) 3 …" at bounding box center [312, 251] width 624 height 365
drag, startPoint x: 270, startPoint y: 87, endPoint x: 249, endPoint y: 102, distance: 26.4
click at [240, 106] on div "− 15 − 23 = 38 - 38 = 38 − ( - 5 ) 2 − ( - 1 ) 3 + ( - 6 ) 2 − 5 2 − ( - 1 ) 3 …" at bounding box center [312, 251] width 624 height 365
drag, startPoint x: 273, startPoint y: 92, endPoint x: 240, endPoint y: 102, distance: 35.0
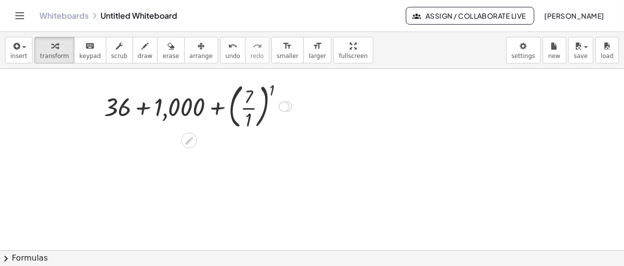
click at [240, 102] on div "− 15 − 23 = 38 - 38 = 38 − ( - 5 ) 2 − ( - 1 ) 3 + ( - 6 ) 2 − 5 2 − ( - 1 ) 3 …" at bounding box center [312, 251] width 624 height 365
drag, startPoint x: 254, startPoint y: 100, endPoint x: 279, endPoint y: 90, distance: 27.2
click at [279, 90] on div "− 15 − 23 = 38 - 38 = 38 − ( - 5 ) 2 − ( - 1 ) 3 + ( - 6 ) 2 − 5 2 − ( - 1 ) 3 …" at bounding box center [312, 251] width 624 height 365
drag, startPoint x: 250, startPoint y: 115, endPoint x: 278, endPoint y: 90, distance: 37.7
drag, startPoint x: 274, startPoint y: 90, endPoint x: 243, endPoint y: 113, distance: 38.7
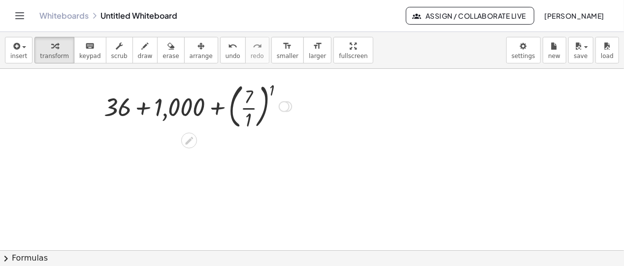
click at [243, 113] on div "− 15 − 23 = 38 - 38 = 38 − ( - 5 ) 2 − ( - 1 ) 3 + ( - 6 ) 2 − 5 2 − ( - 1 ) 3 …" at bounding box center [312, 251] width 624 height 365
drag, startPoint x: 273, startPoint y: 88, endPoint x: 255, endPoint y: 98, distance: 21.6
click at [255, 98] on div "− 15 − 23 = 38 - 38 = 38 − ( - 5 ) 2 − ( - 1 ) 3 + ( - 6 ) 2 − 5 2 − ( - 1 ) 3 …" at bounding box center [312, 251] width 624 height 365
drag, startPoint x: 270, startPoint y: 92, endPoint x: 231, endPoint y: 111, distance: 42.9
click at [230, 113] on div "− 15 − 23 = 38 - 38 = 38 − ( - 5 ) 2 − ( - 1 ) 3 + ( - 6 ) 2 − 5 2 − ( - 1 ) 3 …" at bounding box center [312, 251] width 624 height 365
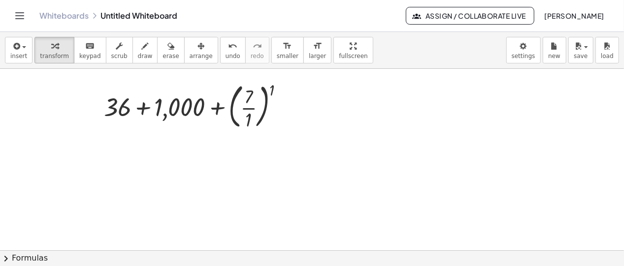
click at [270, 93] on div at bounding box center [312, 251] width 624 height 365
click at [235, 110] on div "− 15 − 23 = 38 - 38 = 38 − ( - 5 ) 2 − ( - 1 ) 3 + ( - 6 ) 2 − 5 2 − ( - 1 ) 3 …" at bounding box center [312, 251] width 624 height 365
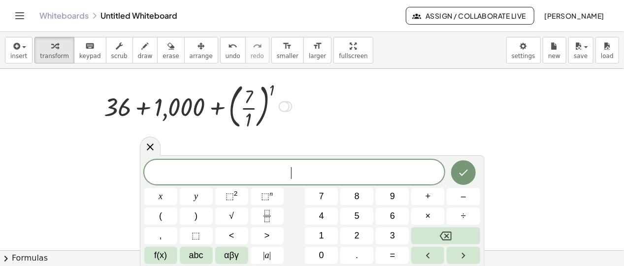
drag, startPoint x: 274, startPoint y: 88, endPoint x: 253, endPoint y: 96, distance: 22.1
click at [253, 96] on div "− 15 − 23 = 38 - 38 = 38 − ( - 5 ) 2 − ( - 1 ) 3 + ( - 6 ) 2 − 5 2 − ( - 1 ) 3 …" at bounding box center [312, 251] width 624 height 365
drag, startPoint x: 252, startPoint y: 104, endPoint x: 236, endPoint y: 122, distance: 23.8
click at [238, 119] on div at bounding box center [164, 105] width 183 height 53
drag, startPoint x: 236, startPoint y: 122, endPoint x: 251, endPoint y: 116, distance: 15.9
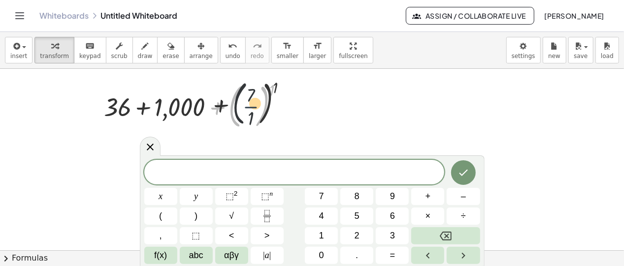
click at [246, 116] on div at bounding box center [164, 105] width 183 height 53
drag, startPoint x: 251, startPoint y: 115, endPoint x: 268, endPoint y: 109, distance: 18.4
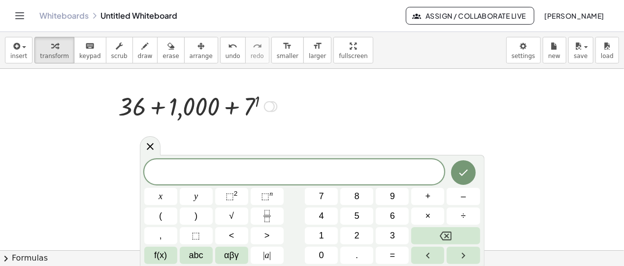
drag, startPoint x: 257, startPoint y: 101, endPoint x: 251, endPoint y: 102, distance: 6.1
click at [251, 102] on div "− 15 − 23 = 38 - 38 = 38 − ( - 5 ) 2 − ( - 1 ) 3 + ( - 6 ) 2 − 5 2 − ( - 1 ) 3 …" at bounding box center [160, 121] width 195 height 69
click at [253, 101] on div "− 15 − 23 = 38 - 38 = 38 − ( - 5 ) 2 − ( - 1 ) 3 + ( - 6 ) 2 − 5 2 − ( - 1 ) 3 …" at bounding box center [160, 121] width 195 height 69
drag, startPoint x: 146, startPoint y: 150, endPoint x: 181, endPoint y: 136, distance: 37.8
click at [146, 149] on icon at bounding box center [150, 147] width 12 height 12
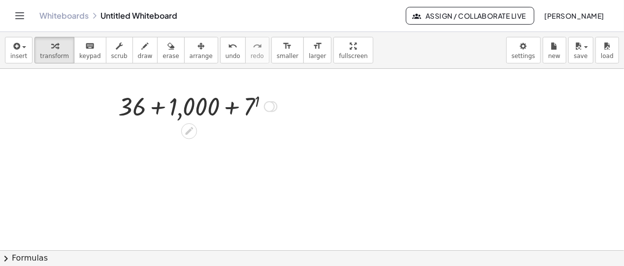
drag, startPoint x: 259, startPoint y: 102, endPoint x: 252, endPoint y: 103, distance: 7.1
click at [252, 103] on div "− 15 − 23 = 38 - 38 = 38 − ( - 5 ) 2 − ( - 1 ) 3 + ( - 6 ) 2 − 5 2 − ( - 1 ) 3 …" at bounding box center [312, 251] width 624 height 365
drag, startPoint x: 143, startPoint y: 109, endPoint x: 149, endPoint y: 111, distance: 6.9
click at [149, 111] on div at bounding box center [164, 105] width 183 height 33
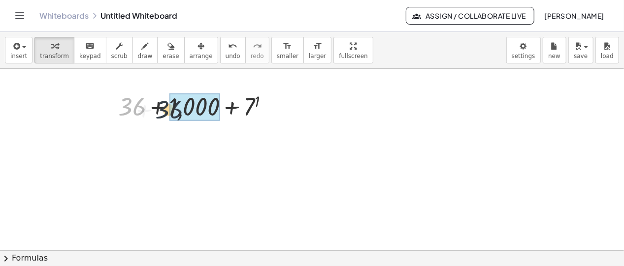
drag, startPoint x: 145, startPoint y: 107, endPoint x: 185, endPoint y: 108, distance: 39.9
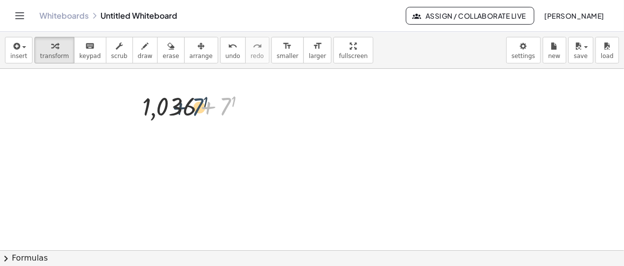
drag, startPoint x: 211, startPoint y: 104, endPoint x: 199, endPoint y: 104, distance: 11.8
click at [199, 104] on div at bounding box center [164, 105] width 183 height 33
drag, startPoint x: 232, startPoint y: 100, endPoint x: 227, endPoint y: 102, distance: 5.3
drag, startPoint x: 226, startPoint y: 107, endPoint x: 202, endPoint y: 108, distance: 24.1
click at [202, 108] on div at bounding box center [164, 105] width 183 height 33
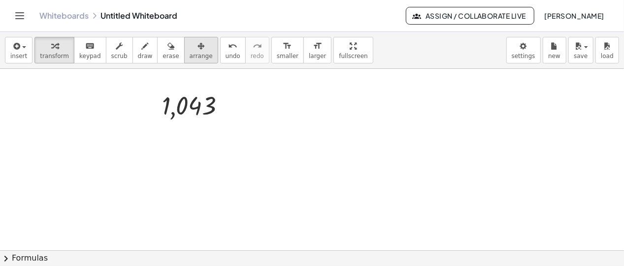
click at [190, 56] on span "arrange" at bounding box center [201, 56] width 23 height 7
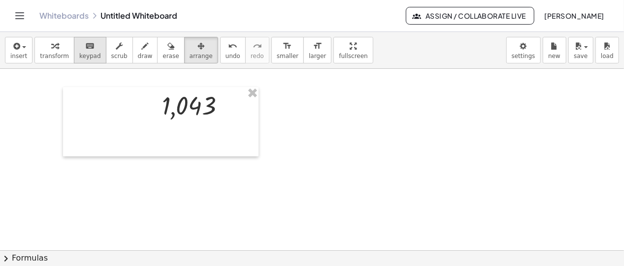
click at [84, 55] on span "keypad" at bounding box center [90, 56] width 22 height 7
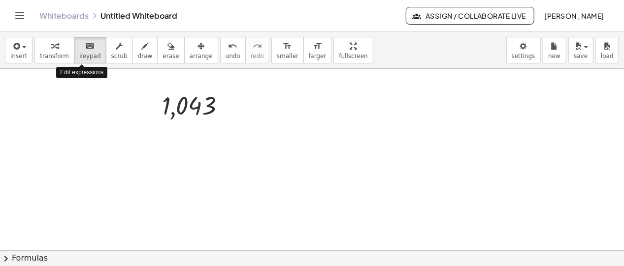
drag, startPoint x: 84, startPoint y: 55, endPoint x: 113, endPoint y: 76, distance: 36.2
click at [84, 56] on span "keypad" at bounding box center [90, 56] width 22 height 7
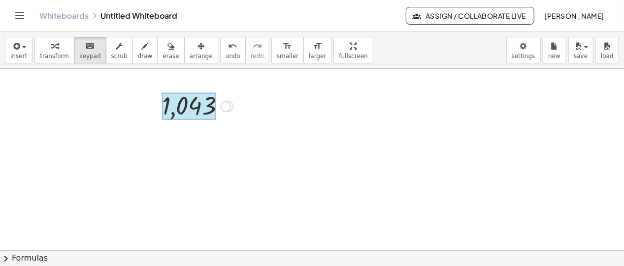
click at [202, 102] on div at bounding box center [189, 107] width 54 height 28
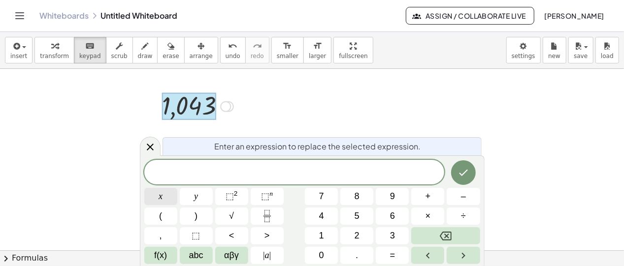
click at [167, 194] on button "x" at bounding box center [160, 196] width 33 height 17
click at [266, 193] on span "⬚" at bounding box center [265, 197] width 8 height 10
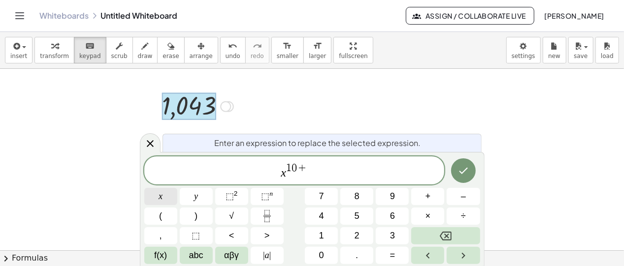
click at [152, 194] on button "x" at bounding box center [160, 196] width 33 height 17
click at [266, 192] on span "⬚" at bounding box center [265, 197] width 8 height 10
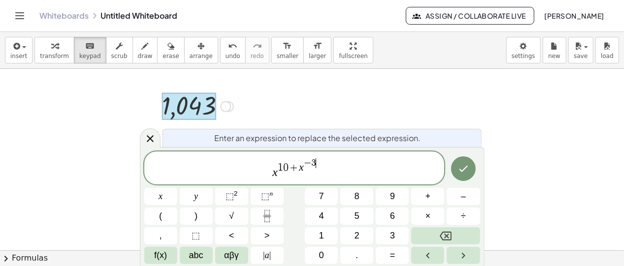
click at [326, 179] on span "x 1 0 + x − 3 ​" at bounding box center [294, 169] width 300 height 23
click at [297, 169] on span "+" at bounding box center [294, 168] width 10 height 11
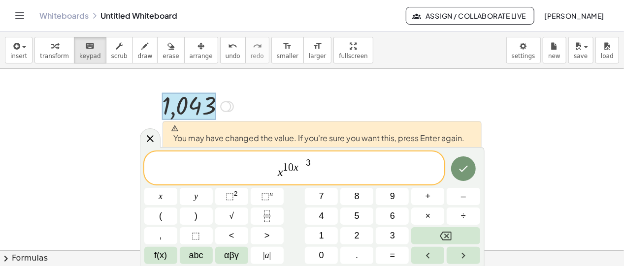
click at [309, 165] on span "3" at bounding box center [308, 163] width 5 height 9
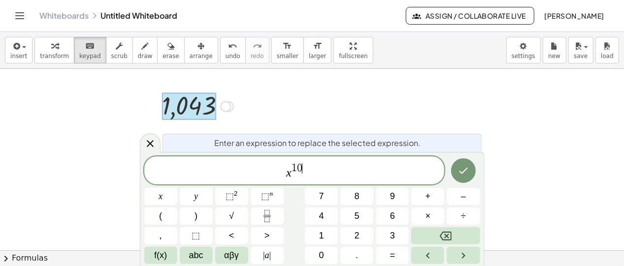
click at [312, 176] on span "x 1 0 ​" at bounding box center [294, 171] width 300 height 18
click at [206, 213] on button ")" at bounding box center [196, 216] width 33 height 17
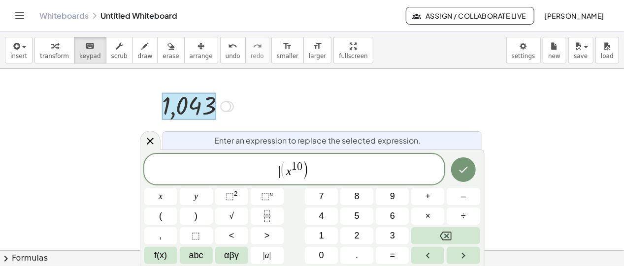
click at [280, 170] on span "(" at bounding box center [283, 171] width 7 height 20
click at [167, 211] on button "(" at bounding box center [160, 216] width 33 height 17
click at [307, 166] on span ")" at bounding box center [305, 171] width 7 height 20
click at [161, 226] on div "( x 1 0 ) ​ x y ⬚ 2 ⬚ n 7 8 9 + – ( ) √ 4 5 6 × ÷ , ⬚ < > 1 2 3 f(x) abc αβγ | …" at bounding box center [312, 209] width 336 height 110
click at [163, 219] on button "(" at bounding box center [160, 216] width 33 height 17
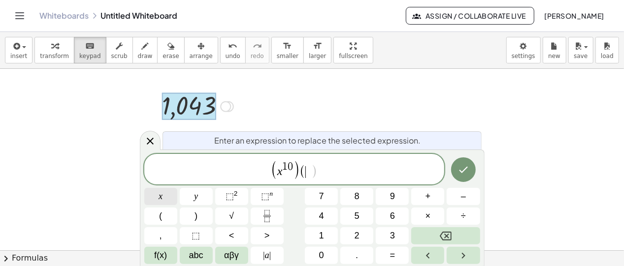
click at [165, 197] on button "x" at bounding box center [160, 196] width 33 height 17
click at [262, 194] on span "⬚" at bounding box center [265, 197] width 8 height 10
click at [196, 214] on span ")" at bounding box center [195, 216] width 3 height 13
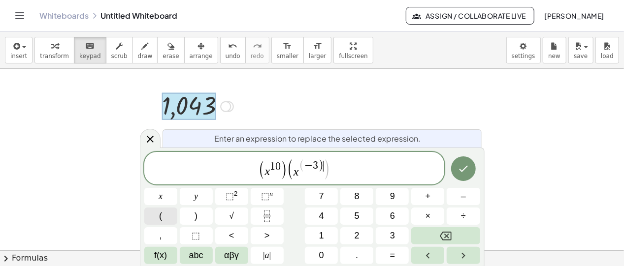
click at [161, 215] on span "(" at bounding box center [160, 216] width 3 height 13
click at [337, 176] on span "( x 1 0 ) ( x ( − 3 ) ​ )" at bounding box center [294, 169] width 300 height 22
click at [323, 169] on span "( x ( − 3 ) ​ )" at bounding box center [308, 169] width 43 height 20
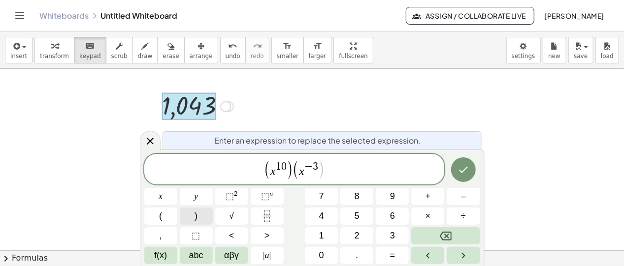
click at [196, 216] on span ")" at bounding box center [195, 216] width 3 height 13
click at [161, 215] on span "(" at bounding box center [160, 216] width 3 height 13
click at [169, 193] on button "x" at bounding box center [160, 196] width 33 height 17
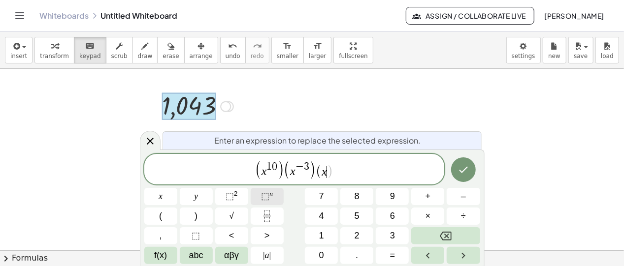
click at [269, 193] on sup "n" at bounding box center [270, 193] width 3 height 7
click at [338, 175] on span ")" at bounding box center [335, 171] width 7 height 20
click at [200, 212] on button ")" at bounding box center [196, 216] width 33 height 17
click at [471, 162] on button "Done" at bounding box center [463, 170] width 25 height 25
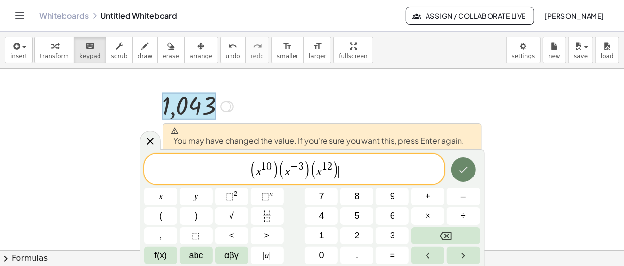
click at [470, 177] on button "Done" at bounding box center [463, 170] width 25 height 25
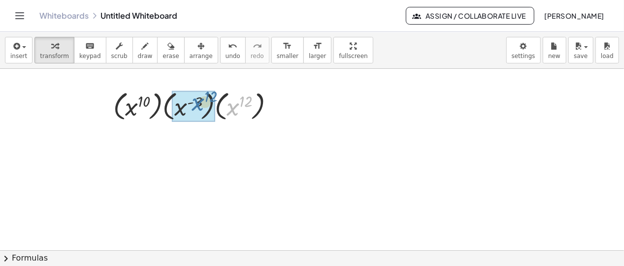
drag, startPoint x: 231, startPoint y: 107, endPoint x: 197, endPoint y: 101, distance: 34.9
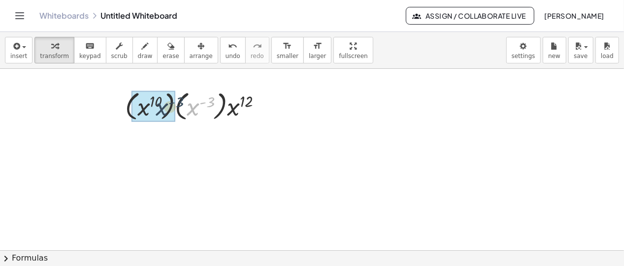
drag, startPoint x: 195, startPoint y: 108, endPoint x: 164, endPoint y: 106, distance: 31.1
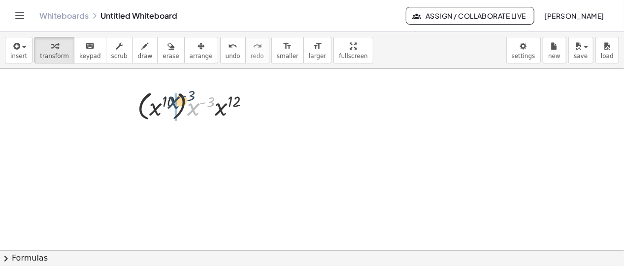
drag, startPoint x: 191, startPoint y: 115, endPoint x: 170, endPoint y: 108, distance: 21.8
click at [170, 108] on div at bounding box center [164, 106] width 183 height 36
drag, startPoint x: 222, startPoint y: 111, endPoint x: 202, endPoint y: 106, distance: 20.2
click at [199, 106] on div at bounding box center [164, 105] width 183 height 37
click at [207, 111] on div at bounding box center [164, 105] width 183 height 33
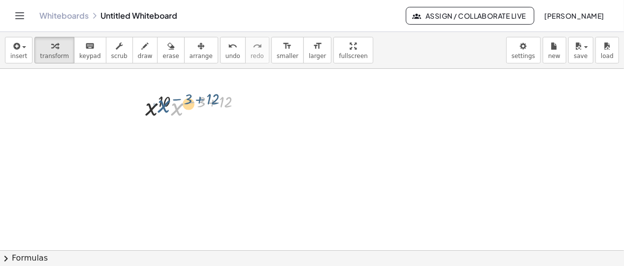
drag, startPoint x: 178, startPoint y: 112, endPoint x: 159, endPoint y: 107, distance: 19.7
click at [160, 108] on div at bounding box center [164, 105] width 183 height 33
click at [154, 108] on div at bounding box center [164, 105] width 183 height 33
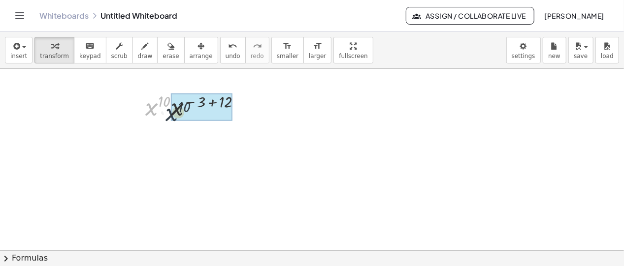
drag, startPoint x: 150, startPoint y: 107, endPoint x: 173, endPoint y: 112, distance: 23.7
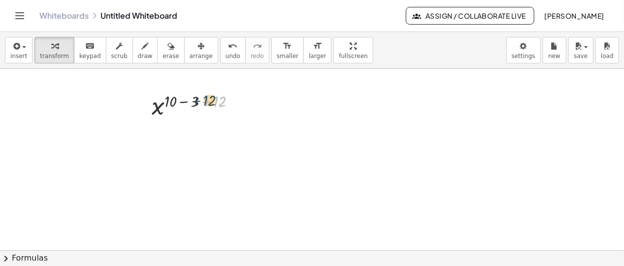
drag, startPoint x: 217, startPoint y: 102, endPoint x: 205, endPoint y: 100, distance: 11.5
click at [206, 100] on div at bounding box center [164, 106] width 183 height 32
drag, startPoint x: 212, startPoint y: 100, endPoint x: 189, endPoint y: 97, distance: 23.3
click at [189, 98] on div at bounding box center [164, 106] width 183 height 32
drag, startPoint x: 206, startPoint y: 102, endPoint x: 185, endPoint y: 96, distance: 21.5
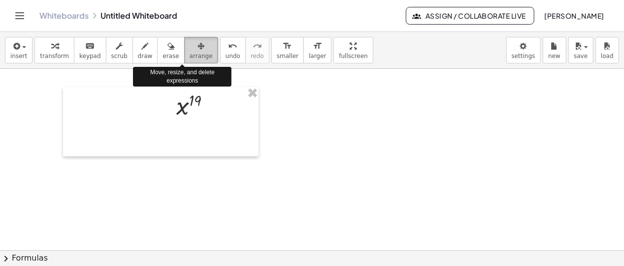
click at [190, 56] on span "arrange" at bounding box center [201, 56] width 23 height 7
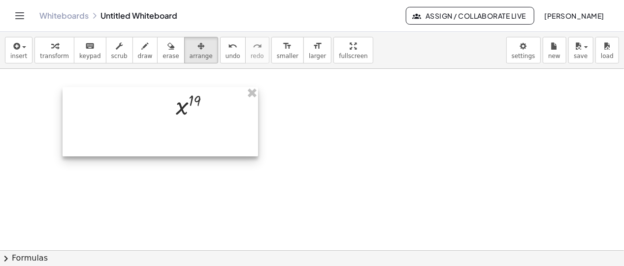
click at [195, 100] on div at bounding box center [160, 121] width 195 height 69
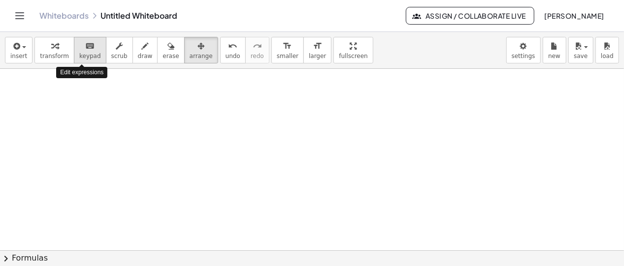
click at [79, 54] on span "keypad" at bounding box center [90, 56] width 22 height 7
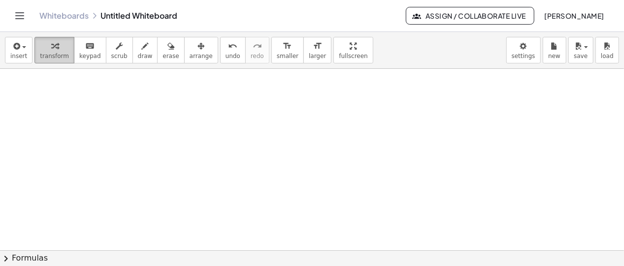
click at [66, 50] on button "transform" at bounding box center [54, 50] width 40 height 27
click at [91, 51] on button "keyboard keypad" at bounding box center [90, 50] width 32 height 27
click at [139, 95] on div at bounding box center [312, 251] width 624 height 365
drag, startPoint x: 139, startPoint y: 95, endPoint x: 148, endPoint y: 104, distance: 12.6
click at [142, 98] on div at bounding box center [312, 251] width 624 height 365
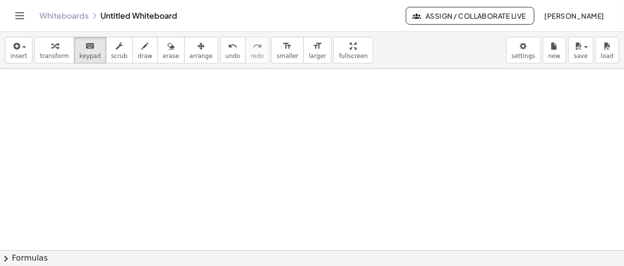
drag, startPoint x: 149, startPoint y: 105, endPoint x: 161, endPoint y: 118, distance: 17.4
click at [158, 116] on div at bounding box center [312, 251] width 624 height 365
drag, startPoint x: 161, startPoint y: 118, endPoint x: 177, endPoint y: 71, distance: 49.7
click at [168, 97] on div at bounding box center [312, 251] width 624 height 365
click at [190, 53] on span "arrange" at bounding box center [201, 56] width 23 height 7
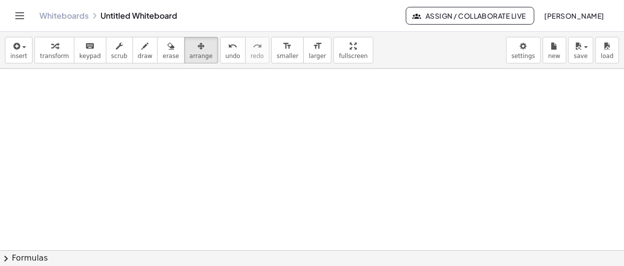
drag, startPoint x: 179, startPoint y: 91, endPoint x: 176, endPoint y: 103, distance: 12.7
click at [178, 92] on div at bounding box center [312, 251] width 624 height 365
click at [176, 105] on div at bounding box center [312, 251] width 624 height 365
drag, startPoint x: 176, startPoint y: 107, endPoint x: 182, endPoint y: 113, distance: 8.7
click at [179, 112] on div at bounding box center [312, 251] width 624 height 365
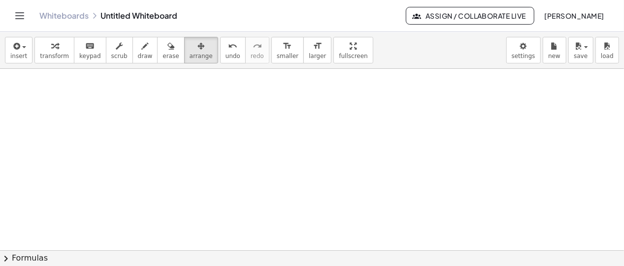
click at [182, 113] on div at bounding box center [312, 251] width 624 height 365
drag, startPoint x: 182, startPoint y: 113, endPoint x: 205, endPoint y: 83, distance: 37.9
click at [202, 88] on div at bounding box center [312, 251] width 624 height 365
click at [226, 47] on div "undo" at bounding box center [233, 46] width 15 height 12
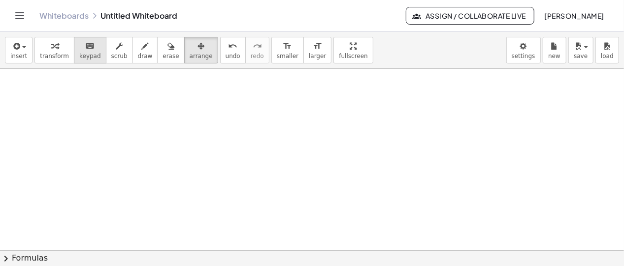
click at [220, 51] on button "undo undo" at bounding box center [233, 50] width 26 height 27
click at [226, 54] on span "undo" at bounding box center [233, 56] width 15 height 7
click at [83, 53] on button "keyboard keypad" at bounding box center [90, 50] width 32 height 27
click at [86, 53] on span "keypad" at bounding box center [90, 56] width 22 height 7
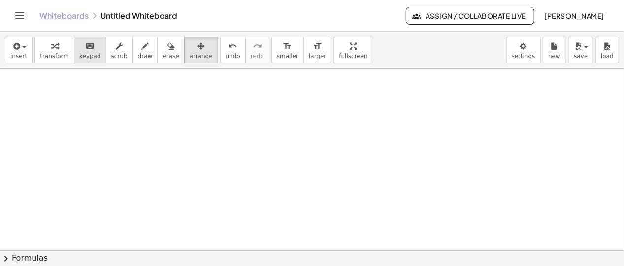
click at [86, 53] on span "keypad" at bounding box center [90, 56] width 22 height 7
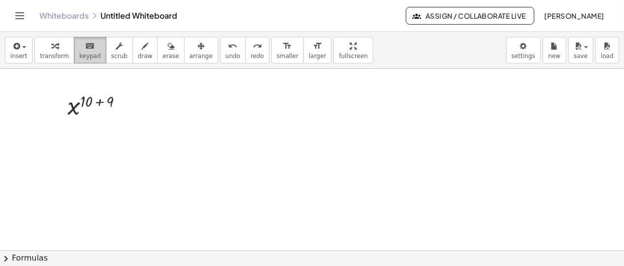
click at [86, 53] on span "keypad" at bounding box center [90, 56] width 22 height 7
click at [196, 55] on div "insert select one: Math Expression Function Text Youtube Video Graphing Geometr…" at bounding box center [312, 50] width 624 height 37
click at [112, 53] on div "transform keyboard keypad scrub draw erase arrange" at bounding box center [125, 50] width 183 height 27
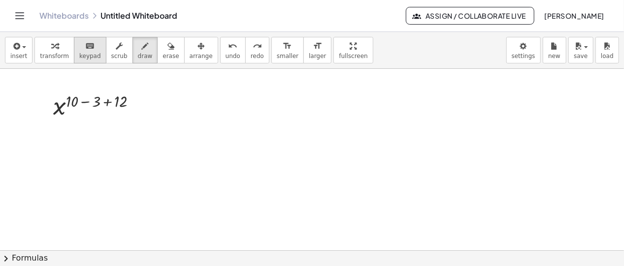
click at [90, 50] on div "keyboard" at bounding box center [90, 46] width 22 height 12
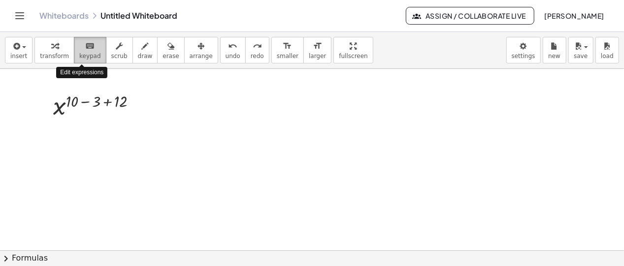
click at [92, 52] on button "keyboard keypad" at bounding box center [90, 50] width 32 height 27
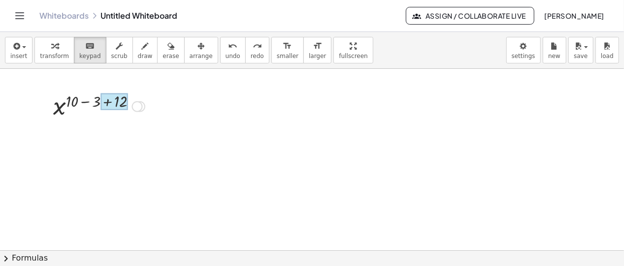
click at [123, 101] on div at bounding box center [113, 102] width 27 height 16
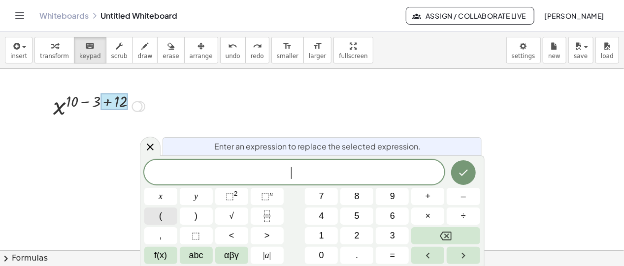
click at [170, 219] on button "(" at bounding box center [160, 216] width 33 height 17
click at [259, 195] on button "⬚ n" at bounding box center [267, 196] width 33 height 17
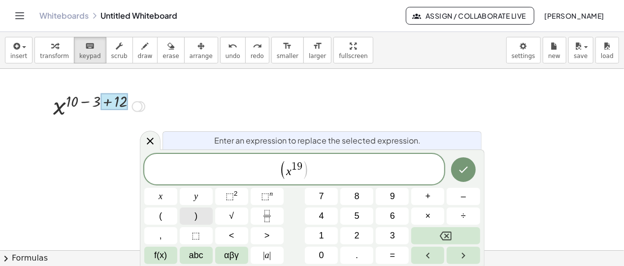
click at [203, 213] on button ")" at bounding box center [196, 216] width 33 height 17
click at [171, 215] on button "(" at bounding box center [160, 216] width 33 height 17
click at [263, 196] on span "⬚" at bounding box center [265, 197] width 8 height 10
click at [322, 176] on span "( x 1 9 ) ( x 3 ​ )" at bounding box center [294, 170] width 300 height 20
click at [204, 213] on button ")" at bounding box center [196, 216] width 33 height 17
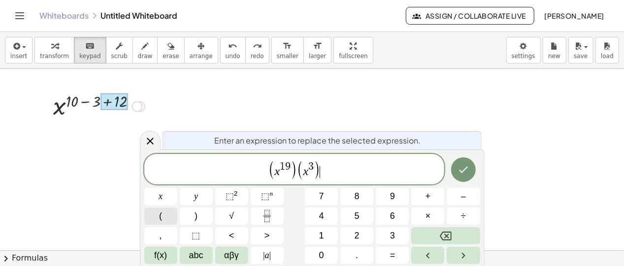
click at [176, 213] on button "(" at bounding box center [160, 216] width 33 height 17
click at [274, 196] on button "⬚ n" at bounding box center [267, 196] width 33 height 17
click at [205, 214] on button ")" at bounding box center [196, 216] width 33 height 17
click at [330, 178] on span ")" at bounding box center [331, 171] width 7 height 20
click at [203, 218] on button ")" at bounding box center [196, 216] width 33 height 17
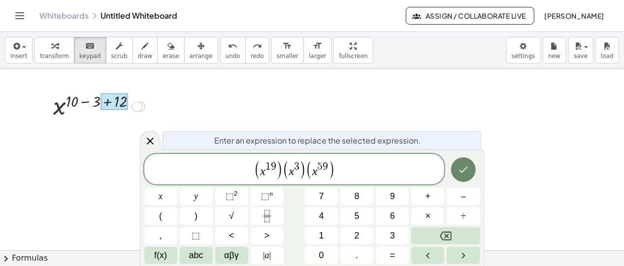
click at [466, 176] on button "Done" at bounding box center [463, 170] width 25 height 25
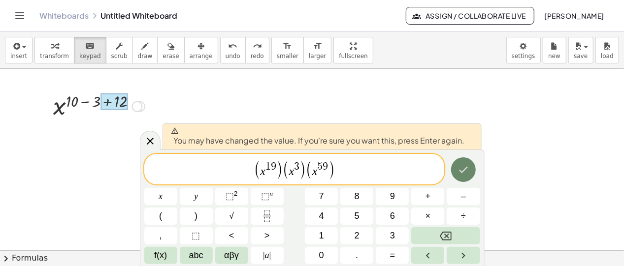
click at [462, 176] on button "Done" at bounding box center [463, 170] width 25 height 25
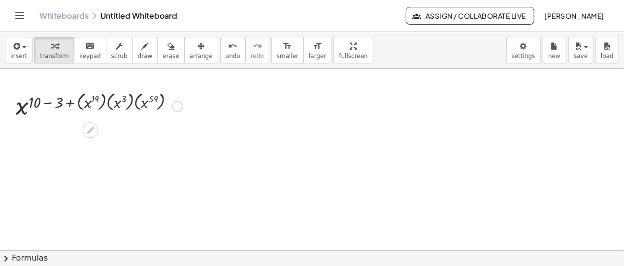
click at [76, 98] on div at bounding box center [99, 106] width 176 height 32
click at [75, 101] on div at bounding box center [99, 106] width 176 height 32
click at [95, 105] on div at bounding box center [99, 106] width 176 height 32
click at [84, 53] on span "keypad" at bounding box center [90, 56] width 22 height 7
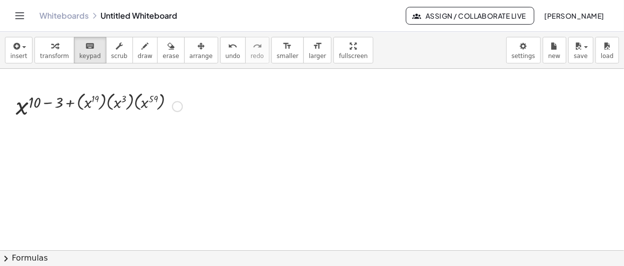
click at [91, 94] on div at bounding box center [99, 106] width 176 height 32
click at [90, 100] on div at bounding box center [91, 103] width 15 height 16
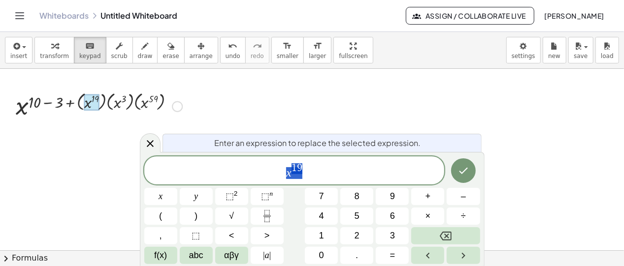
click at [82, 100] on div at bounding box center [99, 106] width 176 height 32
click at [79, 100] on div at bounding box center [99, 106] width 176 height 32
click at [76, 99] on div at bounding box center [99, 106] width 176 height 32
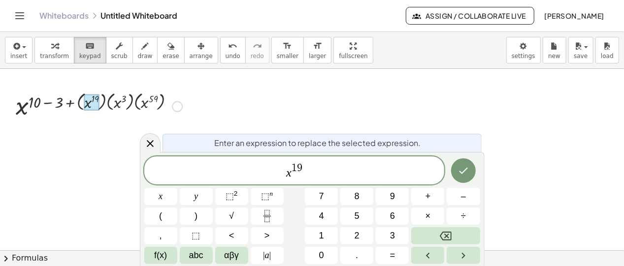
click at [72, 101] on div at bounding box center [99, 106] width 176 height 32
click at [67, 101] on div at bounding box center [99, 106] width 176 height 32
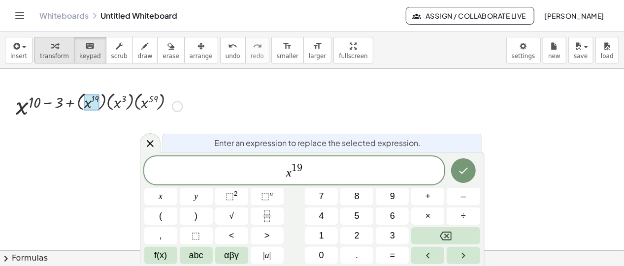
click at [65, 41] on button "transform" at bounding box center [54, 50] width 40 height 27
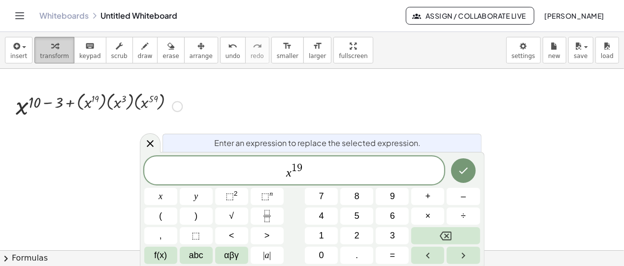
click at [54, 58] on span "transform" at bounding box center [54, 56] width 29 height 7
click at [68, 100] on div at bounding box center [99, 106] width 176 height 32
click at [79, 49] on div "keyboard" at bounding box center [90, 46] width 22 height 12
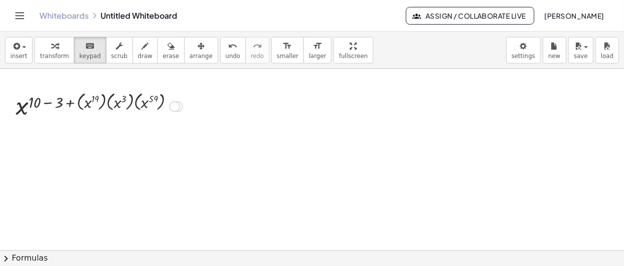
click at [69, 98] on div at bounding box center [99, 106] width 176 height 32
click at [72, 102] on div at bounding box center [99, 106] width 176 height 32
drag, startPoint x: 72, startPoint y: 102, endPoint x: 78, endPoint y: 98, distance: 7.4
click at [72, 102] on div at bounding box center [99, 106] width 176 height 32
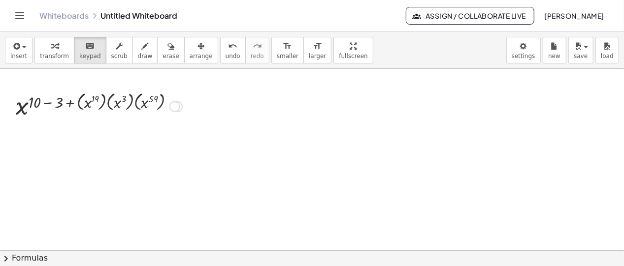
click at [67, 102] on div at bounding box center [99, 106] width 176 height 32
click at [65, 101] on div at bounding box center [99, 106] width 176 height 32
drag, startPoint x: 65, startPoint y: 101, endPoint x: 71, endPoint y: 62, distance: 39.9
click at [65, 98] on div at bounding box center [99, 106] width 176 height 32
click at [61, 42] on div "button" at bounding box center [54, 46] width 29 height 12
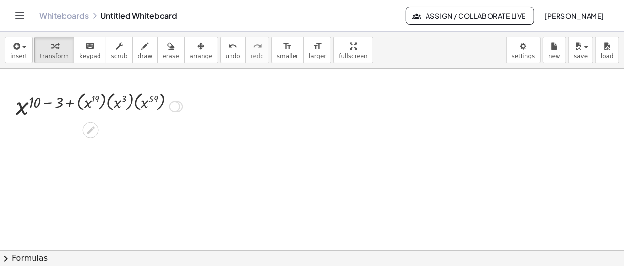
click at [69, 99] on div at bounding box center [99, 106] width 176 height 32
click at [71, 101] on div at bounding box center [99, 106] width 176 height 32
click at [72, 101] on div at bounding box center [99, 106] width 176 height 32
drag, startPoint x: 72, startPoint y: 101, endPoint x: 64, endPoint y: 71, distance: 31.1
click at [71, 101] on div at bounding box center [99, 106] width 176 height 32
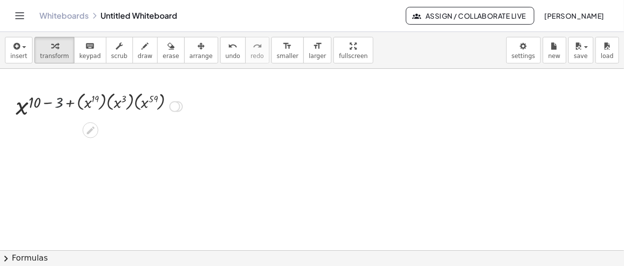
click at [56, 101] on div at bounding box center [99, 106] width 176 height 32
click at [90, 127] on icon at bounding box center [90, 131] width 10 height 10
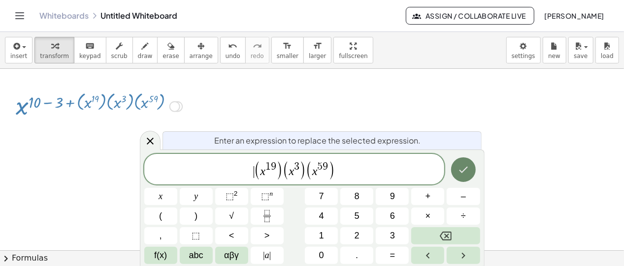
click at [474, 169] on button "Done" at bounding box center [463, 170] width 25 height 25
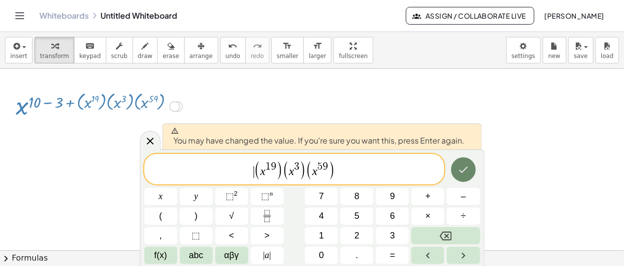
click at [459, 173] on icon "Done" at bounding box center [463, 170] width 12 height 12
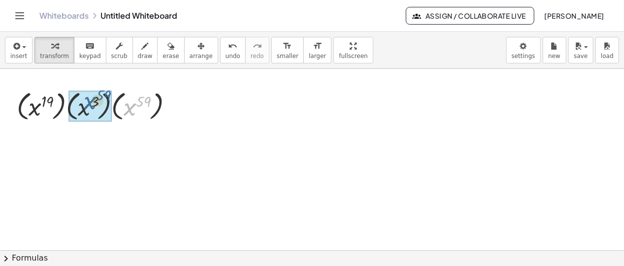
drag, startPoint x: 125, startPoint y: 113, endPoint x: 88, endPoint y: 108, distance: 37.7
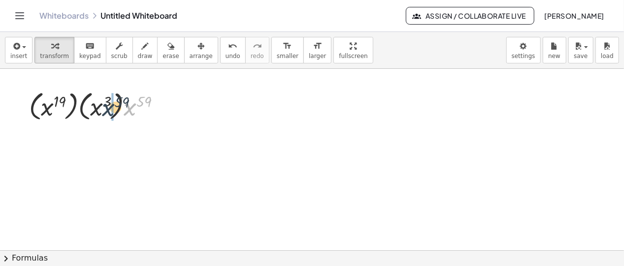
drag, startPoint x: 132, startPoint y: 109, endPoint x: 109, endPoint y: 110, distance: 23.1
click at [109, 110] on div at bounding box center [99, 106] width 150 height 36
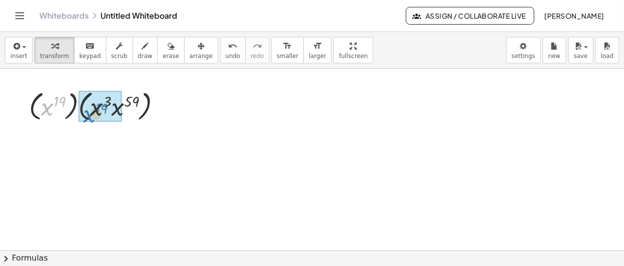
drag, startPoint x: 45, startPoint y: 108, endPoint x: 87, endPoint y: 115, distance: 42.9
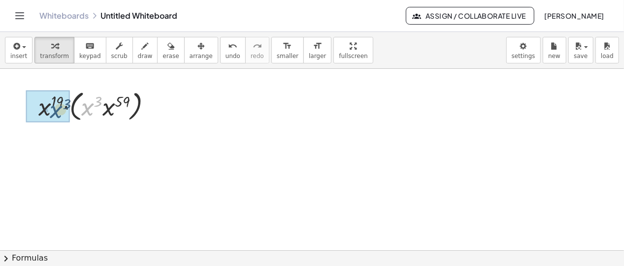
drag, startPoint x: 92, startPoint y: 113, endPoint x: 60, endPoint y: 115, distance: 31.6
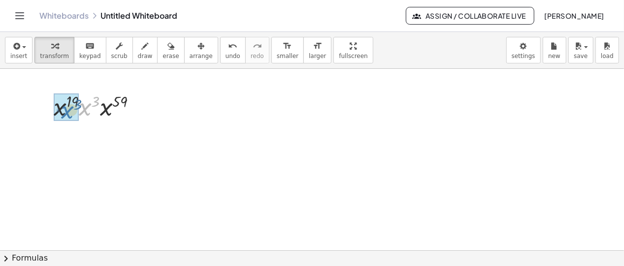
drag, startPoint x: 87, startPoint y: 111, endPoint x: 80, endPoint y: 111, distance: 7.4
drag, startPoint x: 107, startPoint y: 110, endPoint x: 74, endPoint y: 114, distance: 33.2
drag, startPoint x: 117, startPoint y: 103, endPoint x: 101, endPoint y: 103, distance: 15.8
click at [101, 103] on div at bounding box center [98, 106] width 103 height 32
drag, startPoint x: 116, startPoint y: 99, endPoint x: 91, endPoint y: 100, distance: 25.6
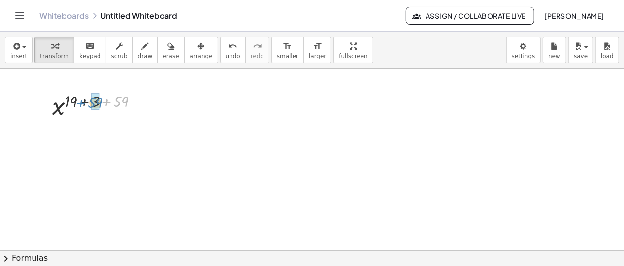
click at [91, 100] on div at bounding box center [98, 106] width 103 height 32
click at [113, 97] on div at bounding box center [99, 106] width 54 height 32
drag, startPoint x: 102, startPoint y: 101, endPoint x: 93, endPoint y: 117, distance: 18.6
click at [101, 103] on div at bounding box center [99, 106] width 54 height 32
click at [94, 126] on icon at bounding box center [90, 131] width 10 height 10
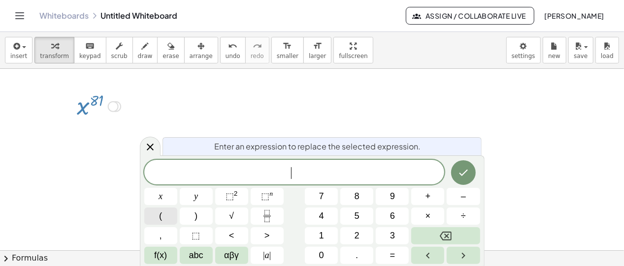
click at [164, 218] on button "(" at bounding box center [160, 216] width 33 height 17
click at [265, 211] on icon "Fraction" at bounding box center [267, 216] width 12 height 12
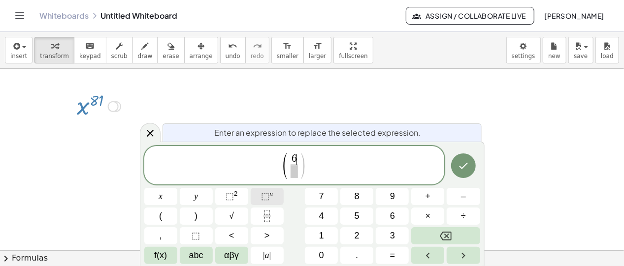
click at [255, 197] on button "⬚ n" at bounding box center [267, 196] width 33 height 17
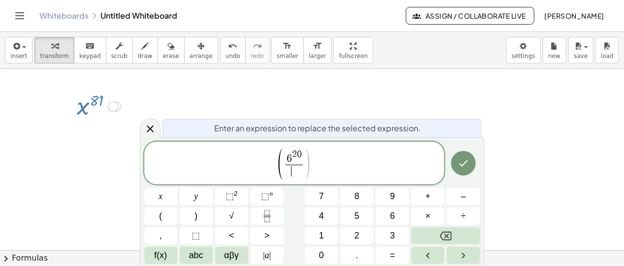
click at [295, 166] on span "​" at bounding box center [294, 171] width 17 height 13
click at [271, 194] on sup "n" at bounding box center [270, 193] width 3 height 7
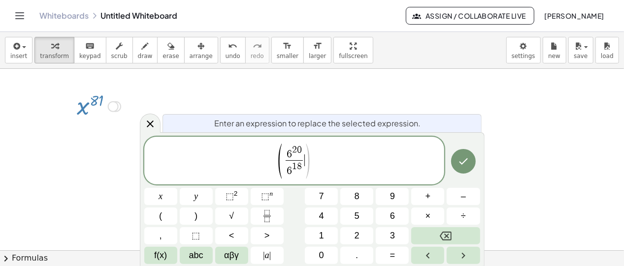
click at [306, 159] on span ")" at bounding box center [307, 161] width 7 height 38
click at [198, 222] on button ")" at bounding box center [196, 216] width 33 height 17
click at [280, 157] on span "6" at bounding box center [282, 154] width 5 height 11
click at [279, 159] on span "​ 6 2 0" at bounding box center [287, 152] width 17 height 15
click at [279, 161] on span "​ 6 1 8" at bounding box center [287, 170] width 17 height 18
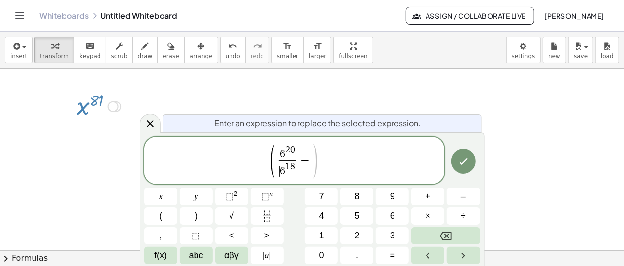
click at [279, 161] on span "​ 6 1 8" at bounding box center [287, 170] width 17 height 18
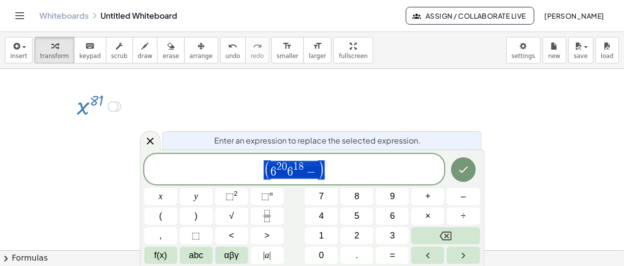
drag, startPoint x: 319, startPoint y: 165, endPoint x: 266, endPoint y: 158, distance: 53.8
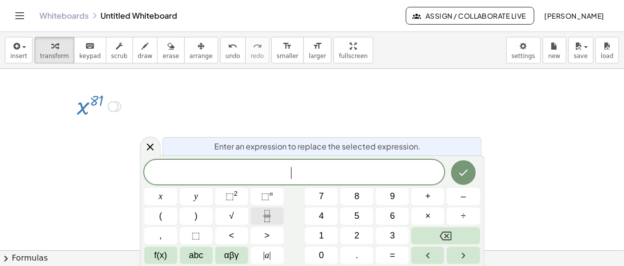
click at [264, 212] on icon "Fraction" at bounding box center [267, 216] width 12 height 12
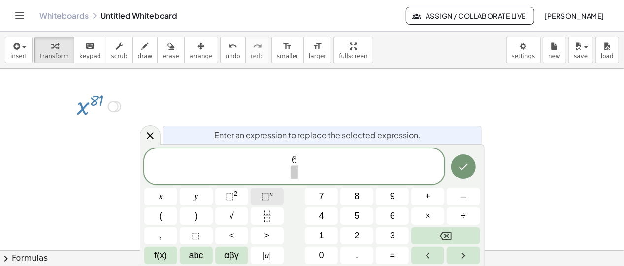
click at [263, 192] on span "⬚" at bounding box center [265, 197] width 8 height 10
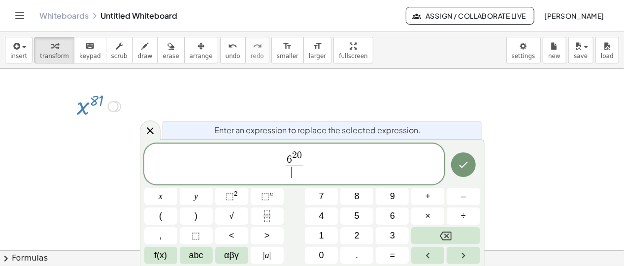
click at [297, 170] on span "​" at bounding box center [294, 172] width 17 height 13
click at [275, 193] on button "⬚ n" at bounding box center [267, 196] width 33 height 17
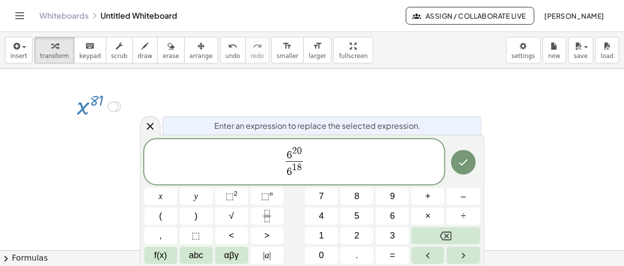
click at [312, 160] on span "6 2 0 6 1 8 ​ ​" at bounding box center [294, 162] width 300 height 35
click at [270, 214] on icon "Fraction" at bounding box center [267, 216] width 12 height 12
click at [242, 194] on button "⬚ 2" at bounding box center [231, 196] width 33 height 17
click at [310, 169] on span "​" at bounding box center [312, 168] width 12 height 13
click at [264, 197] on span "⬚" at bounding box center [265, 197] width 8 height 10
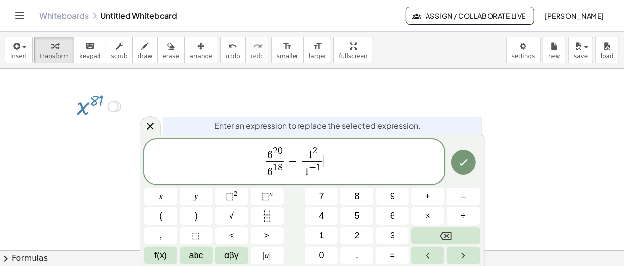
click at [331, 164] on span "6 2 0 6 1 8 ​ − 4 2 4 − 1 ​ ​" at bounding box center [294, 162] width 300 height 35
click at [263, 213] on icon "Fraction" at bounding box center [267, 216] width 12 height 12
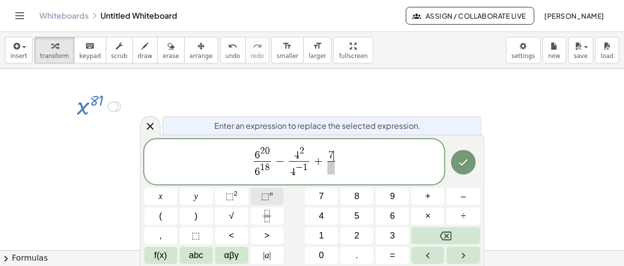
click at [265, 195] on span "⬚" at bounding box center [265, 197] width 8 height 10
click at [327, 172] on span "​" at bounding box center [331, 168] width 17 height 13
click at [274, 193] on button "⬚ n" at bounding box center [267, 196] width 33 height 17
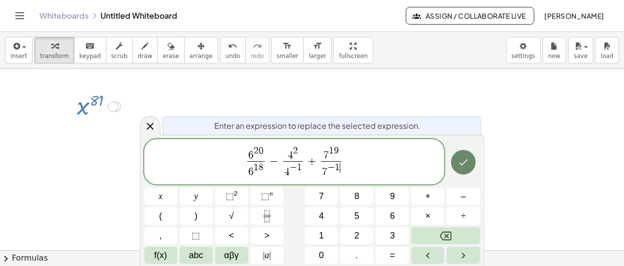
click at [456, 160] on button "Done" at bounding box center [463, 162] width 25 height 25
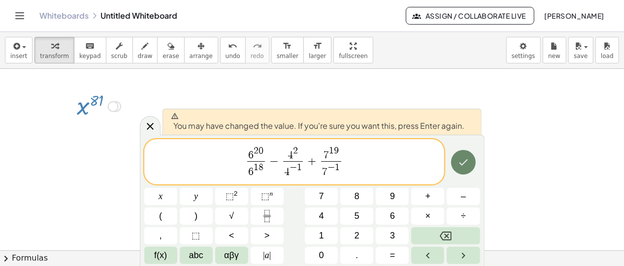
click at [458, 165] on icon "Done" at bounding box center [463, 163] width 12 height 12
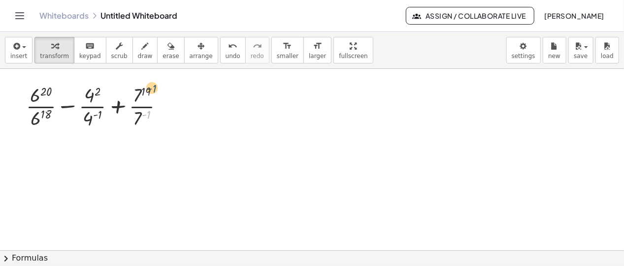
drag, startPoint x: 148, startPoint y: 115, endPoint x: 154, endPoint y: 87, distance: 28.7
click at [154, 87] on div at bounding box center [99, 105] width 156 height 49
click at [154, 91] on div at bounding box center [99, 105] width 156 height 49
drag, startPoint x: 149, startPoint y: 114, endPoint x: 153, endPoint y: 87, distance: 27.3
click at [153, 87] on div at bounding box center [99, 105] width 157 height 49
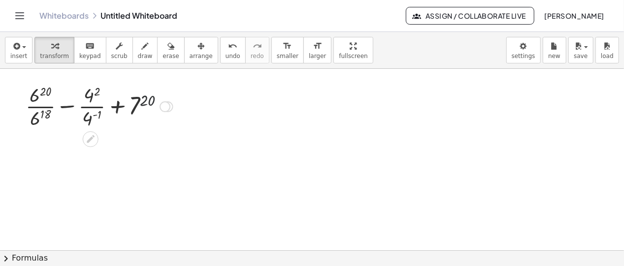
click at [147, 103] on div at bounding box center [99, 105] width 157 height 49
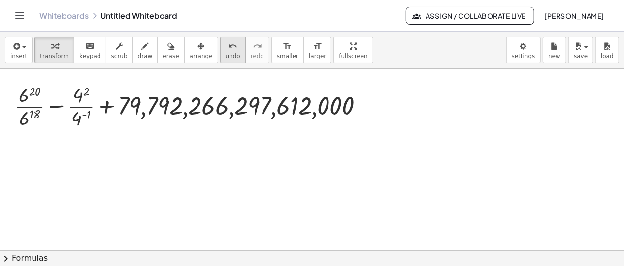
click at [226, 53] on span "undo" at bounding box center [233, 56] width 15 height 7
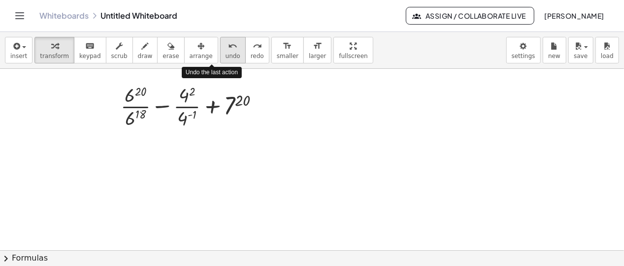
click at [226, 53] on span "undo" at bounding box center [233, 56] width 15 height 7
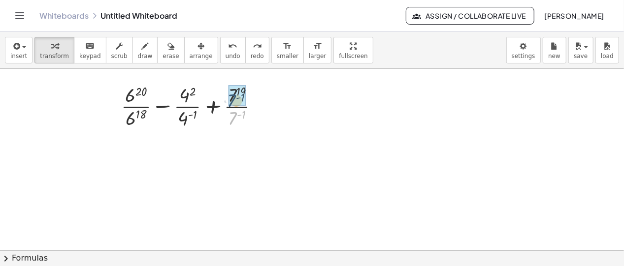
drag, startPoint x: 233, startPoint y: 115, endPoint x: 232, endPoint y: 97, distance: 18.2
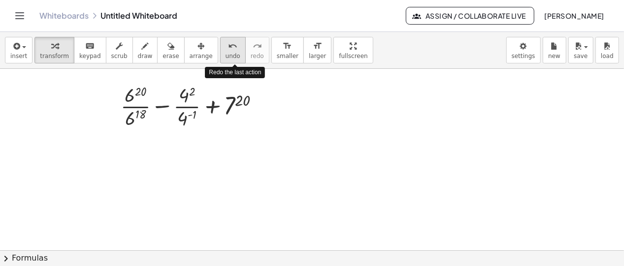
click at [222, 49] on button "undo undo" at bounding box center [233, 50] width 26 height 27
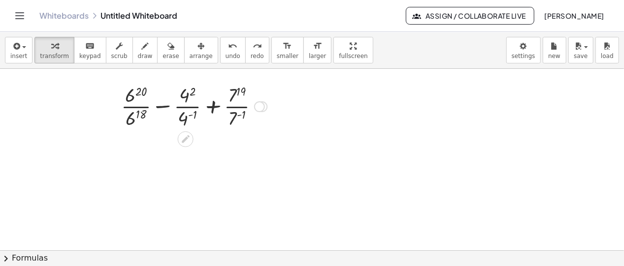
click at [245, 114] on div at bounding box center [194, 105] width 156 height 49
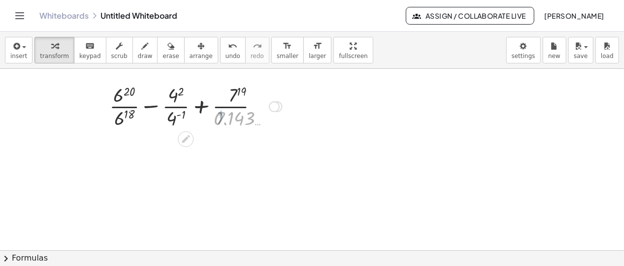
click at [244, 114] on div at bounding box center [194, 105] width 185 height 49
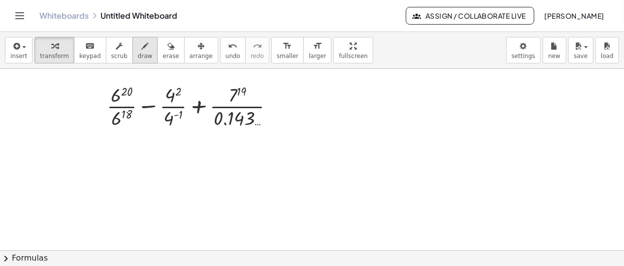
click at [138, 54] on span "draw" at bounding box center [145, 56] width 15 height 7
click at [88, 51] on div "keyboard" at bounding box center [90, 46] width 22 height 12
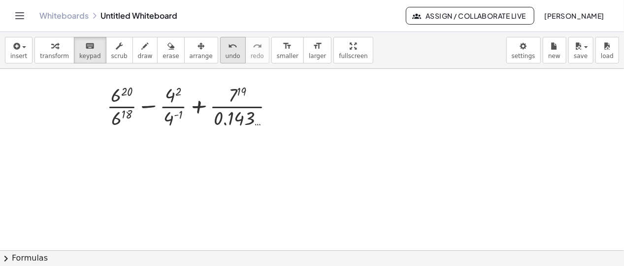
click at [226, 49] on div "undo" at bounding box center [233, 46] width 15 height 12
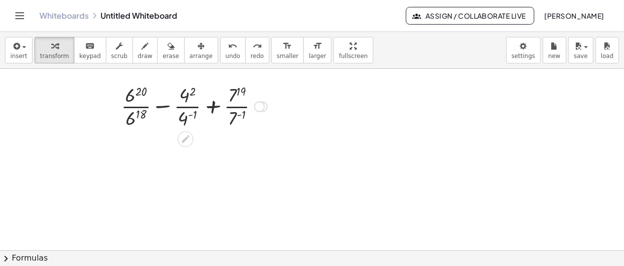
click at [192, 133] on div at bounding box center [190, 138] width 8 height 18
click at [184, 142] on icon at bounding box center [185, 139] width 10 height 10
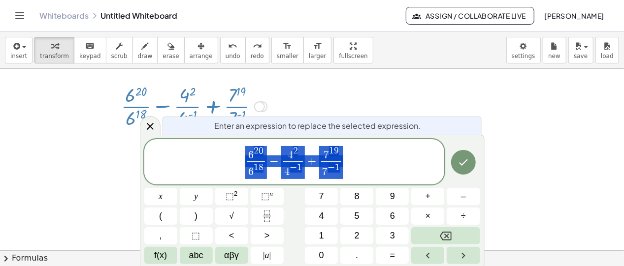
drag, startPoint x: 330, startPoint y: 163, endPoint x: 335, endPoint y: 165, distance: 5.5
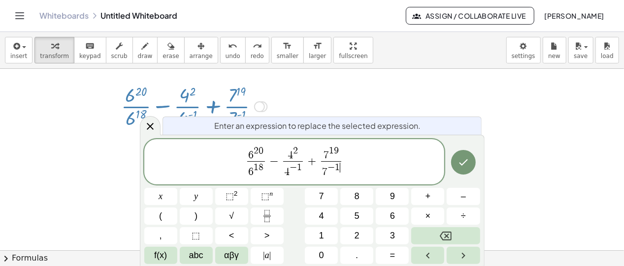
click at [339, 166] on span "1" at bounding box center [337, 167] width 5 height 9
click at [331, 164] on span "−" at bounding box center [328, 167] width 7 height 9
drag, startPoint x: 450, startPoint y: 160, endPoint x: 455, endPoint y: 161, distance: 5.5
click at [451, 160] on div at bounding box center [463, 162] width 33 height 46
click at [456, 161] on button "Done" at bounding box center [463, 162] width 25 height 25
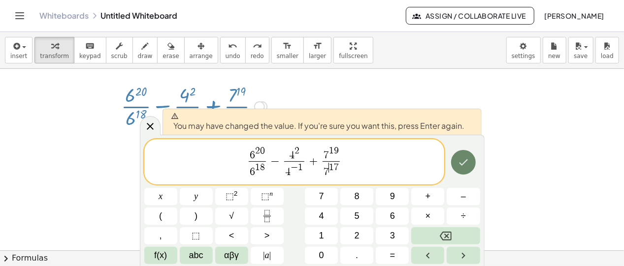
click at [467, 169] on button "Done" at bounding box center [463, 162] width 25 height 25
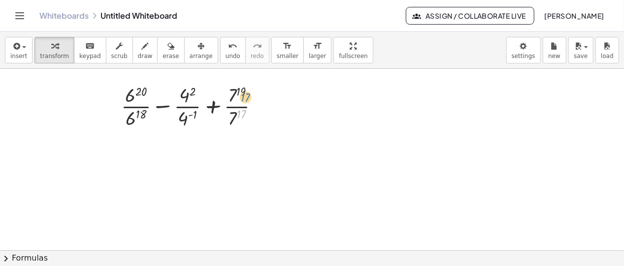
drag, startPoint x: 239, startPoint y: 116, endPoint x: 244, endPoint y: 93, distance: 23.7
click at [244, 93] on div at bounding box center [194, 105] width 156 height 49
drag, startPoint x: 236, startPoint y: 117, endPoint x: 244, endPoint y: 94, distance: 24.0
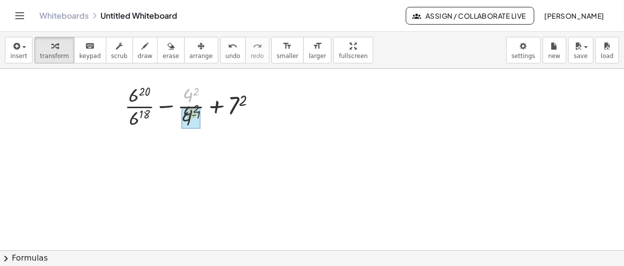
drag, startPoint x: 189, startPoint y: 97, endPoint x: 189, endPoint y: 119, distance: 22.2
drag, startPoint x: 188, startPoint y: 98, endPoint x: 189, endPoint y: 126, distance: 27.6
click at [189, 126] on div at bounding box center [194, 105] width 152 height 49
drag, startPoint x: 183, startPoint y: 118, endPoint x: 188, endPoint y: 95, distance: 23.1
click at [188, 95] on div at bounding box center [194, 105] width 152 height 49
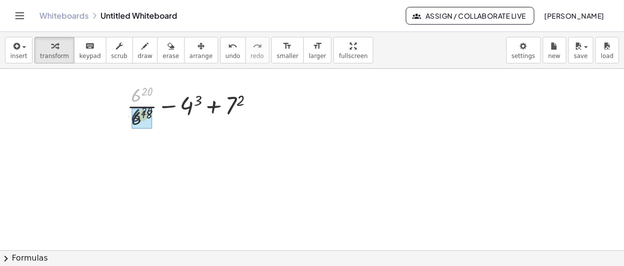
drag, startPoint x: 137, startPoint y: 98, endPoint x: 137, endPoint y: 119, distance: 21.2
drag, startPoint x: 139, startPoint y: 99, endPoint x: 137, endPoint y: 120, distance: 20.7
click at [137, 122] on div at bounding box center [194, 105] width 144 height 49
drag, startPoint x: 136, startPoint y: 119, endPoint x: 141, endPoint y: 98, distance: 21.2
click at [141, 98] on div at bounding box center [194, 105] width 144 height 49
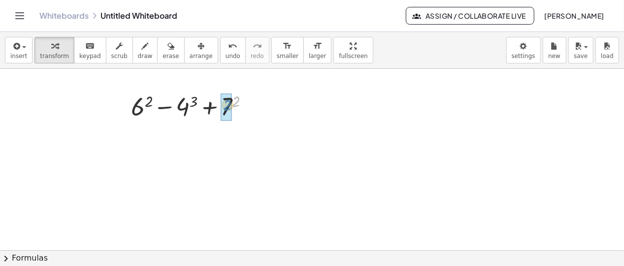
drag, startPoint x: 237, startPoint y: 101, endPoint x: 228, endPoint y: 105, distance: 9.5
drag, startPoint x: 193, startPoint y: 102, endPoint x: 183, endPoint y: 101, distance: 9.5
drag, startPoint x: 141, startPoint y: 104, endPoint x: 136, endPoint y: 105, distance: 5.5
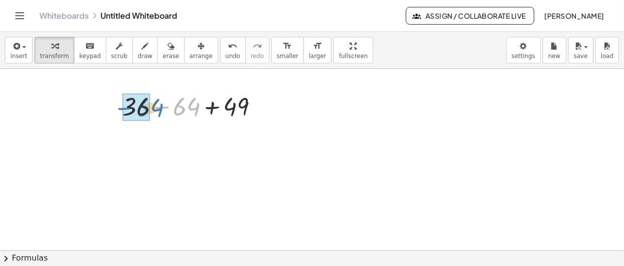
drag, startPoint x: 186, startPoint y: 108, endPoint x: 145, endPoint y: 107, distance: 40.4
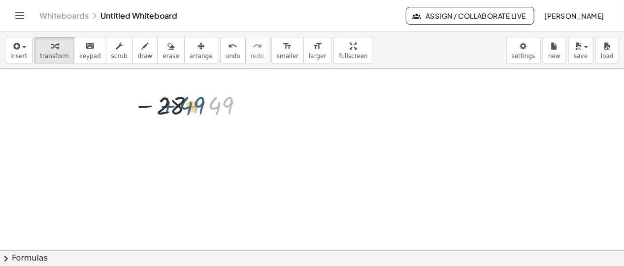
drag, startPoint x: 216, startPoint y: 108, endPoint x: 187, endPoint y: 108, distance: 29.1
click at [187, 108] on div at bounding box center [190, 106] width 123 height 32
drag, startPoint x: 214, startPoint y: 106, endPoint x: 175, endPoint y: 99, distance: 39.1
click at [226, 49] on div "undo" at bounding box center [233, 46] width 15 height 12
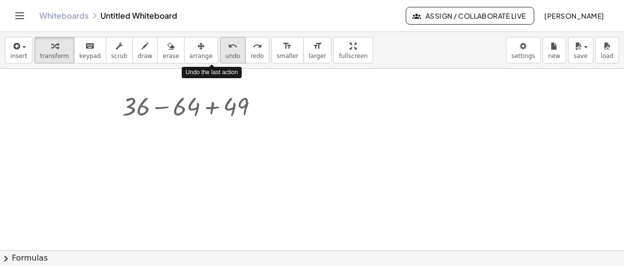
click at [226, 49] on div "undo" at bounding box center [233, 46] width 15 height 12
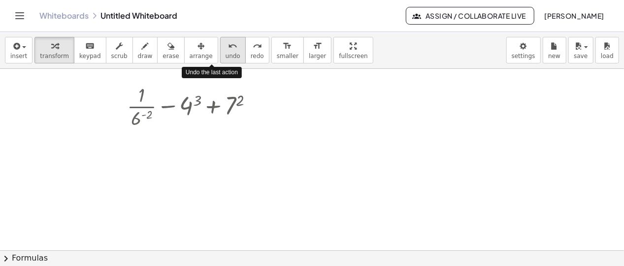
click at [226, 49] on div "undo" at bounding box center [233, 46] width 15 height 12
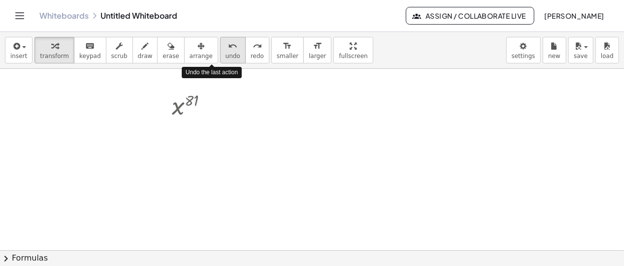
click at [226, 49] on div "undo" at bounding box center [233, 46] width 15 height 12
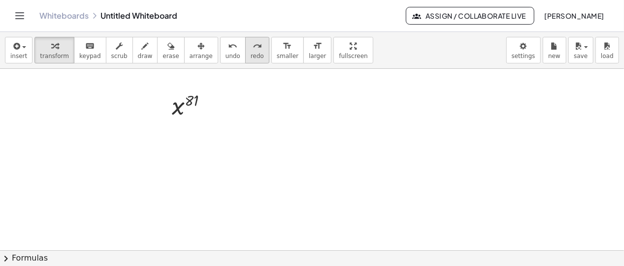
drag, startPoint x: 247, startPoint y: 51, endPoint x: 242, endPoint y: 50, distance: 5.1
click at [246, 51] on div "insert select one: Math Expression Function Text Youtube Video Graphing Geometr…" at bounding box center [312, 50] width 624 height 37
click at [251, 49] on div "redo" at bounding box center [257, 46] width 13 height 12
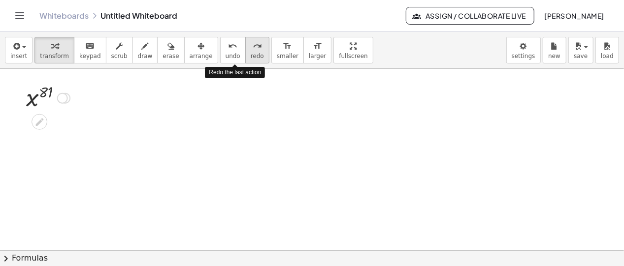
click at [251, 49] on div "redo" at bounding box center [257, 46] width 13 height 12
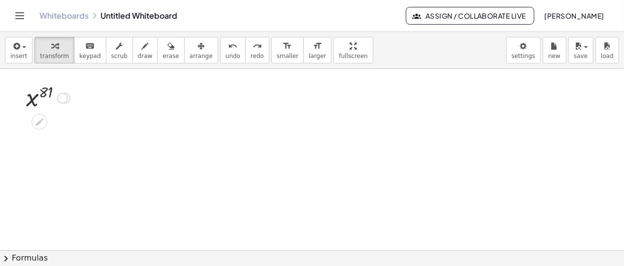
drag, startPoint x: 47, startPoint y: 91, endPoint x: 46, endPoint y: 103, distance: 11.9
click at [47, 94] on div at bounding box center [48, 97] width 54 height 32
click at [39, 120] on icon at bounding box center [39, 122] width 8 height 8
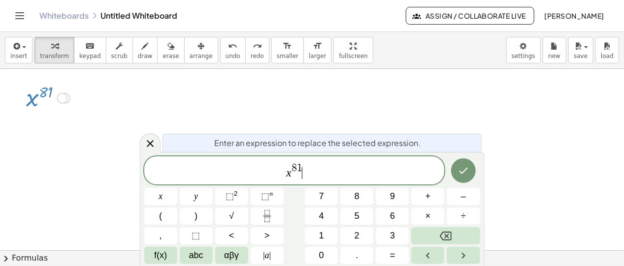
click at [304, 166] on span "x 8 1 ​" at bounding box center [294, 171] width 300 height 18
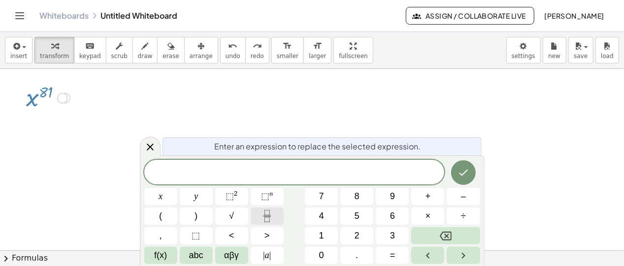
click at [272, 212] on icon "Fraction" at bounding box center [267, 216] width 12 height 12
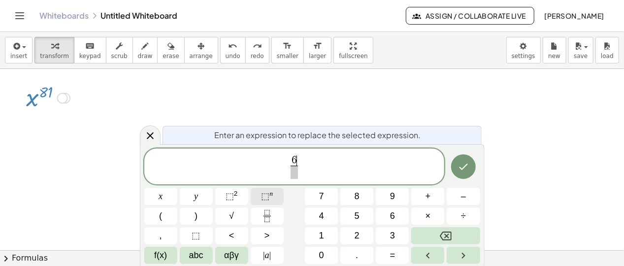
click at [264, 201] on span "⬚" at bounding box center [265, 197] width 8 height 10
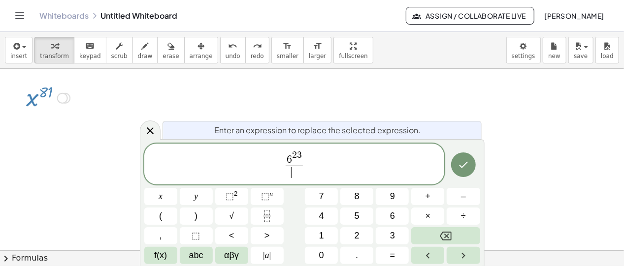
click at [293, 176] on span "​" at bounding box center [294, 172] width 17 height 13
click at [271, 191] on sup "n" at bounding box center [270, 193] width 3 height 7
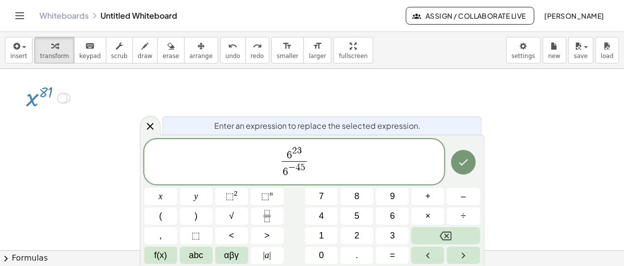
click at [311, 158] on span "6 2 3 6 − 4 5 ​ ​" at bounding box center [294, 162] width 300 height 35
click at [271, 210] on icon "Fraction" at bounding box center [267, 216] width 12 height 12
click at [276, 193] on button "⬚ n" at bounding box center [267, 196] width 33 height 17
click at [314, 172] on span "​" at bounding box center [315, 168] width 17 height 13
click at [273, 196] on button "⬚ n" at bounding box center [267, 196] width 33 height 17
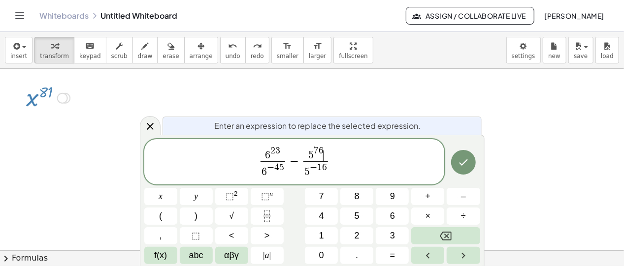
click at [326, 160] on span "5 7 6 ​" at bounding box center [315, 153] width 25 height 15
click at [328, 160] on span "5 7 6 ​" at bounding box center [315, 153] width 25 height 15
click at [330, 161] on span "6 2 3 6 − 4 5 ​ − 5 7 6 ​ 5 − 1 6 ​" at bounding box center [294, 162] width 300 height 35
click at [275, 220] on button "Fraction" at bounding box center [267, 216] width 33 height 17
click at [332, 157] on span "6 2 3 6 − 4 5 ​ − 5 7 6 5 − 1 6 ​ ​" at bounding box center [294, 162] width 300 height 35
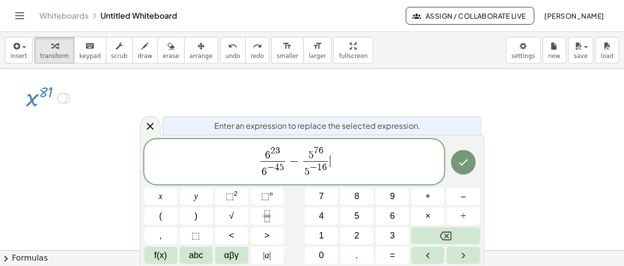
click at [337, 156] on span "6 2 3 6 − 4 5 ​ − 5 7 6 5 − 1 6 ​ ​" at bounding box center [294, 162] width 300 height 35
click at [273, 215] on icon "Fraction" at bounding box center [267, 216] width 12 height 12
click at [326, 158] on span "5 7 6 ​" at bounding box center [315, 153] width 25 height 15
click at [274, 216] on button "Fraction" at bounding box center [267, 216] width 33 height 17
click at [328, 162] on span "5 7 6 ​ 5 − 1 6 ​" at bounding box center [315, 162] width 29 height 33
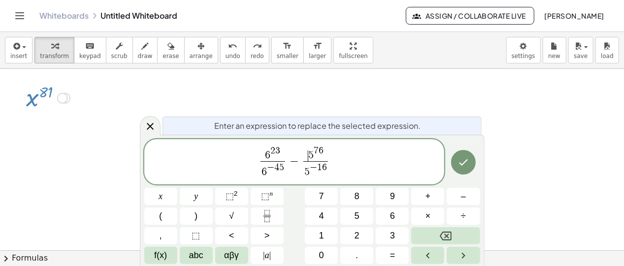
click at [304, 161] on span "​ 5 7 6" at bounding box center [315, 153] width 25 height 15
click at [301, 161] on span "5 7 6 5 − 1 6 ​" at bounding box center [315, 162] width 29 height 33
click at [277, 212] on button "Fraction" at bounding box center [267, 216] width 33 height 17
click at [274, 192] on button "⬚ n" at bounding box center [267, 196] width 33 height 17
click at [303, 171] on span "​" at bounding box center [300, 168] width 17 height 13
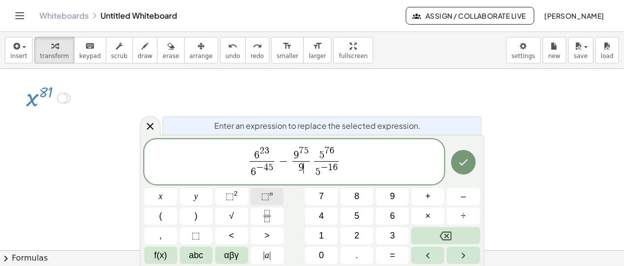
click at [273, 200] on button "⬚ n" at bounding box center [267, 196] width 33 height 17
click at [453, 163] on button "Done" at bounding box center [463, 162] width 25 height 25
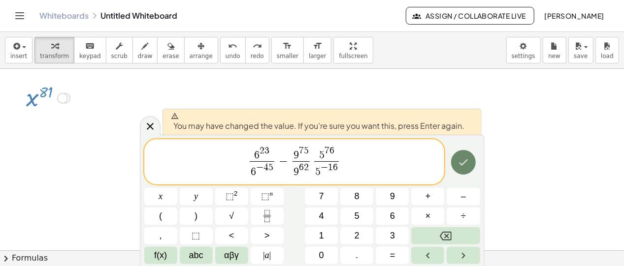
click at [457, 157] on button "Done" at bounding box center [463, 162] width 25 height 25
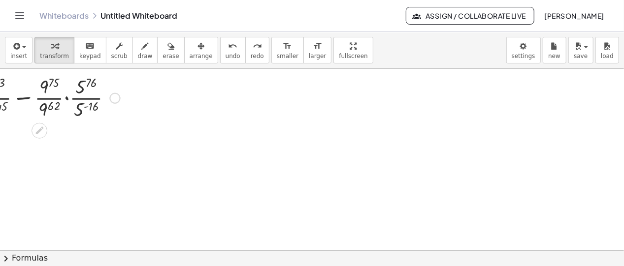
drag, startPoint x: 107, startPoint y: 169, endPoint x: 168, endPoint y: 148, distance: 64.6
click at [183, 168] on div at bounding box center [312, 251] width 624 height 365
click at [82, 54] on span "keypad" at bounding box center [90, 56] width 22 height 7
drag, startPoint x: 174, startPoint y: 142, endPoint x: 127, endPoint y: 100, distance: 62.8
click at [172, 139] on div at bounding box center [312, 251] width 624 height 365
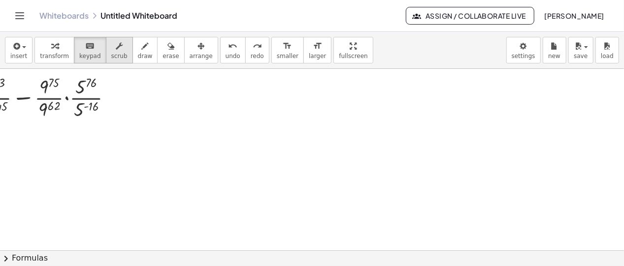
drag, startPoint x: 86, startPoint y: 54, endPoint x: 99, endPoint y: 55, distance: 12.9
click at [99, 55] on div "transform keyboard keypad scrub draw erase arrange" at bounding box center [125, 50] width 183 height 27
drag, startPoint x: 79, startPoint y: 134, endPoint x: 224, endPoint y: 82, distance: 153.9
click at [116, 135] on div at bounding box center [312, 251] width 624 height 365
drag, startPoint x: 45, startPoint y: 98, endPoint x: 119, endPoint y: 99, distance: 73.9
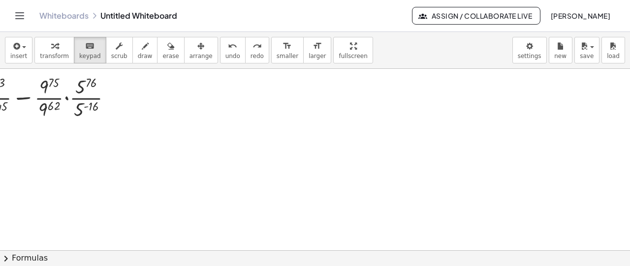
click at [119, 99] on div "− 15 − 23 = 38 - 38 = 38 − ( - 5 ) 2 − ( - 1 ) 3 + ( - 6 ) 2 − 5 2 − ( - 1 ) 3 …" at bounding box center [315, 251] width 630 height 365
click at [114, 98] on div at bounding box center [315, 251] width 630 height 365
drag, startPoint x: 117, startPoint y: 98, endPoint x: 112, endPoint y: 98, distance: 4.9
click at [116, 98] on div at bounding box center [315, 251] width 630 height 365
drag, startPoint x: 77, startPoint y: 102, endPoint x: 132, endPoint y: 107, distance: 55.9
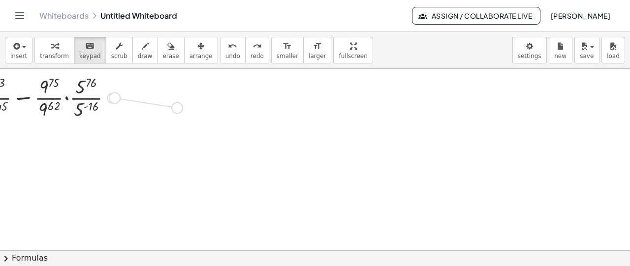
drag, startPoint x: 116, startPoint y: 97, endPoint x: 185, endPoint y: 106, distance: 70.1
click at [185, 106] on div "− 15 − 23 = 38 - 38 = 38 − ( - 5 ) 2 − ( - 1 ) 3 + ( - 6 ) 2 − 5 2 − ( - 1 ) 3 …" at bounding box center [315, 251] width 630 height 365
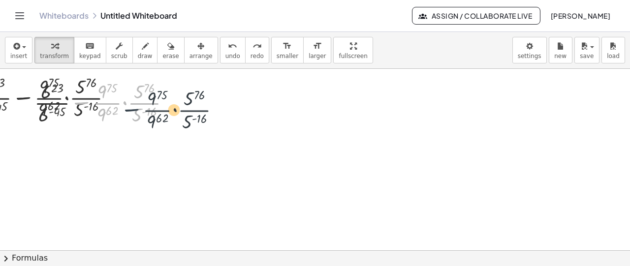
drag, startPoint x: 185, startPoint y: 106, endPoint x: 151, endPoint y: 101, distance: 34.9
click at [151, 101] on div at bounding box center [107, 102] width 154 height 49
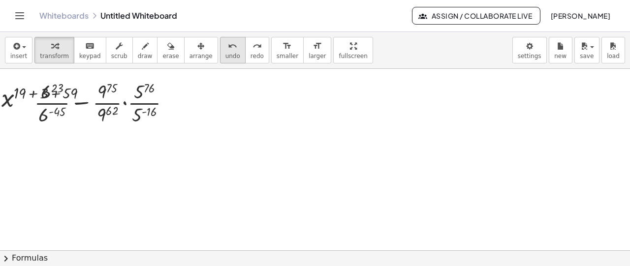
click at [228, 48] on icon "undo" at bounding box center [232, 46] width 9 height 12
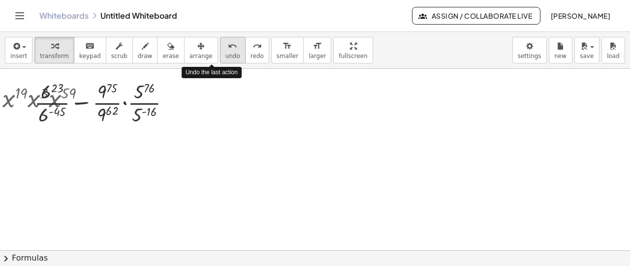
click at [228, 48] on icon "undo" at bounding box center [232, 46] width 9 height 12
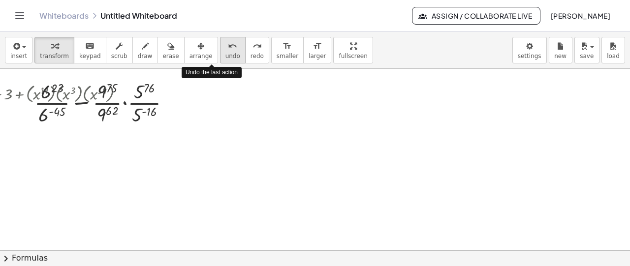
click at [228, 48] on icon "undo" at bounding box center [232, 46] width 9 height 12
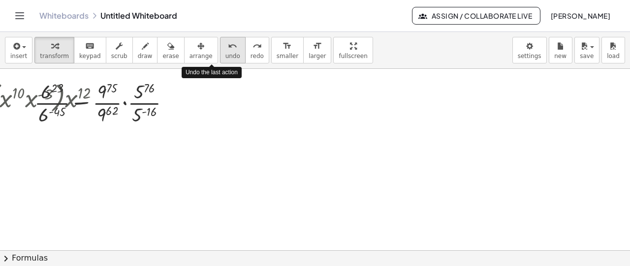
click at [228, 48] on icon "undo" at bounding box center [232, 46] width 9 height 12
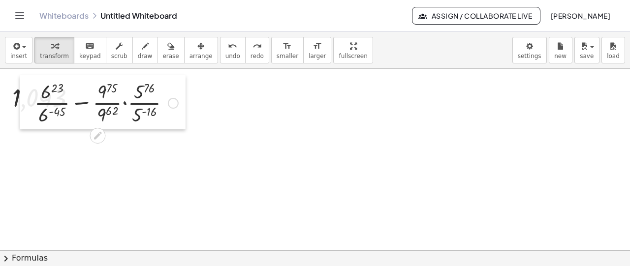
click at [29, 92] on div at bounding box center [27, 102] width 15 height 54
click at [124, 100] on div at bounding box center [107, 102] width 154 height 49
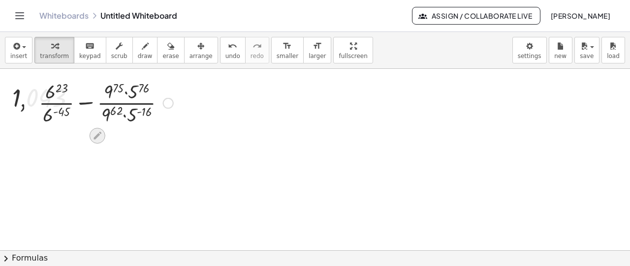
click at [94, 131] on icon at bounding box center [97, 135] width 10 height 10
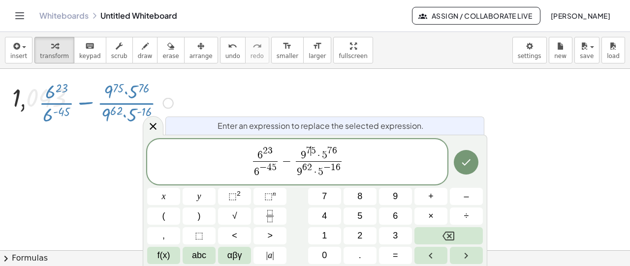
click at [315, 162] on span "9 7 ​ 5 · 5 7 6" at bounding box center [319, 153] width 46 height 15
click at [316, 160] on span "9 7 5 ​ · 5 7 6" at bounding box center [319, 153] width 46 height 15
click at [317, 164] on span "9 6 2 · ​ 5 − 1 6" at bounding box center [319, 171] width 46 height 18
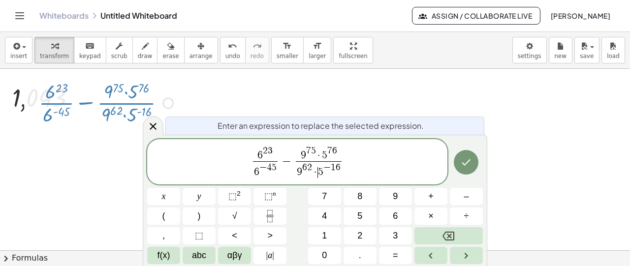
click at [317, 163] on span "9 6 2 · ​ 5 − 1 6" at bounding box center [319, 171] width 46 height 18
click at [317, 162] on span "9 6 2 · ​ 5 − 1 6" at bounding box center [319, 171] width 46 height 18
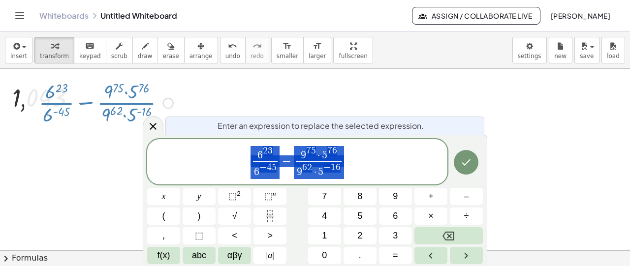
drag, startPoint x: 354, startPoint y: 164, endPoint x: 245, endPoint y: 154, distance: 109.8
click at [245, 154] on span "6 2 3 6 − 4 5 ​ − 9 7 5 · 5 7 6 9 6 2 · 5 − 1 6 ​" at bounding box center [297, 162] width 300 height 35
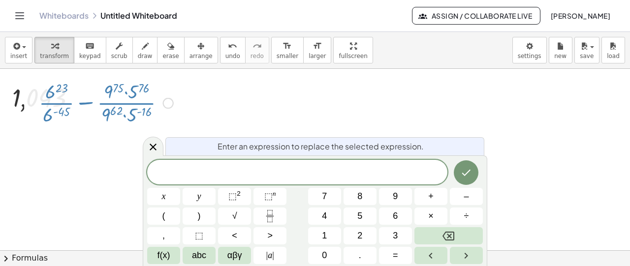
click at [132, 96] on div at bounding box center [106, 102] width 144 height 49
click at [97, 103] on div "+ · 6 23 · 6 ( - 45 ) − · 9 75 · 9 62 · 5 76 · 5 ( - 16 )" at bounding box center [97, 103] width 0 height 0
click at [170, 104] on div "Transform line Copy line as LaTeX Copy derivation as LaTeX Expand new lines: Off" at bounding box center [165, 103] width 11 height 11
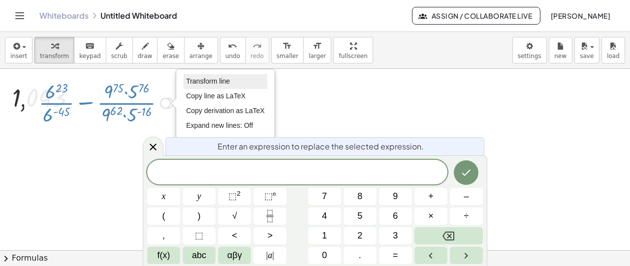
click at [217, 83] on span "Transform line" at bounding box center [208, 81] width 44 height 8
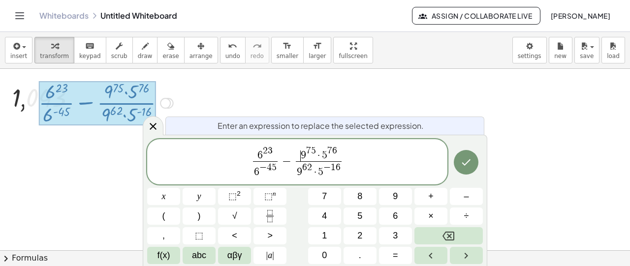
click at [314, 160] on span "​ 9 7 5 · 5 7 6" at bounding box center [319, 153] width 46 height 15
click at [317, 161] on span "·" at bounding box center [319, 156] width 6 height 11
click at [316, 162] on span "·" at bounding box center [319, 156] width 6 height 11
click at [320, 157] on span "·" at bounding box center [319, 156] width 6 height 11
click at [317, 168] on span "9 6 2 · ​ 5 − 1 6" at bounding box center [319, 171] width 46 height 18
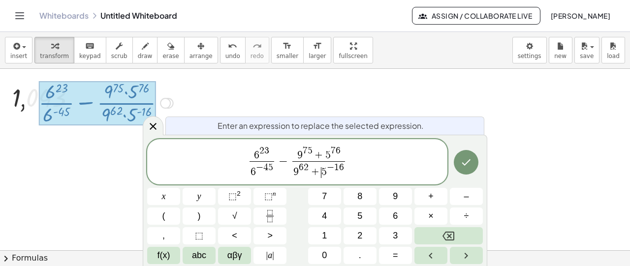
click at [315, 164] on span "9 6 2 + ​ 5 − 1 6" at bounding box center [318, 171] width 53 height 18
click at [316, 161] on span "+" at bounding box center [319, 156] width 13 height 11
click at [314, 161] on span "+" at bounding box center [319, 156] width 13 height 11
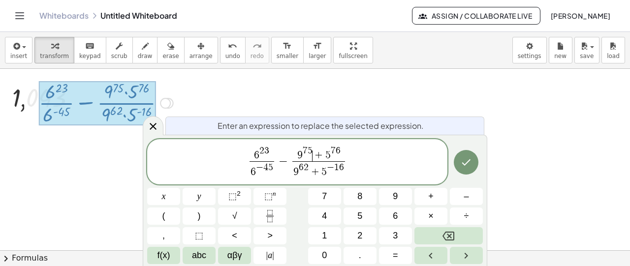
click at [315, 161] on span "+" at bounding box center [319, 156] width 13 height 11
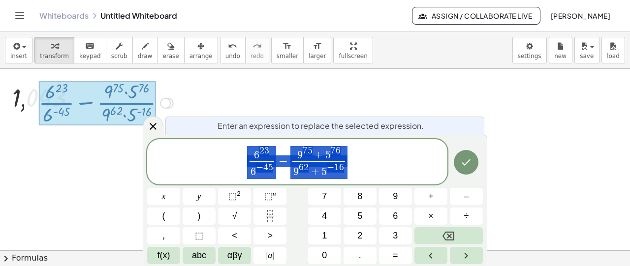
drag, startPoint x: 355, startPoint y: 166, endPoint x: 264, endPoint y: 156, distance: 91.2
click at [264, 158] on span "6 2 3 6 − 4 5 ​ − 9 7 5 + 5 7 6 9 6 2 + 5 − 1 6 ​" at bounding box center [297, 162] width 300 height 35
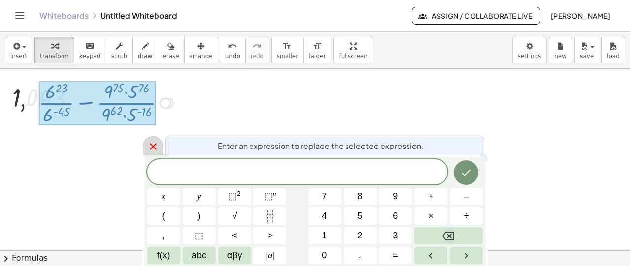
click at [158, 143] on icon at bounding box center [153, 147] width 12 height 12
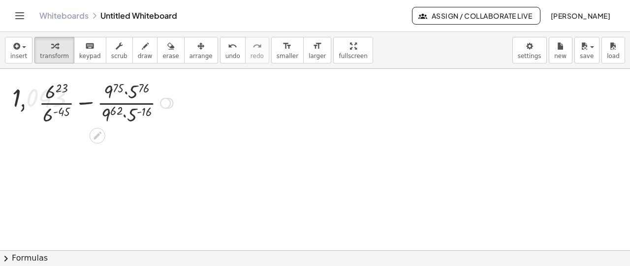
drag, startPoint x: 125, startPoint y: 104, endPoint x: 140, endPoint y: 106, distance: 15.9
click at [126, 104] on div at bounding box center [106, 102] width 144 height 49
click at [162, 104] on div "Transform line Copy line as LaTeX Copy derivation as LaTeX Expand new lines: Off" at bounding box center [165, 103] width 11 height 11
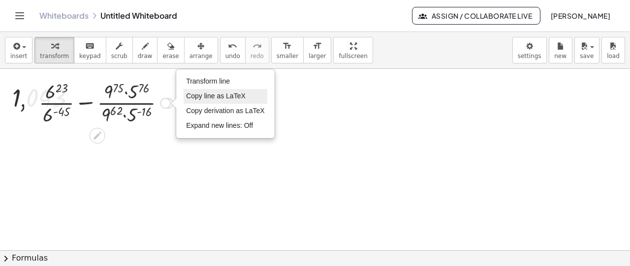
click at [200, 96] on span "Copy line as LaTeX" at bounding box center [216, 96] width 60 height 8
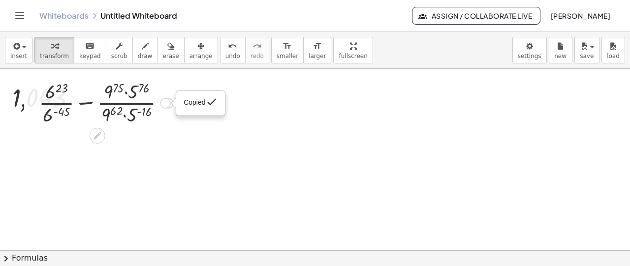
click at [200, 101] on span "Copied" at bounding box center [195, 103] width 22 height 8
click at [163, 106] on div "Copied done" at bounding box center [165, 103] width 11 height 11
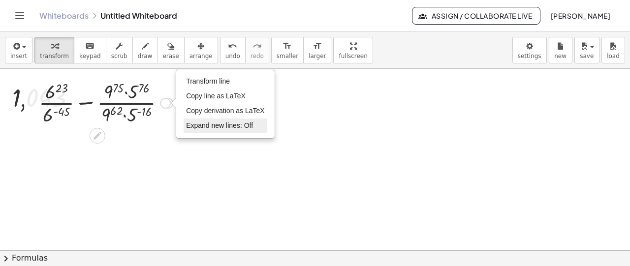
click at [200, 120] on li "Expand new lines: Off" at bounding box center [226, 126] width 84 height 15
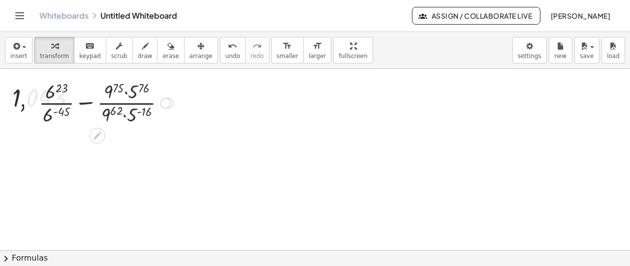
drag, startPoint x: 147, startPoint y: 104, endPoint x: 104, endPoint y: 99, distance: 42.6
click at [104, 99] on div at bounding box center [106, 102] width 144 height 49
drag, startPoint x: 16, startPoint y: 96, endPoint x: 74, endPoint y: 105, distance: 58.8
click at [51, 105] on div at bounding box center [43, 100] width 15 height 37
drag, startPoint x: 94, startPoint y: 105, endPoint x: 209, endPoint y: 112, distance: 115.9
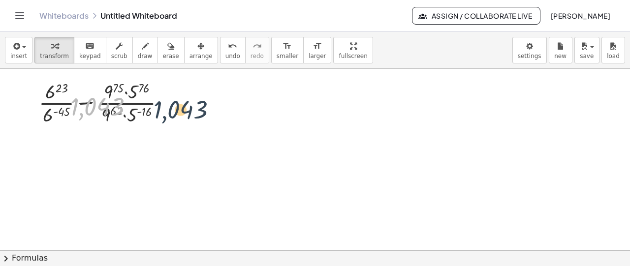
drag, startPoint x: 97, startPoint y: 107, endPoint x: 186, endPoint y: 111, distance: 88.7
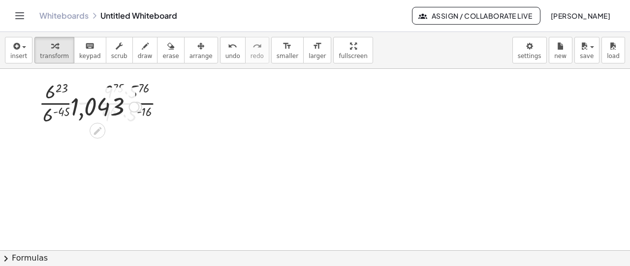
click at [120, 108] on div at bounding box center [106, 106] width 54 height 32
drag, startPoint x: 110, startPoint y: 106, endPoint x: 106, endPoint y: 118, distance: 12.5
click at [110, 108] on div at bounding box center [106, 106] width 54 height 32
click at [102, 129] on icon at bounding box center [98, 131] width 10 height 10
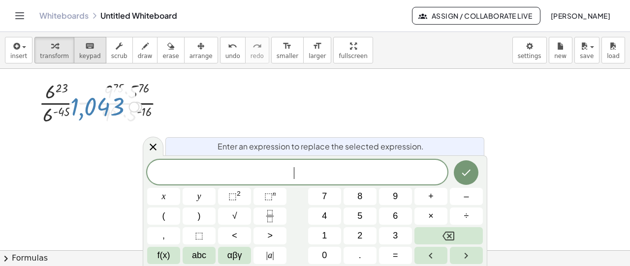
click at [82, 54] on span "keypad" at bounding box center [90, 56] width 22 height 7
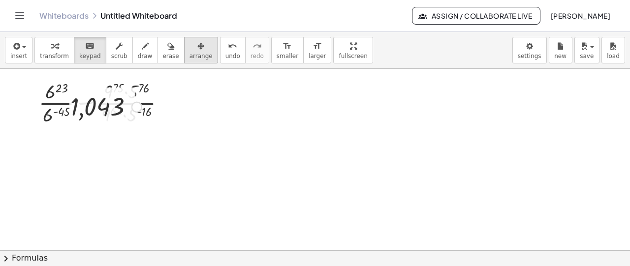
click at [190, 56] on span "arrange" at bounding box center [201, 56] width 23 height 7
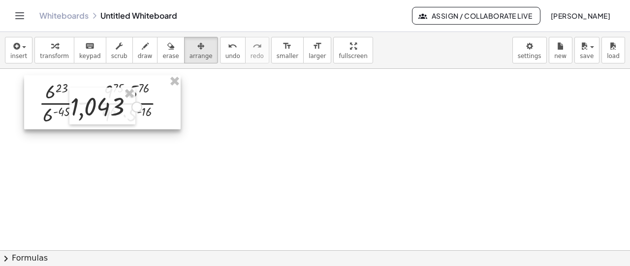
drag, startPoint x: 124, startPoint y: 98, endPoint x: 145, endPoint y: 101, distance: 21.9
click at [162, 109] on div "− 15 − 23 = 38 - 38 = 38 − ( - 5 ) 2 − ( - 1 ) 3 + ( - 6 ) 2 − 5 2 − ( - 1 ) 3 …" at bounding box center [315, 251] width 630 height 365
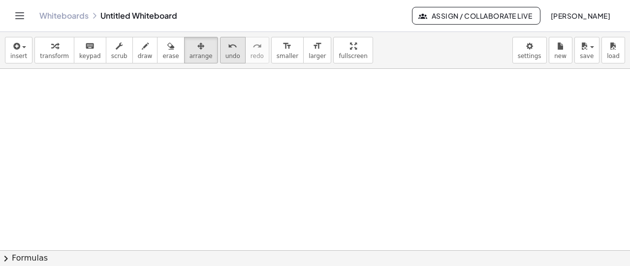
click at [222, 55] on button "undo undo" at bounding box center [233, 50] width 26 height 27
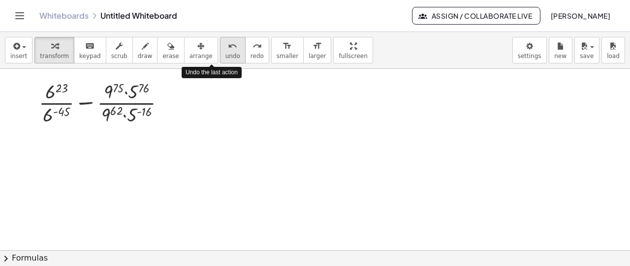
click at [221, 55] on button "undo undo" at bounding box center [233, 50] width 26 height 27
click at [226, 53] on span "undo" at bounding box center [233, 56] width 15 height 7
click at [220, 51] on button "undo undo" at bounding box center [233, 50] width 26 height 27
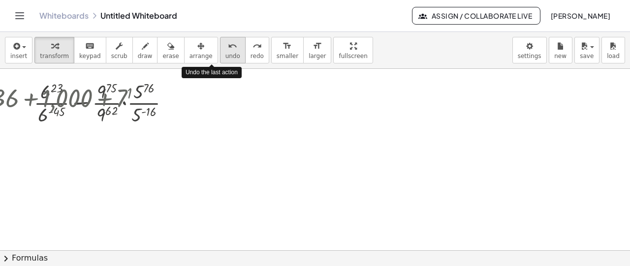
click at [220, 51] on button "undo undo" at bounding box center [233, 50] width 26 height 27
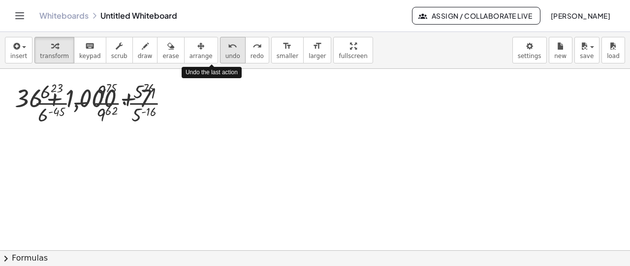
click at [220, 51] on button "undo undo" at bounding box center [233, 50] width 26 height 27
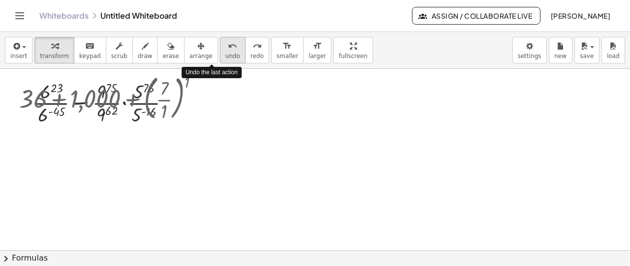
click at [220, 51] on button "undo undo" at bounding box center [233, 50] width 26 height 27
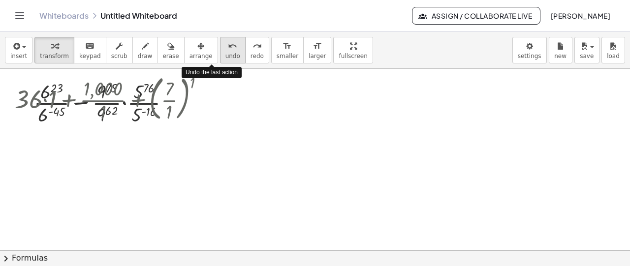
click at [220, 51] on button "undo undo" at bounding box center [233, 50] width 26 height 27
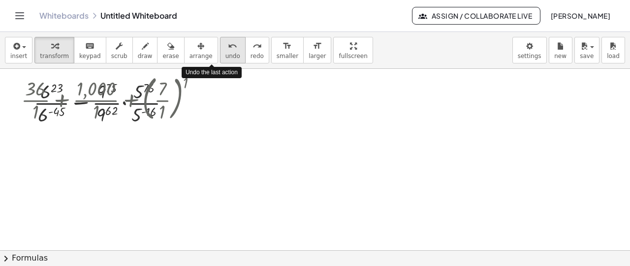
click at [220, 51] on button "undo undo" at bounding box center [233, 50] width 26 height 27
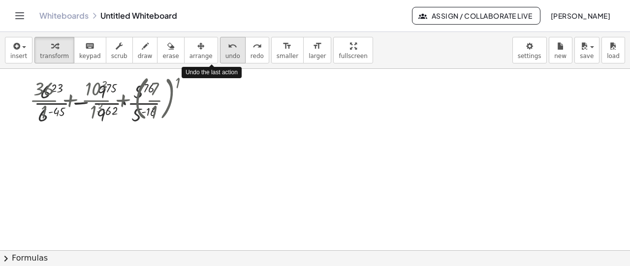
click at [220, 51] on button "undo undo" at bounding box center [233, 50] width 26 height 27
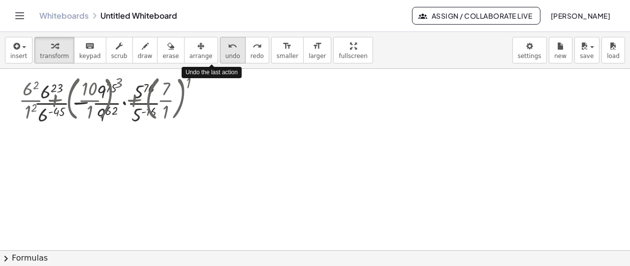
click at [220, 51] on button "undo undo" at bounding box center [233, 50] width 26 height 27
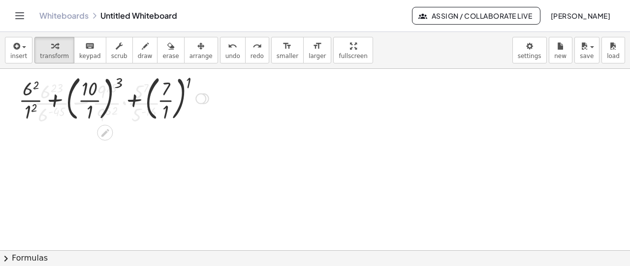
click at [172, 87] on div at bounding box center [114, 97] width 200 height 53
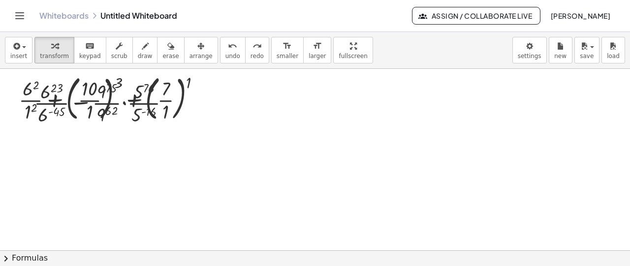
drag, startPoint x: 179, startPoint y: 54, endPoint x: 168, endPoint y: 65, distance: 16.0
click at [190, 54] on span "arrange" at bounding box center [201, 56] width 23 height 7
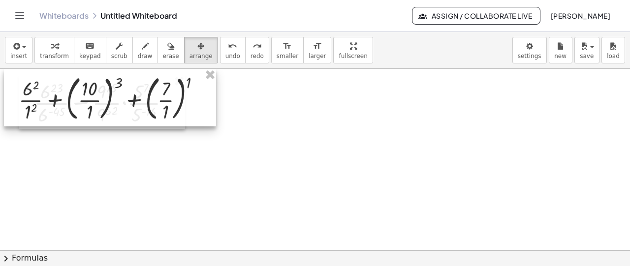
drag, startPoint x: 174, startPoint y: 93, endPoint x: 187, endPoint y: 90, distance: 13.3
click at [175, 93] on div at bounding box center [110, 98] width 212 height 58
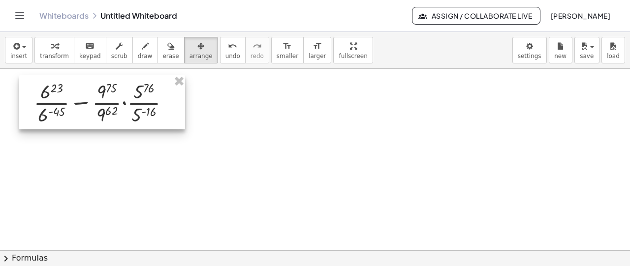
click at [167, 91] on div at bounding box center [102, 102] width 166 height 54
click at [132, 105] on div at bounding box center [102, 102] width 166 height 54
click at [129, 104] on div at bounding box center [102, 102] width 166 height 54
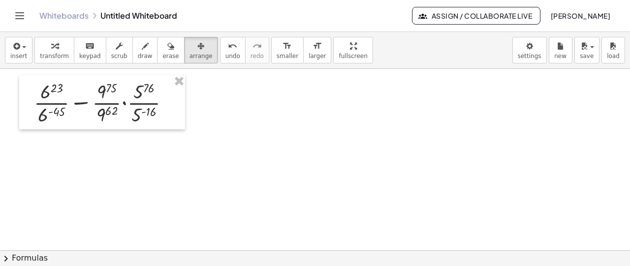
click at [210, 105] on div at bounding box center [315, 251] width 630 height 365
drag, startPoint x: 243, startPoint y: 119, endPoint x: 225, endPoint y: 113, distance: 18.8
click at [232, 115] on div at bounding box center [315, 251] width 630 height 365
click at [88, 50] on div "keyboard" at bounding box center [90, 46] width 22 height 12
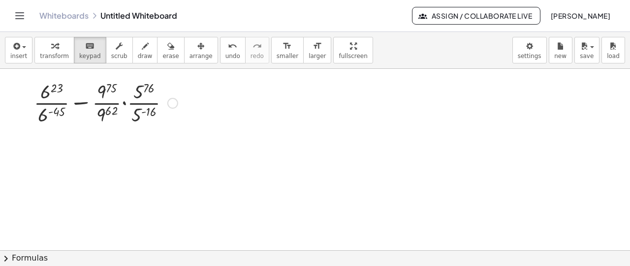
drag, startPoint x: 147, startPoint y: 92, endPoint x: 150, endPoint y: 101, distance: 9.3
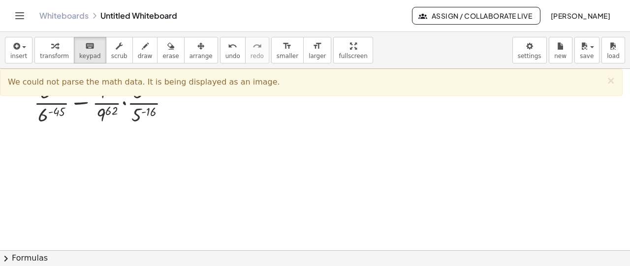
click at [214, 118] on div at bounding box center [315, 251] width 630 height 365
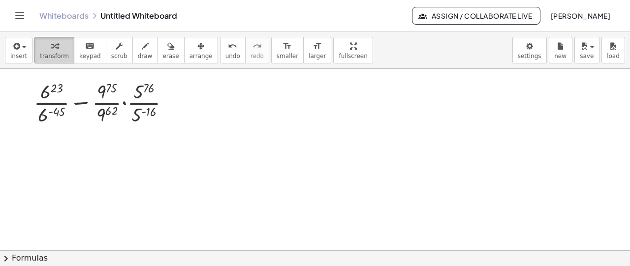
click at [58, 48] on div "button" at bounding box center [54, 46] width 29 height 12
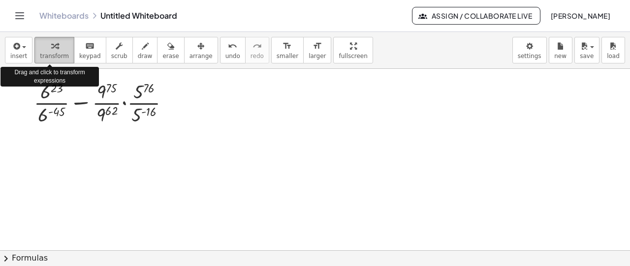
click at [58, 48] on div "button" at bounding box center [54, 46] width 29 height 12
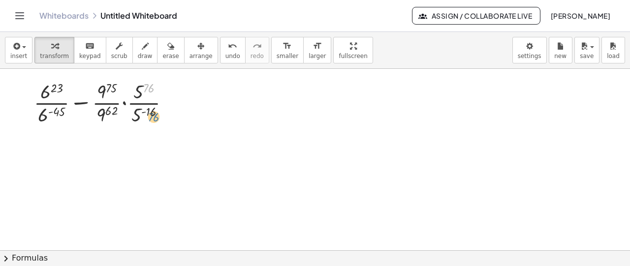
drag, startPoint x: 151, startPoint y: 87, endPoint x: 155, endPoint y: 115, distance: 28.3
click at [155, 115] on div at bounding box center [106, 102] width 154 height 49
drag, startPoint x: 137, startPoint y: 117, endPoint x: 146, endPoint y: 97, distance: 22.3
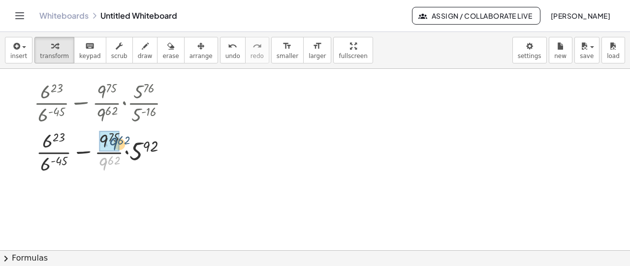
drag, startPoint x: 104, startPoint y: 161, endPoint x: 113, endPoint y: 141, distance: 21.2
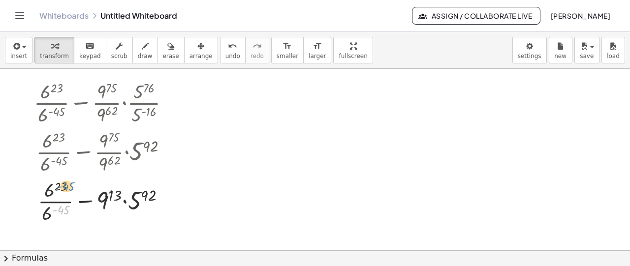
drag, startPoint x: 65, startPoint y: 199, endPoint x: 66, endPoint y: 186, distance: 13.4
click at [66, 186] on div at bounding box center [106, 200] width 154 height 49
drag, startPoint x: 46, startPoint y: 211, endPoint x: 53, endPoint y: 188, distance: 24.1
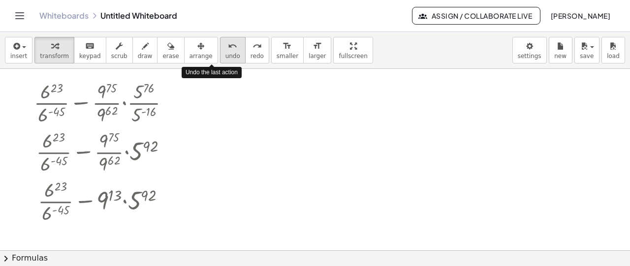
click at [220, 47] on button "undo undo" at bounding box center [233, 50] width 26 height 27
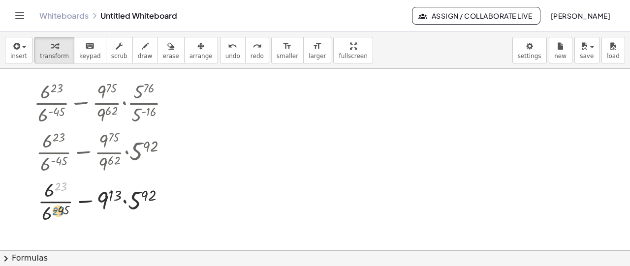
drag, startPoint x: 64, startPoint y: 186, endPoint x: 62, endPoint y: 211, distance: 24.7
click at [62, 211] on div at bounding box center [106, 200] width 154 height 49
drag, startPoint x: 46, startPoint y: 211, endPoint x: 52, endPoint y: 194, distance: 17.6
drag, startPoint x: 144, startPoint y: 198, endPoint x: 133, endPoint y: 204, distance: 12.3
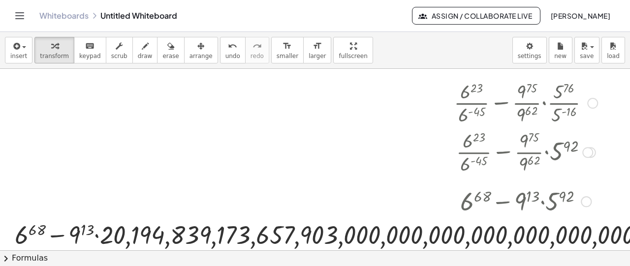
drag, startPoint x: 532, startPoint y: 196, endPoint x: 525, endPoint y: 204, distance: 10.2
click at [525, 204] on div at bounding box center [526, 200] width 1033 height 33
drag, startPoint x: 529, startPoint y: 201, endPoint x: 522, endPoint y: 207, distance: 9.1
click at [522, 207] on div at bounding box center [526, 200] width 1033 height 33
drag, startPoint x: 532, startPoint y: 197, endPoint x: 522, endPoint y: 205, distance: 12.6
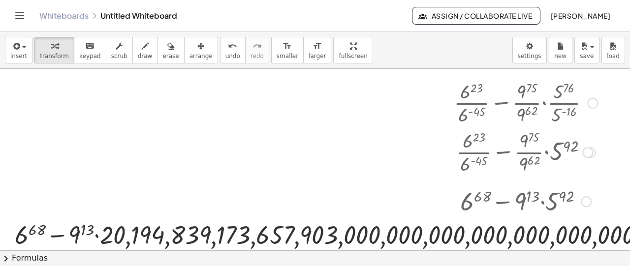
click at [522, 205] on div at bounding box center [526, 200] width 1033 height 33
click at [523, 203] on div at bounding box center [526, 200] width 1033 height 33
drag, startPoint x: 530, startPoint y: 196, endPoint x: 521, endPoint y: 205, distance: 13.2
click at [521, 207] on div at bounding box center [526, 200] width 1033 height 33
drag, startPoint x: 523, startPoint y: 201, endPoint x: 530, endPoint y: 196, distance: 8.5
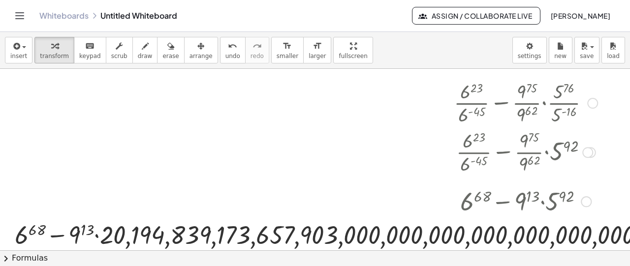
click at [530, 196] on div at bounding box center [526, 200] width 1033 height 33
click at [516, 225] on div at bounding box center [526, 234] width 1033 height 33
click at [518, 201] on div at bounding box center [526, 200] width 1033 height 33
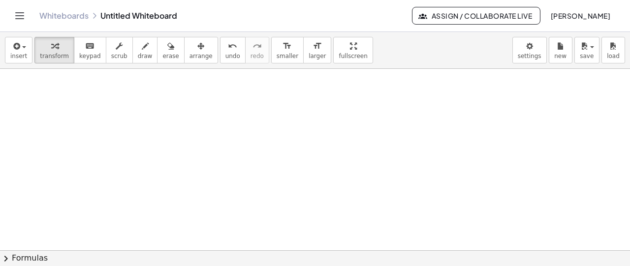
scroll to position [92, 0]
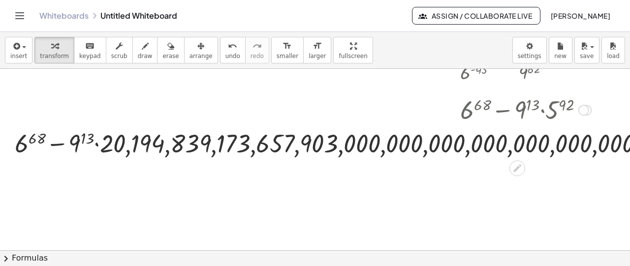
drag, startPoint x: 534, startPoint y: 110, endPoint x: 517, endPoint y: 119, distance: 19.6
click at [534, 110] on div at bounding box center [526, 109] width 1033 height 33
drag, startPoint x: 88, startPoint y: 136, endPoint x: 82, endPoint y: 138, distance: 6.2
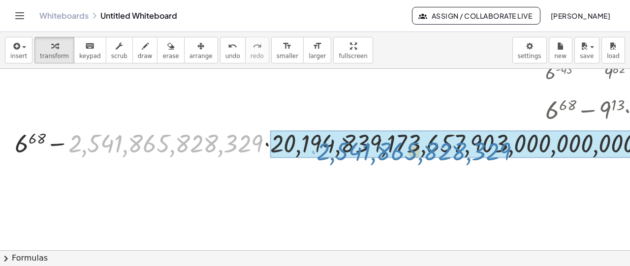
drag, startPoint x: 91, startPoint y: 148, endPoint x: 341, endPoint y: 155, distance: 250.7
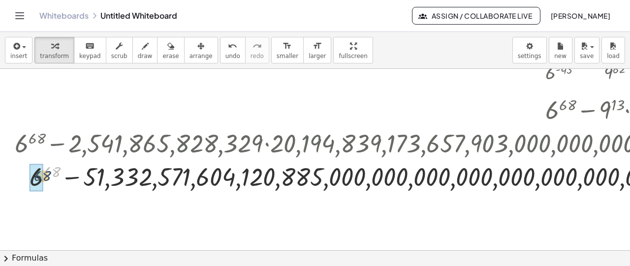
drag, startPoint x: 56, startPoint y: 169, endPoint x: 46, endPoint y: 173, distance: 10.2
click at [46, 173] on div at bounding box center [611, 176] width 1202 height 33
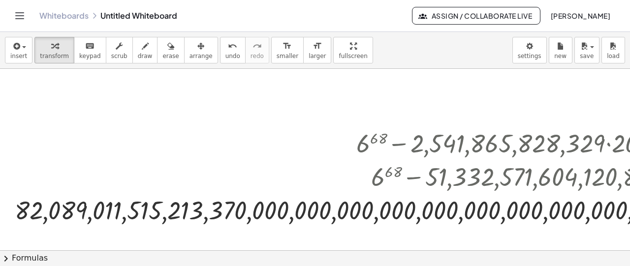
drag, startPoint x: 198, startPoint y: 205, endPoint x: 192, endPoint y: 207, distance: 6.4
click at [162, 59] on span "erase" at bounding box center [170, 56] width 16 height 7
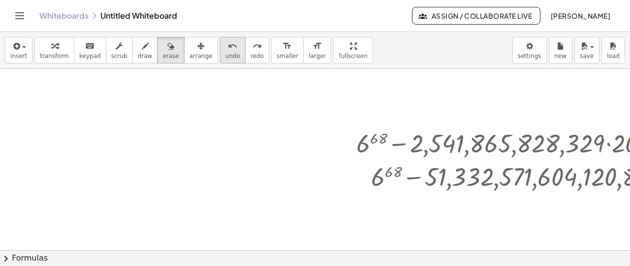
click at [220, 46] on button "undo undo" at bounding box center [233, 50] width 26 height 27
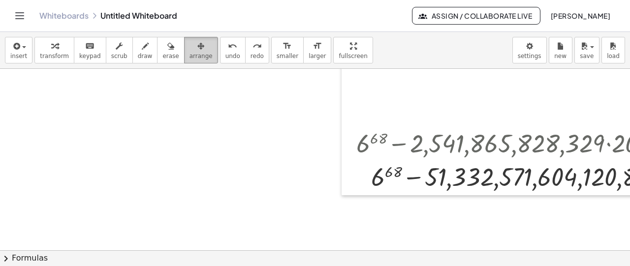
click at [192, 49] on div "button" at bounding box center [201, 46] width 23 height 12
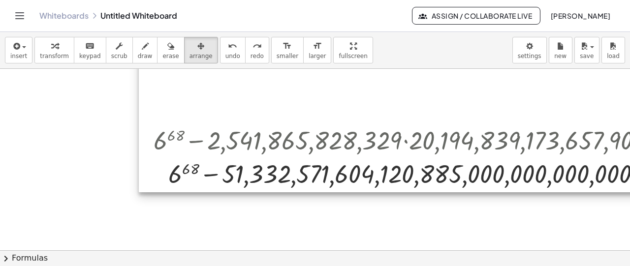
drag, startPoint x: 453, startPoint y: 145, endPoint x: 246, endPoint y: 140, distance: 206.9
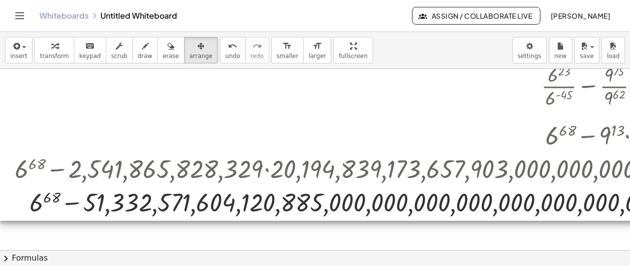
drag, startPoint x: 392, startPoint y: 133, endPoint x: 159, endPoint y: 157, distance: 234.6
click at [156, 160] on div at bounding box center [607, 115] width 1215 height 212
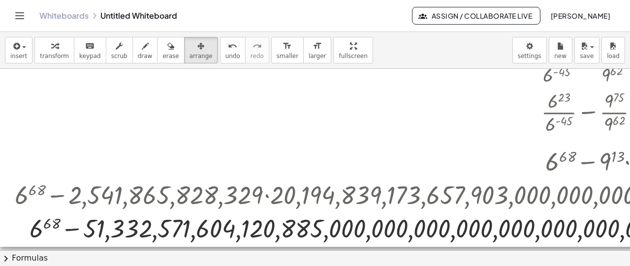
drag, startPoint x: 443, startPoint y: 148, endPoint x: 173, endPoint y: 178, distance: 272.0
click at [171, 180] on div at bounding box center [607, 141] width 1215 height 212
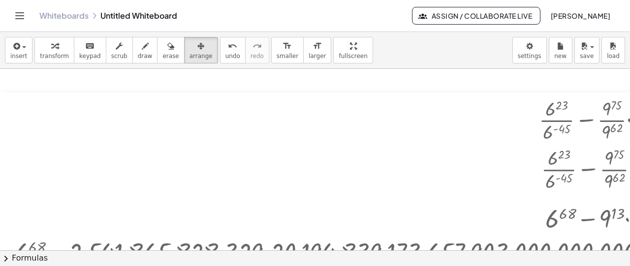
drag, startPoint x: 473, startPoint y: 140, endPoint x: 297, endPoint y: 195, distance: 183.8
click at [297, 195] on div at bounding box center [607, 199] width 1215 height 212
click at [191, 57] on span "arrange" at bounding box center [201, 56] width 23 height 7
click at [533, 140] on div at bounding box center [607, 199] width 1215 height 212
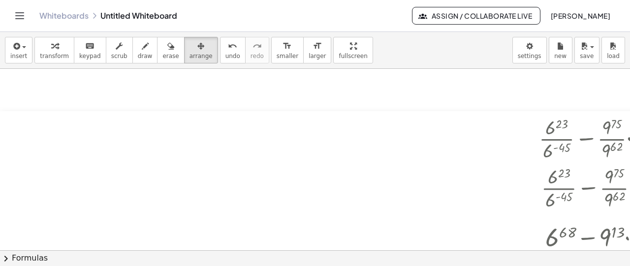
drag, startPoint x: 544, startPoint y: 144, endPoint x: 442, endPoint y: 162, distance: 103.0
click at [366, 162] on div at bounding box center [607, 217] width 1215 height 212
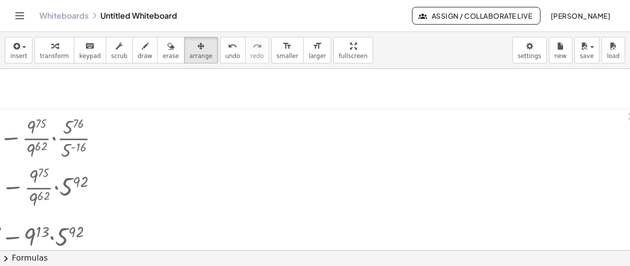
scroll to position [92, 542]
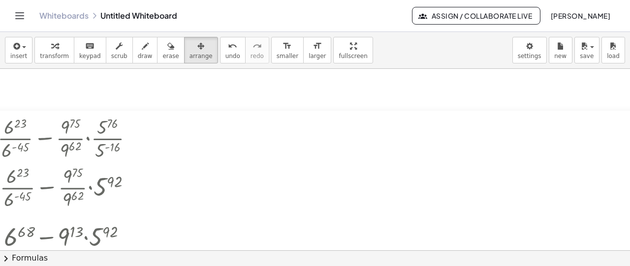
click at [115, 153] on div at bounding box center [65, 217] width 1215 height 212
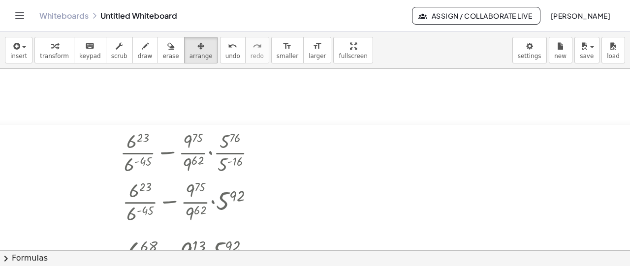
drag, startPoint x: 120, startPoint y: 142, endPoint x: 244, endPoint y: 153, distance: 124.6
click at [244, 154] on div at bounding box center [188, 231] width 1215 height 212
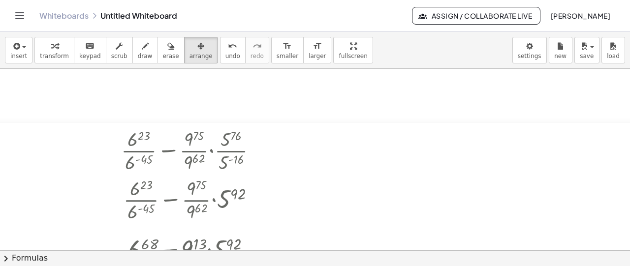
click at [255, 129] on div at bounding box center [189, 229] width 1215 height 212
drag, startPoint x: 172, startPoint y: 47, endPoint x: 230, endPoint y: 113, distance: 88.6
click at [184, 49] on button "arrange" at bounding box center [201, 50] width 34 height 27
click at [244, 136] on div at bounding box center [189, 229] width 1215 height 212
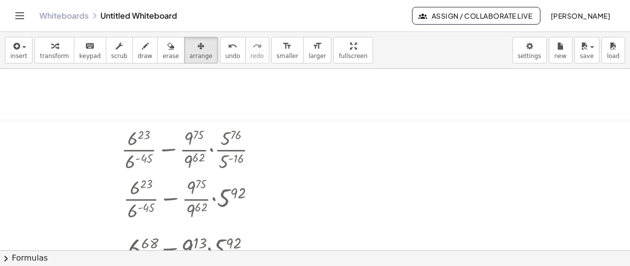
click at [244, 136] on div at bounding box center [189, 228] width 1215 height 212
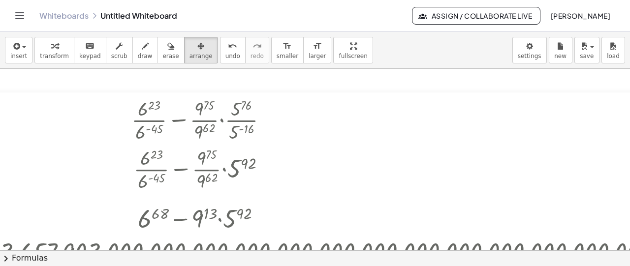
drag, startPoint x: 244, startPoint y: 136, endPoint x: 254, endPoint y: 108, distance: 30.2
click at [255, 106] on div at bounding box center [199, 199] width 1215 height 212
drag, startPoint x: 251, startPoint y: 117, endPoint x: 227, endPoint y: 71, distance: 52.2
click at [248, 106] on div at bounding box center [200, 198] width 1215 height 212
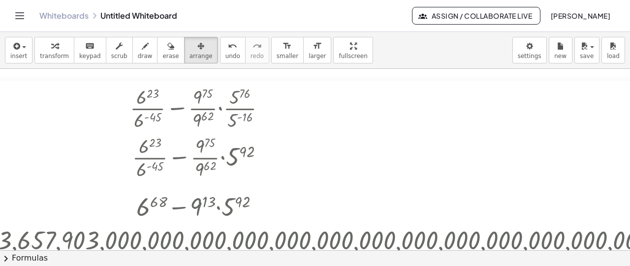
click at [208, 111] on div at bounding box center [198, 187] width 1215 height 212
click at [226, 53] on span "undo" at bounding box center [233, 56] width 15 height 7
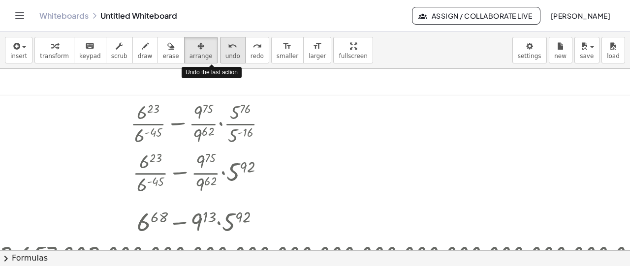
click at [226, 53] on span "undo" at bounding box center [233, 56] width 15 height 7
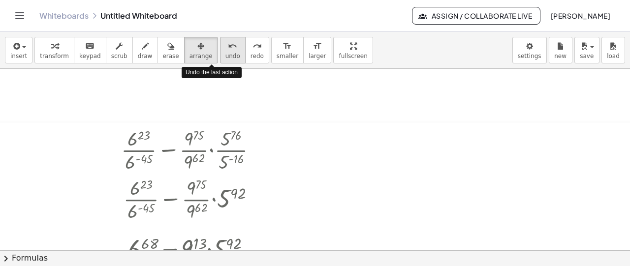
click at [226, 53] on span "undo" at bounding box center [233, 56] width 15 height 7
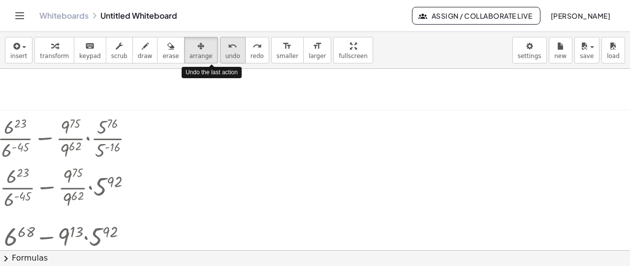
click at [226, 53] on span "undo" at bounding box center [233, 56] width 15 height 7
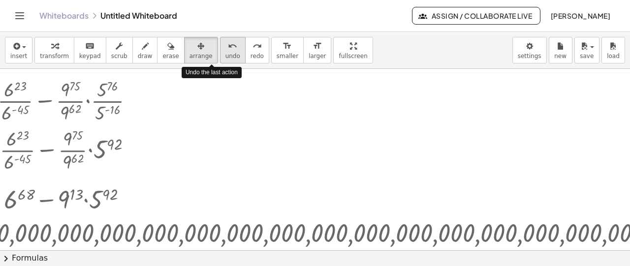
click at [226, 53] on span "undo" at bounding box center [233, 56] width 15 height 7
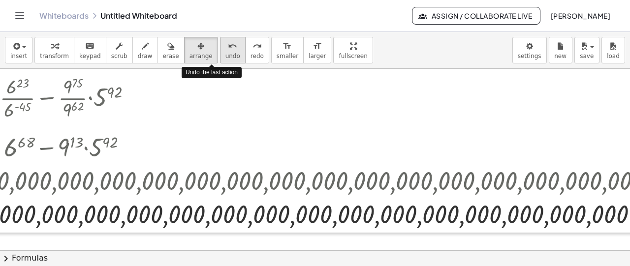
click at [226, 53] on span "undo" at bounding box center [233, 56] width 15 height 7
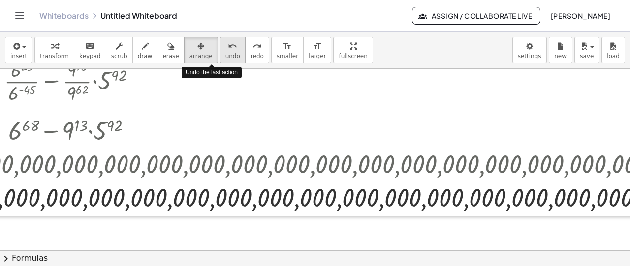
click at [226, 53] on span "undo" at bounding box center [233, 56] width 15 height 7
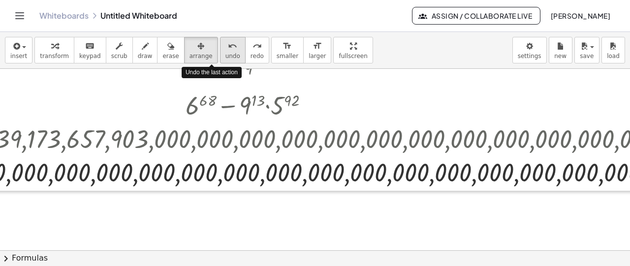
click at [226, 53] on span "undo" at bounding box center [233, 56] width 15 height 7
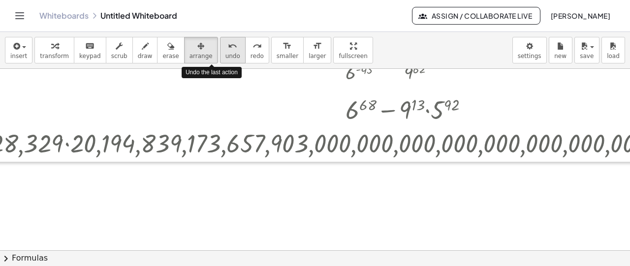
click at [226, 53] on span "undo" at bounding box center [233, 56] width 15 height 7
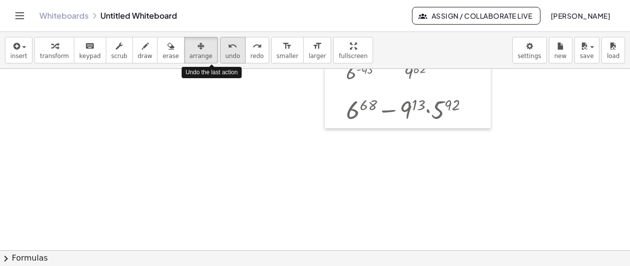
click at [226, 53] on span "undo" at bounding box center [233, 56] width 15 height 7
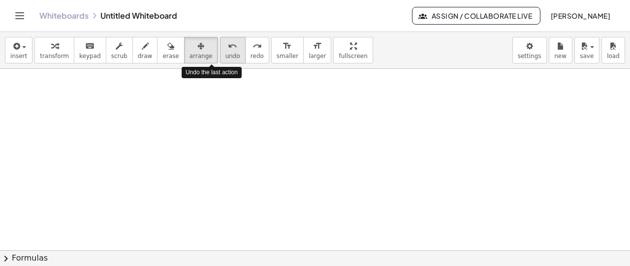
click at [226, 53] on span "undo" at bounding box center [233, 56] width 15 height 7
click at [437, 104] on div at bounding box center [408, 159] width 1901 height 365
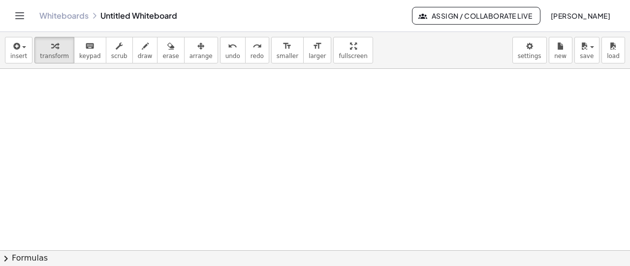
scroll to position [0, 542]
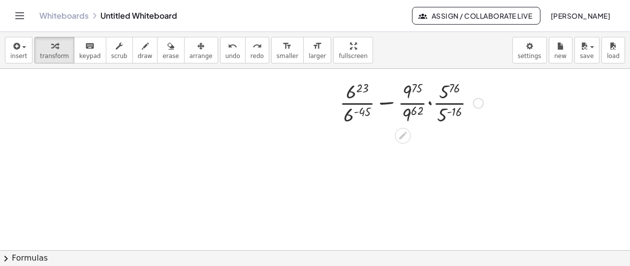
click at [463, 104] on div at bounding box center [412, 102] width 154 height 49
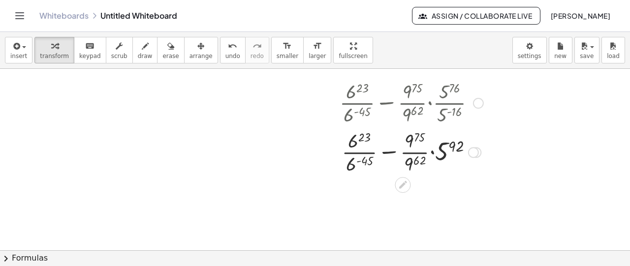
click at [453, 119] on div at bounding box center [412, 102] width 154 height 49
click at [450, 140] on div at bounding box center [412, 151] width 154 height 49
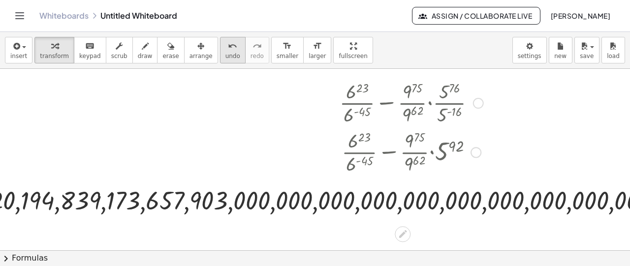
click at [228, 49] on icon "undo" at bounding box center [232, 46] width 9 height 12
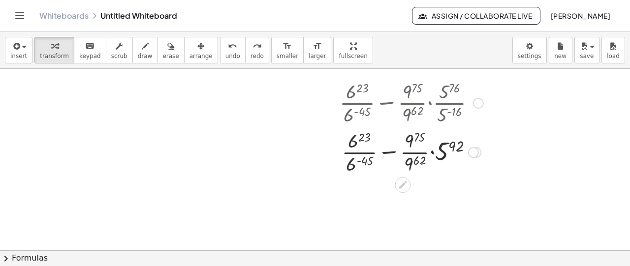
click at [477, 103] on div at bounding box center [478, 103] width 11 height 11
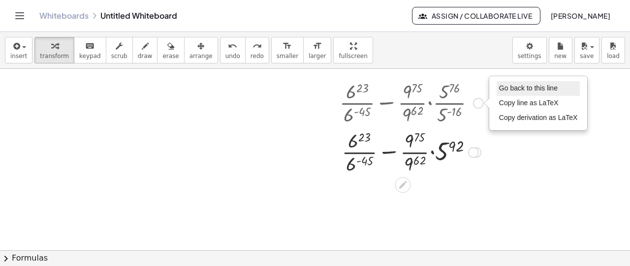
click at [512, 84] on span "Go back to this line" at bounding box center [528, 88] width 59 height 8
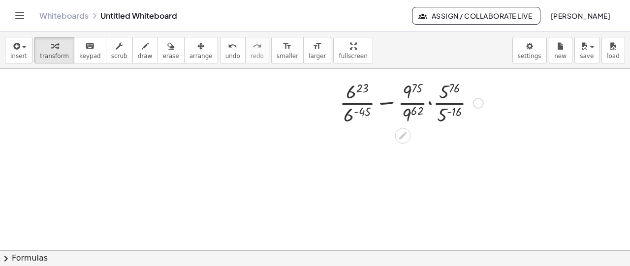
click at [477, 104] on div "Go back to this line Copy line as LaTeX Copy derivation as LaTeX" at bounding box center [478, 103] width 11 height 11
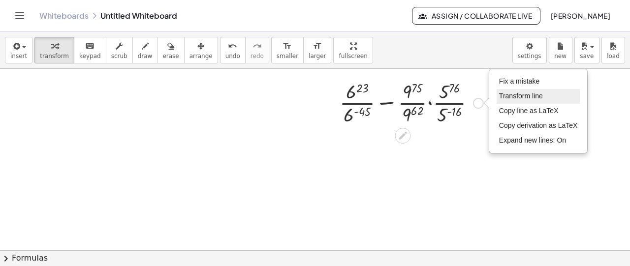
click at [500, 97] on span "Transform line" at bounding box center [521, 96] width 44 height 8
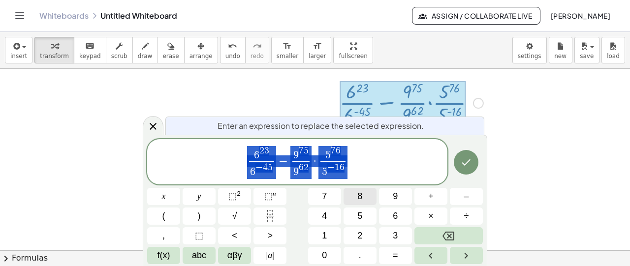
click at [358, 194] on span "8" at bounding box center [359, 196] width 5 height 13
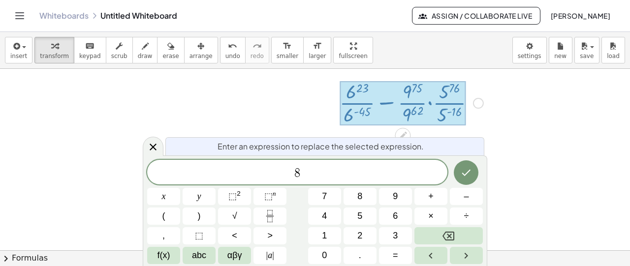
click at [360, 179] on span "8 ​" at bounding box center [297, 173] width 300 height 14
click at [166, 219] on button "(" at bounding box center [163, 216] width 33 height 17
click at [279, 213] on button "Fraction" at bounding box center [270, 216] width 33 height 17
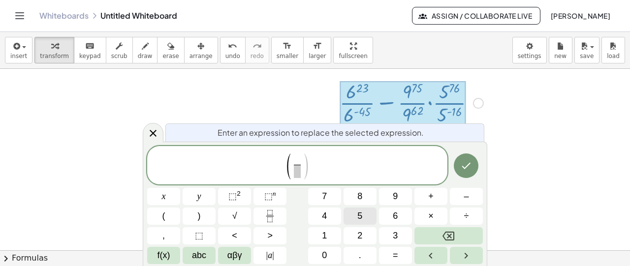
click at [356, 218] on button "5" at bounding box center [360, 216] width 33 height 17
click at [275, 193] on sup "n" at bounding box center [274, 193] width 3 height 7
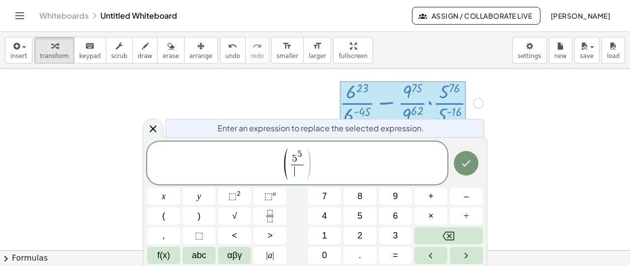
click at [304, 174] on span "5 5 ​ ​" at bounding box center [297, 164] width 17 height 29
click at [278, 194] on button "⬚ n" at bounding box center [270, 196] width 33 height 17
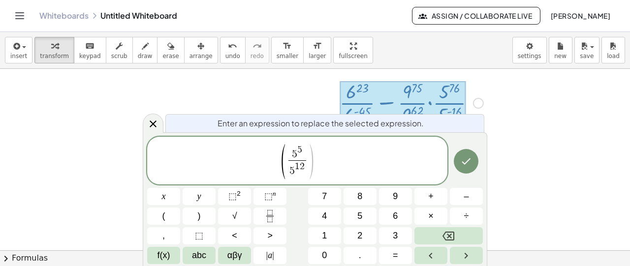
click at [311, 161] on span ")" at bounding box center [311, 161] width 7 height 38
click at [289, 160] on span "​ 5 5" at bounding box center [297, 152] width 17 height 15
click at [287, 162] on span "(" at bounding box center [283, 161] width 7 height 38
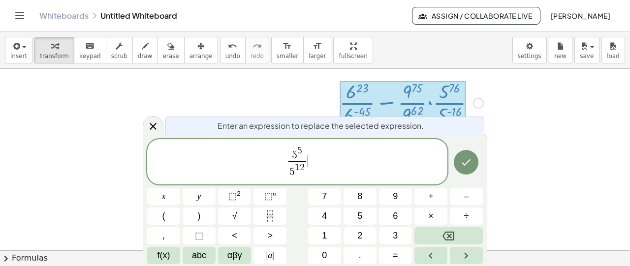
click at [316, 162] on span "5 5 5 1 2 ​ ​" at bounding box center [297, 162] width 300 height 35
click at [271, 213] on icon "Fraction" at bounding box center [270, 216] width 12 height 12
click at [276, 199] on button "⬚ n" at bounding box center [270, 196] width 33 height 17
click at [308, 174] on span at bounding box center [315, 168] width 23 height 13
click at [277, 194] on button "⬚ n" at bounding box center [270, 196] width 33 height 17
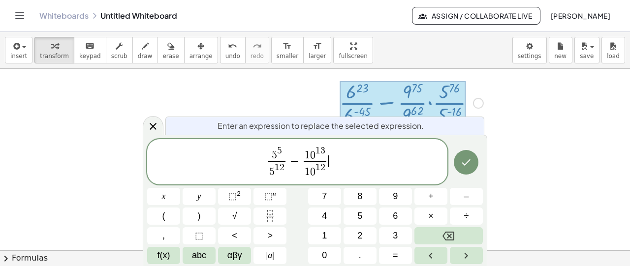
click at [350, 156] on span "5 5 5 1 2 ​ − 1 0 1 3 1 0 1 2 ​ ​" at bounding box center [297, 162] width 300 height 35
click at [270, 213] on icon "Fraction" at bounding box center [270, 216] width 12 height 12
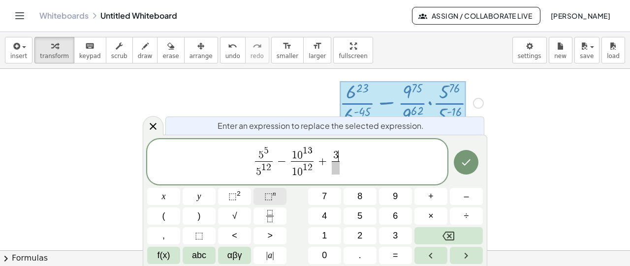
click at [273, 193] on sup "n" at bounding box center [274, 193] width 3 height 7
click at [333, 172] on span "​" at bounding box center [335, 168] width 12 height 13
click at [347, 167] on span "5 5 5 1 2 ​ − 1 0 1 3 1 0 1 2 ​ + 3 2 3 2 1 ​ ​" at bounding box center [297, 162] width 300 height 35
click at [271, 198] on span "⬚" at bounding box center [268, 197] width 8 height 10
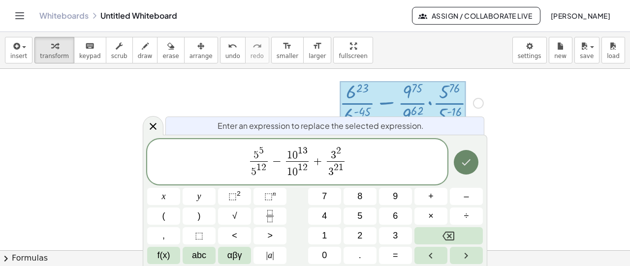
click at [470, 163] on icon "Done" at bounding box center [466, 163] width 12 height 12
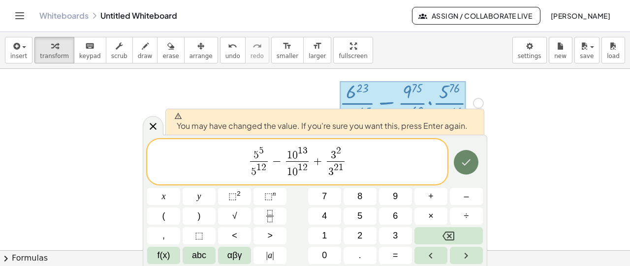
click at [466, 164] on icon "Done" at bounding box center [466, 163] width 9 height 6
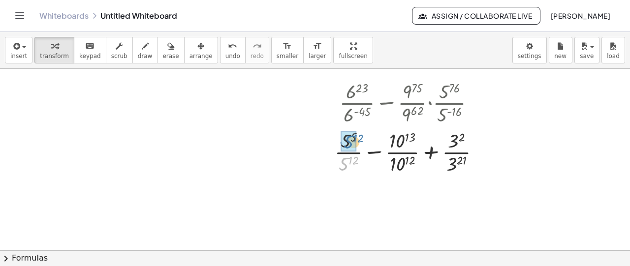
drag, startPoint x: 348, startPoint y: 164, endPoint x: 353, endPoint y: 142, distance: 22.7
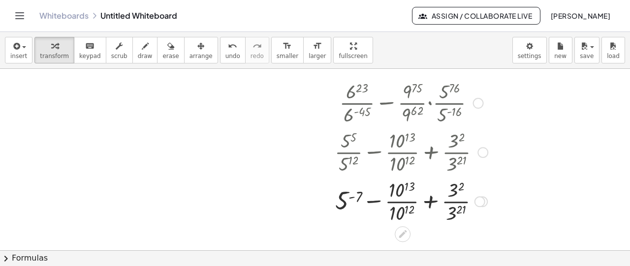
scroll to position [49, 542]
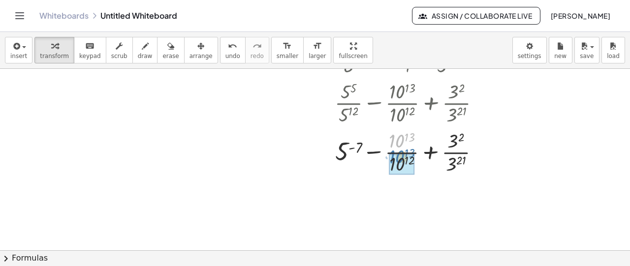
drag, startPoint x: 397, startPoint y: 146, endPoint x: 398, endPoint y: 163, distance: 17.2
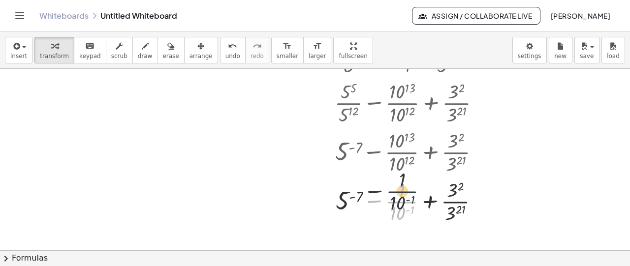
drag, startPoint x: 401, startPoint y: 206, endPoint x: 401, endPoint y: 193, distance: 13.8
click at [401, 193] on div at bounding box center [411, 200] width 163 height 49
drag, startPoint x: 401, startPoint y: 199, endPoint x: 401, endPoint y: 221, distance: 21.7
click at [401, 221] on div at bounding box center [411, 200] width 163 height 49
drag, startPoint x: 401, startPoint y: 215, endPoint x: 401, endPoint y: 202, distance: 13.3
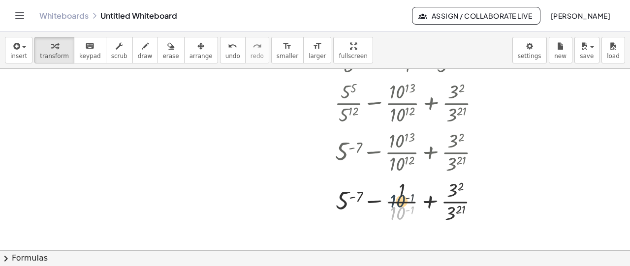
click at [401, 202] on div at bounding box center [411, 200] width 163 height 49
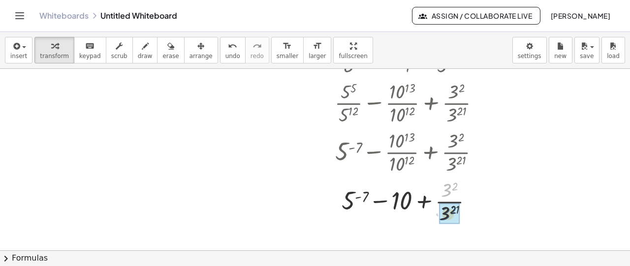
drag, startPoint x: 448, startPoint y: 195, endPoint x: 446, endPoint y: 219, distance: 23.7
drag, startPoint x: 445, startPoint y: 215, endPoint x: 447, endPoint y: 198, distance: 16.4
click at [447, 198] on div at bounding box center [411, 200] width 163 height 49
drag, startPoint x: 447, startPoint y: 193, endPoint x: 446, endPoint y: 217, distance: 23.7
click at [446, 217] on div at bounding box center [411, 200] width 163 height 49
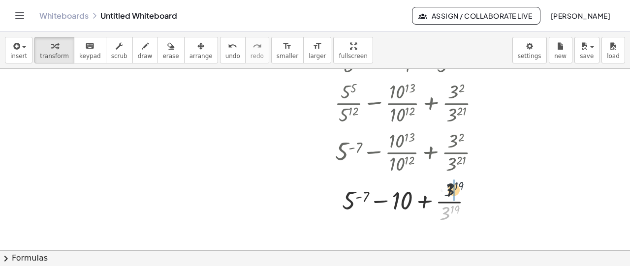
drag, startPoint x: 447, startPoint y: 212, endPoint x: 451, endPoint y: 190, distance: 23.0
click at [452, 187] on div at bounding box center [411, 200] width 163 height 49
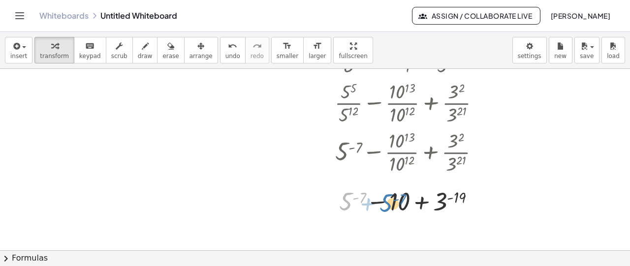
drag, startPoint x: 348, startPoint y: 197, endPoint x: 389, endPoint y: 199, distance: 40.9
click at [389, 199] on div at bounding box center [411, 200] width 163 height 33
drag, startPoint x: 403, startPoint y: 200, endPoint x: 357, endPoint y: 201, distance: 45.8
click at [357, 201] on div at bounding box center [411, 200] width 163 height 33
drag, startPoint x: 392, startPoint y: 202, endPoint x: 325, endPoint y: 204, distance: 66.5
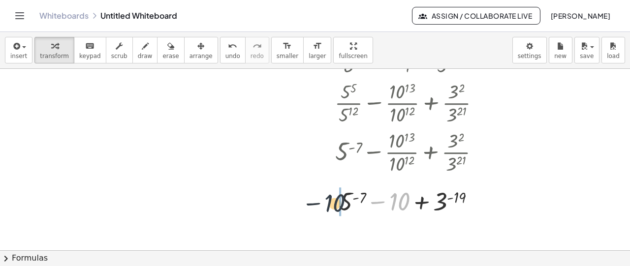
click at [325, 204] on div "+ · 6 23 · 6 ( - 45 ) − · · 9 75 · 9 62 · · 5 76 · 5 ( - 16 ) + · 5 5 · 5 12 − …" at bounding box center [407, 123] width 175 height 194
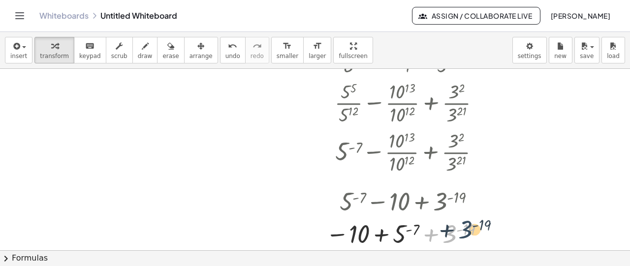
drag, startPoint x: 452, startPoint y: 233, endPoint x: 468, endPoint y: 228, distance: 16.7
click at [468, 228] on div at bounding box center [407, 234] width 173 height 32
drag, startPoint x: 470, startPoint y: 228, endPoint x: 453, endPoint y: 235, distance: 17.7
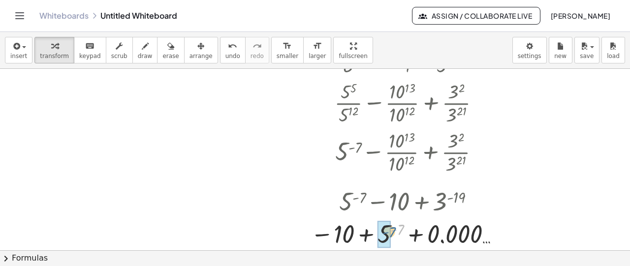
drag, startPoint x: 400, startPoint y: 232, endPoint x: 391, endPoint y: 235, distance: 8.7
click at [391, 235] on div at bounding box center [407, 234] width 203 height 32
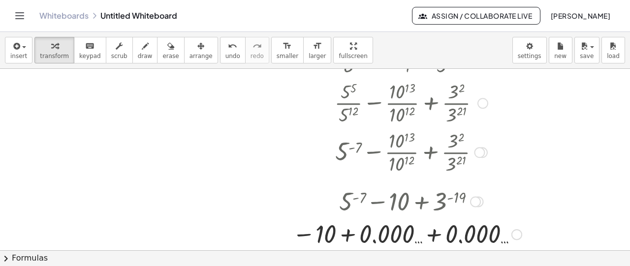
scroll to position [98, 542]
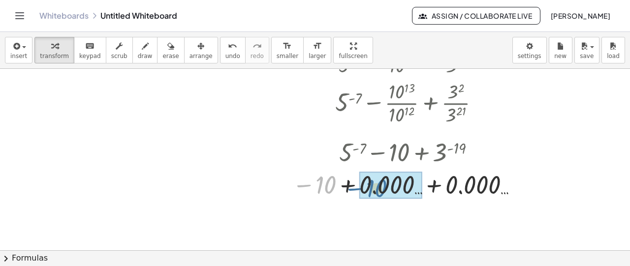
drag, startPoint x: 330, startPoint y: 187, endPoint x: 381, endPoint y: 191, distance: 51.3
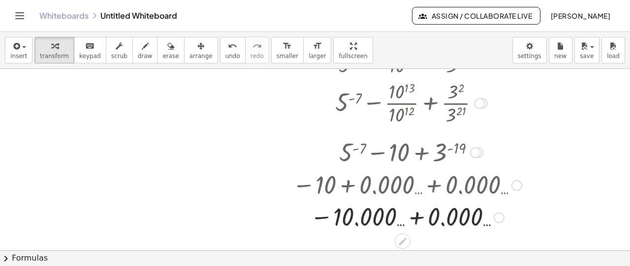
drag, startPoint x: 359, startPoint y: 188, endPoint x: 371, endPoint y: 199, distance: 16.7
click at [371, 192] on div at bounding box center [407, 184] width 239 height 32
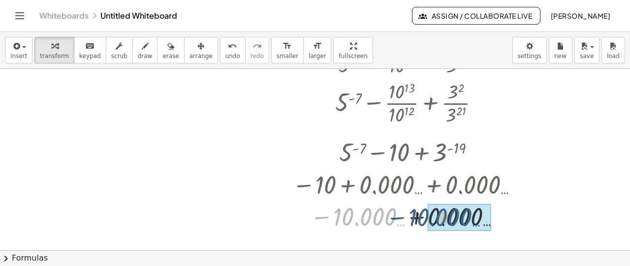
drag, startPoint x: 372, startPoint y: 214, endPoint x: 449, endPoint y: 214, distance: 76.8
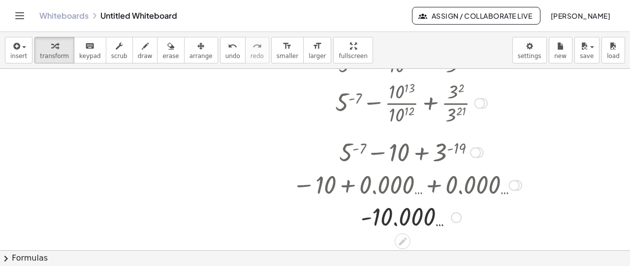
drag, startPoint x: 413, startPoint y: 218, endPoint x: 401, endPoint y: 219, distance: 11.9
drag, startPoint x: 401, startPoint y: 219, endPoint x: 458, endPoint y: 224, distance: 57.3
click at [458, 224] on div at bounding box center [407, 217] width 239 height 32
click at [458, 213] on div "Fix a mistake Transform line Copy line as LaTeX Copy derivation as LaTeX Expand…" at bounding box center [456, 217] width 11 height 11
click at [457, 215] on div "Transform line Copy line as LaTeX Copy derivation as LaTeX Expand new lines: On" at bounding box center [454, 217] width 11 height 11
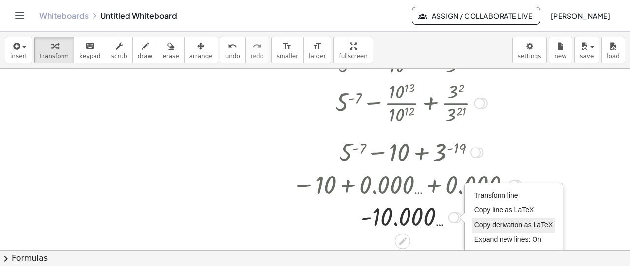
click at [486, 221] on span "Copy derivation as LaTeX" at bounding box center [514, 225] width 79 height 8
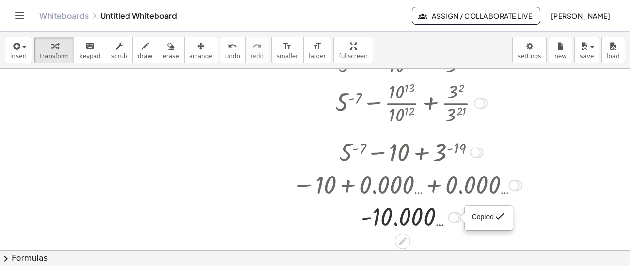
click at [485, 220] on span "Copied" at bounding box center [483, 217] width 22 height 8
drag, startPoint x: 424, startPoint y: 219, endPoint x: 440, endPoint y: 217, distance: 15.4
drag, startPoint x: 440, startPoint y: 217, endPoint x: 459, endPoint y: 221, distance: 19.5
click at [459, 221] on div "Fix a mistake Transform line Copy line as LaTeX Copy derivation as LaTeX Expand…" at bounding box center [456, 217] width 11 height 11
click at [458, 221] on div "Fix a mistake Transform line Copy line as LaTeX Copy derivation as LaTeX Expand…" at bounding box center [456, 217] width 11 height 11
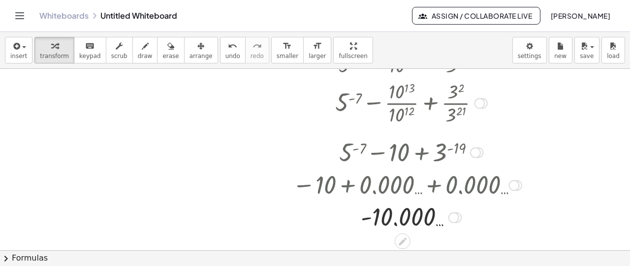
click at [457, 218] on div "Transform line Copy line as LaTeX Copy derivation as LaTeX Expand new lines: On" at bounding box center [454, 217] width 11 height 11
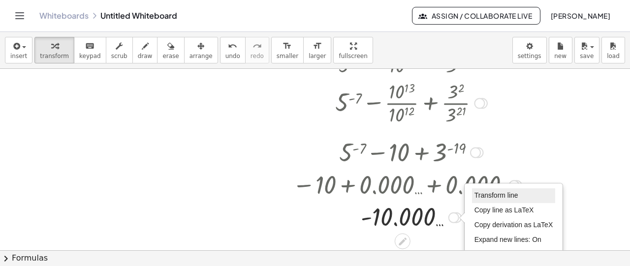
click at [489, 199] on li "Transform line" at bounding box center [514, 196] width 84 height 15
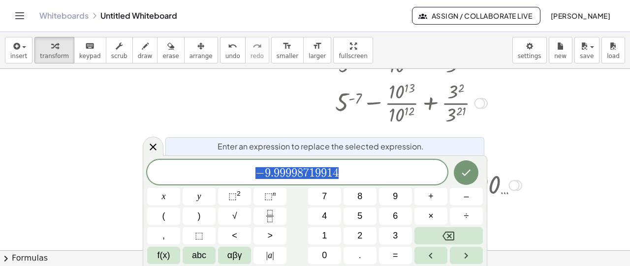
click at [510, 156] on div at bounding box center [407, 151] width 239 height 33
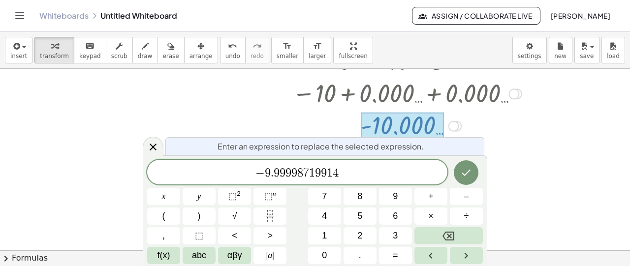
scroll to position [372, 542]
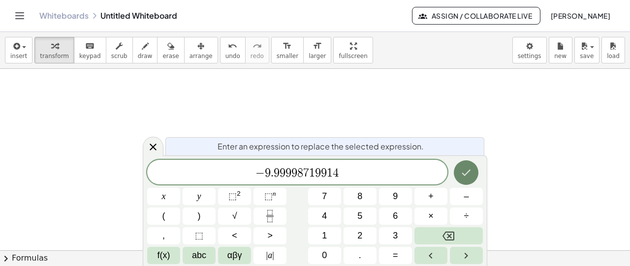
click at [465, 166] on button "Done" at bounding box center [466, 173] width 25 height 25
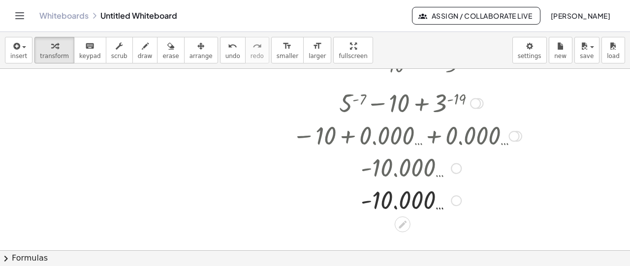
scroll to position [239, 542]
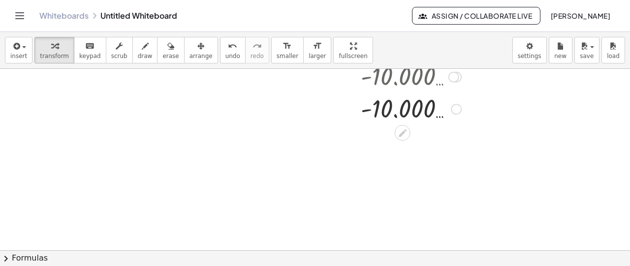
click at [380, 76] on div at bounding box center [407, 76] width 239 height 32
click at [162, 50] on div "button" at bounding box center [170, 46] width 16 height 12
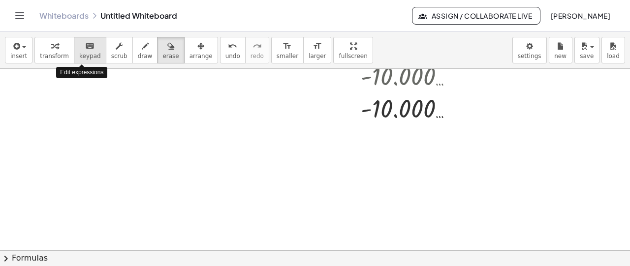
click at [94, 56] on button "keyboard keypad" at bounding box center [90, 50] width 32 height 27
click at [428, 78] on div at bounding box center [407, 76] width 239 height 32
click at [453, 81] on div at bounding box center [407, 76] width 239 height 32
click at [456, 79] on div at bounding box center [456, 76] width 11 height 11
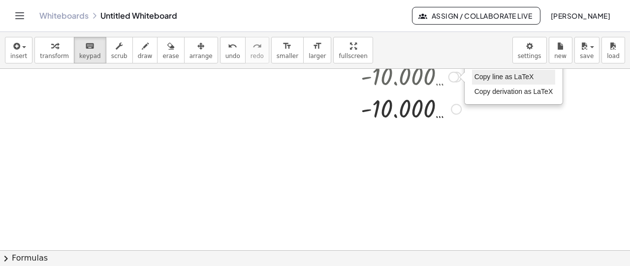
click at [478, 80] on li "Copy line as LaTeX" at bounding box center [514, 77] width 84 height 15
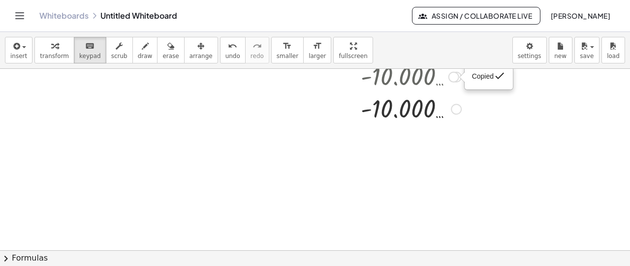
click at [485, 83] on div "Copied done" at bounding box center [488, 77] width 33 height 15
click at [460, 89] on div at bounding box center [407, 76] width 239 height 32
click at [455, 79] on div "Copied done" at bounding box center [454, 76] width 11 height 11
click at [456, 107] on div "Fix a mistake Transform line Copy line as LaTeX Copy derivation as LaTeX Expand…" at bounding box center [456, 109] width 11 height 11
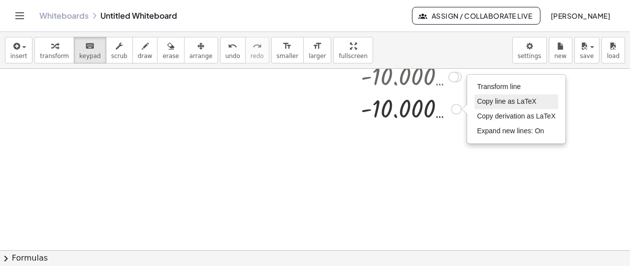
click at [489, 103] on span "Copy line as LaTeX" at bounding box center [507, 101] width 60 height 8
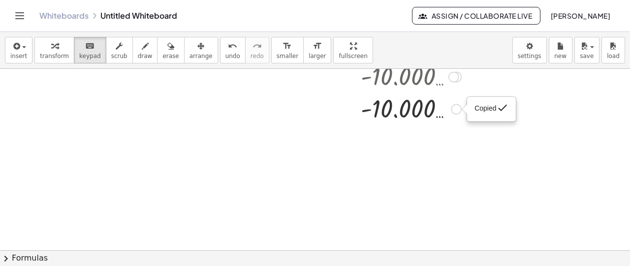
click at [457, 110] on div "Copied done" at bounding box center [456, 109] width 11 height 11
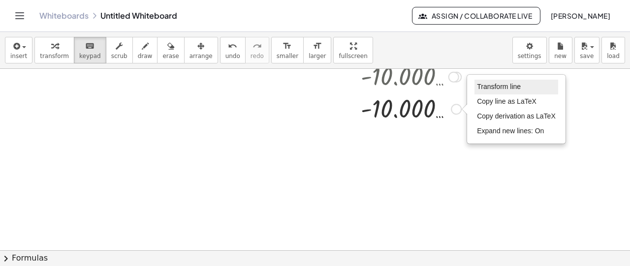
click at [491, 92] on li "Transform line" at bounding box center [517, 87] width 84 height 15
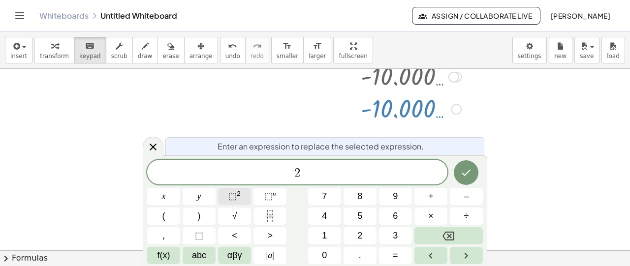
click at [242, 193] on button "⬚ 2" at bounding box center [234, 196] width 33 height 17
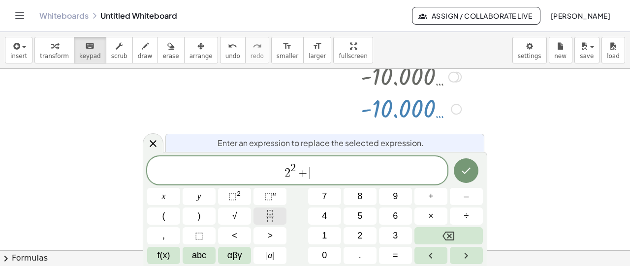
click at [268, 213] on icon "Fraction" at bounding box center [270, 216] width 12 height 12
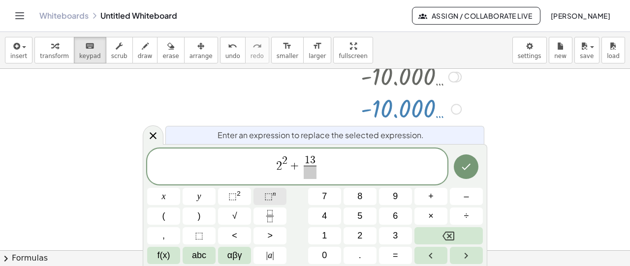
click at [269, 196] on span "⬚" at bounding box center [268, 197] width 8 height 10
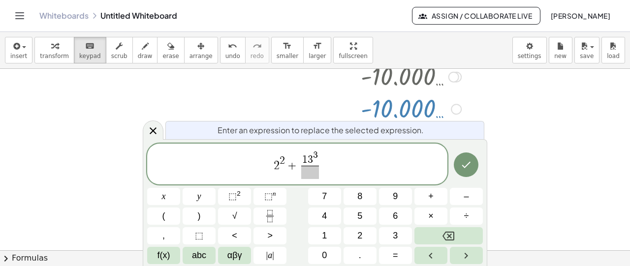
click at [314, 177] on span at bounding box center [310, 172] width 18 height 13
click at [273, 194] on sup "n" at bounding box center [274, 193] width 3 height 7
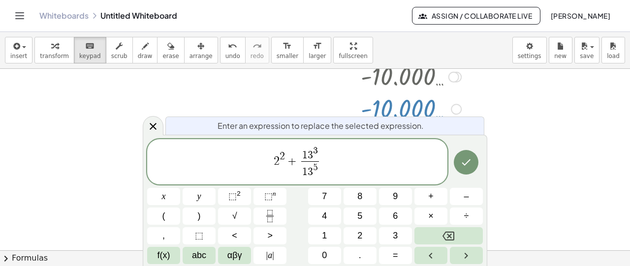
click at [332, 159] on span "2 2 + 1 3 3 1 3 5 ​ ​" at bounding box center [297, 162] width 300 height 35
click at [275, 191] on sup "n" at bounding box center [274, 193] width 3 height 7
click at [469, 162] on icon "Done" at bounding box center [466, 163] width 9 height 6
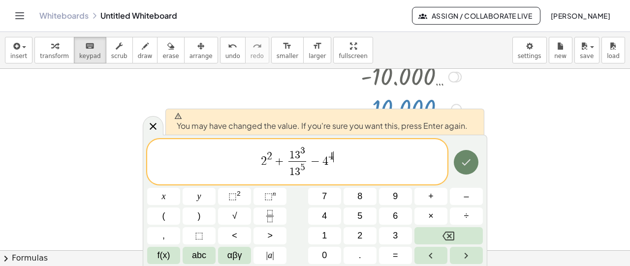
click at [474, 155] on button "Done" at bounding box center [466, 162] width 25 height 25
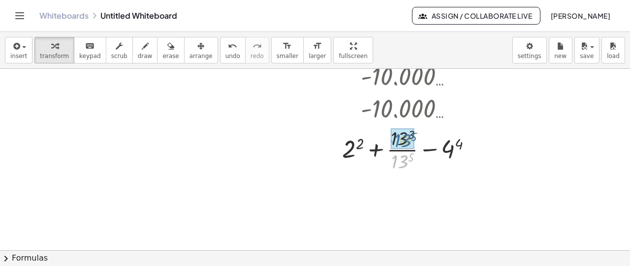
drag, startPoint x: 407, startPoint y: 160, endPoint x: 410, endPoint y: 139, distance: 21.4
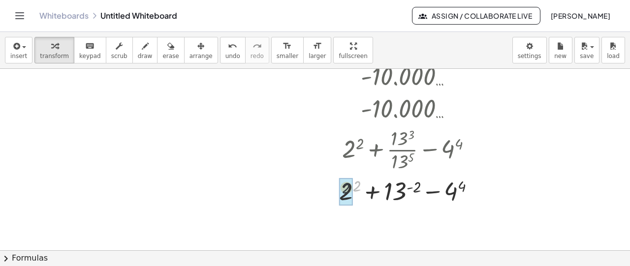
drag, startPoint x: 355, startPoint y: 188, endPoint x: 344, endPoint y: 190, distance: 10.5
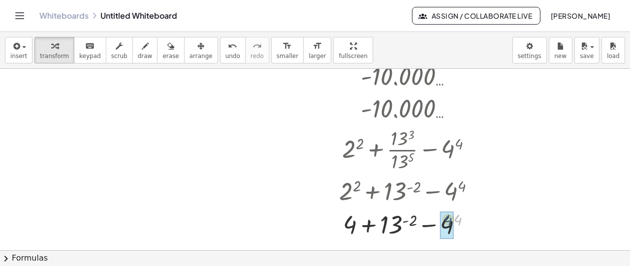
drag, startPoint x: 460, startPoint y: 219, endPoint x: 450, endPoint y: 219, distance: 9.8
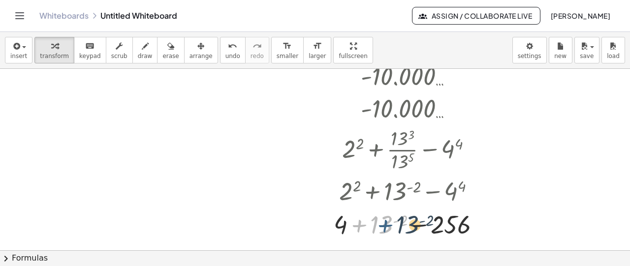
drag, startPoint x: 349, startPoint y: 223, endPoint x: 371, endPoint y: 223, distance: 22.2
click at [375, 223] on div at bounding box center [407, 223] width 239 height 33
drag, startPoint x: 402, startPoint y: 223, endPoint x: 382, endPoint y: 223, distance: 20.2
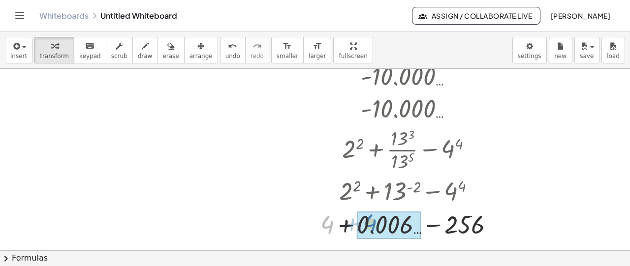
drag, startPoint x: 328, startPoint y: 225, endPoint x: 372, endPoint y: 223, distance: 43.4
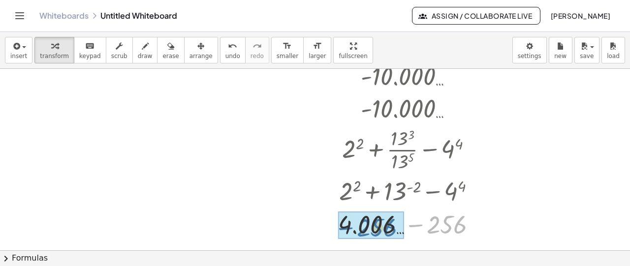
drag, startPoint x: 446, startPoint y: 226, endPoint x: 373, endPoint y: 228, distance: 72.4
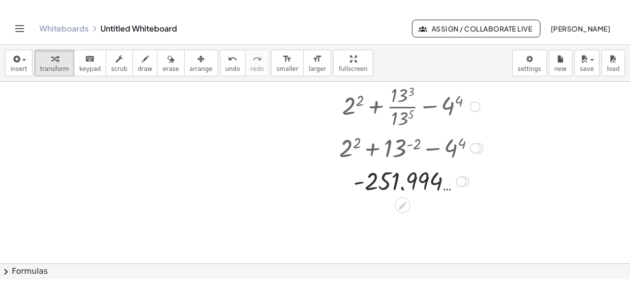
scroll to position [246, 542]
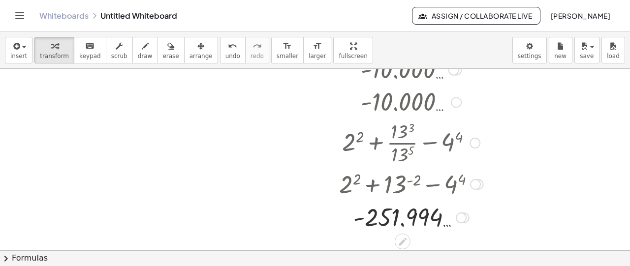
click at [394, 188] on div at bounding box center [407, 183] width 247 height 33
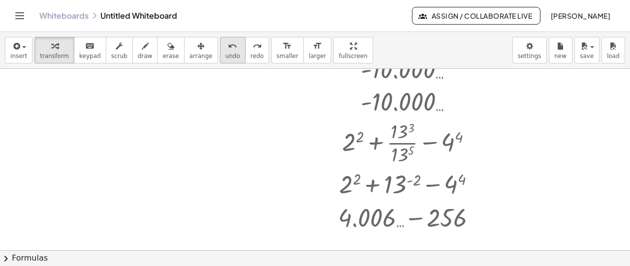
click at [226, 53] on span "undo" at bounding box center [233, 56] width 15 height 7
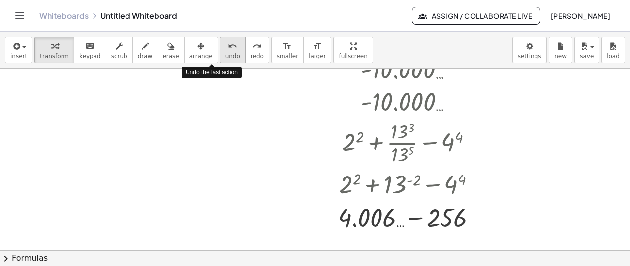
click at [226, 53] on span "undo" at bounding box center [233, 56] width 15 height 7
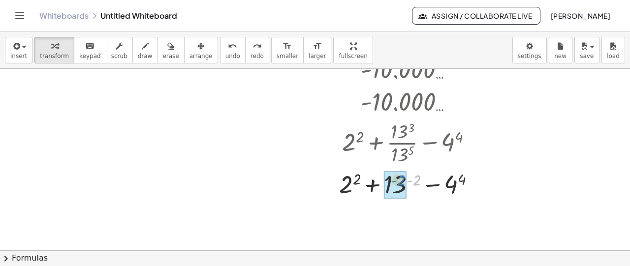
drag, startPoint x: 419, startPoint y: 179, endPoint x: 403, endPoint y: 180, distance: 15.8
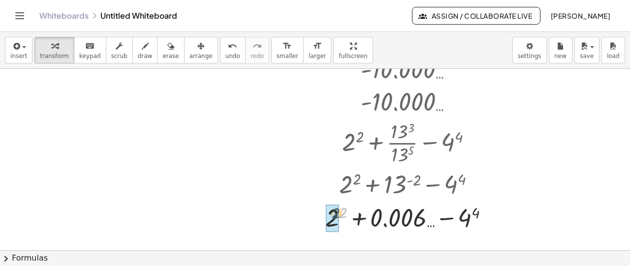
drag, startPoint x: 342, startPoint y: 214, endPoint x: 334, endPoint y: 215, distance: 7.4
drag, startPoint x: 470, startPoint y: 213, endPoint x: 462, endPoint y: 215, distance: 7.8
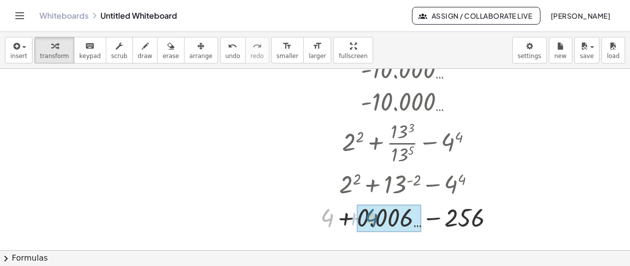
drag, startPoint x: 328, startPoint y: 219, endPoint x: 374, endPoint y: 219, distance: 45.3
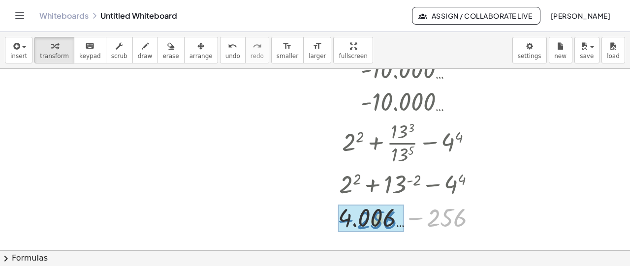
drag, startPoint x: 418, startPoint y: 225, endPoint x: 381, endPoint y: 225, distance: 36.9
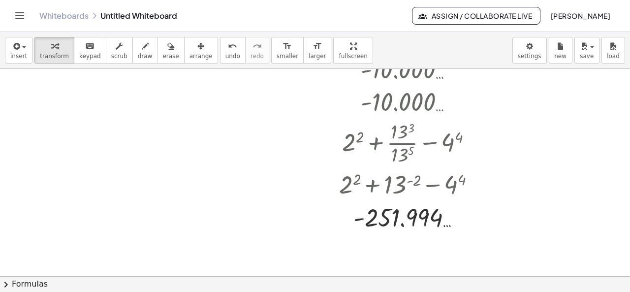
scroll to position [197, 542]
